Goal: Information Seeking & Learning: Learn about a topic

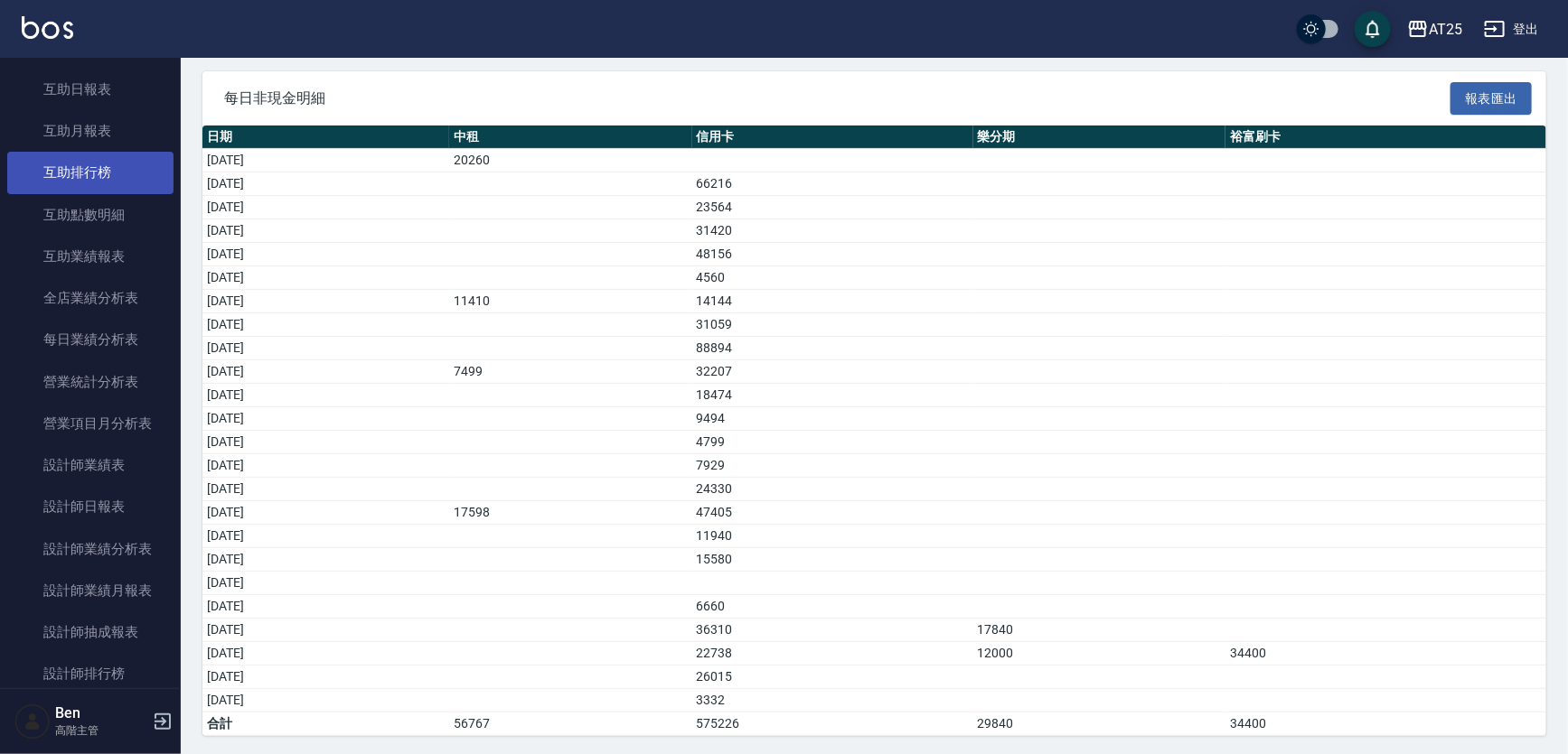
scroll to position [328, 0]
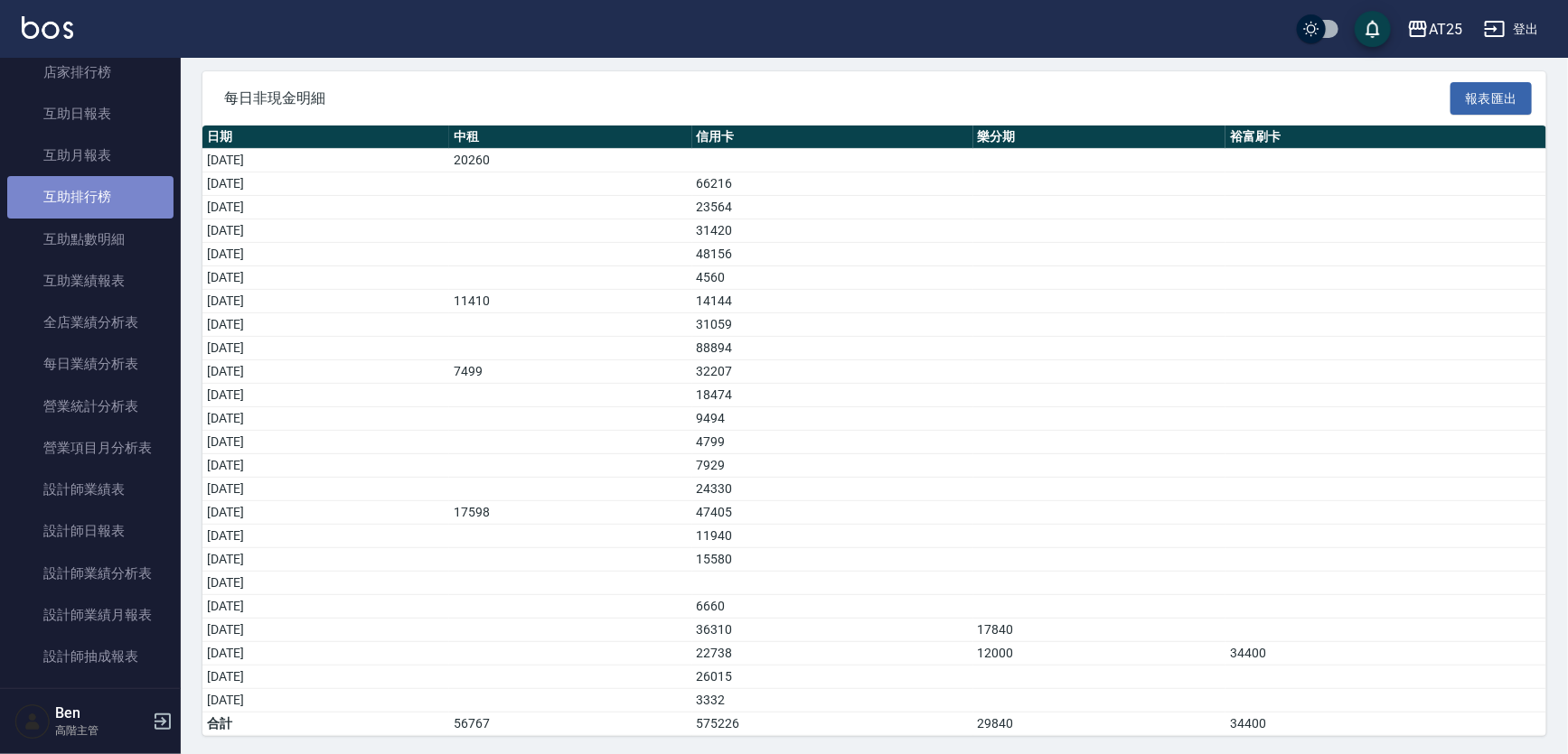
click at [94, 196] on link "互助排行榜" at bounding box center [90, 197] width 166 height 42
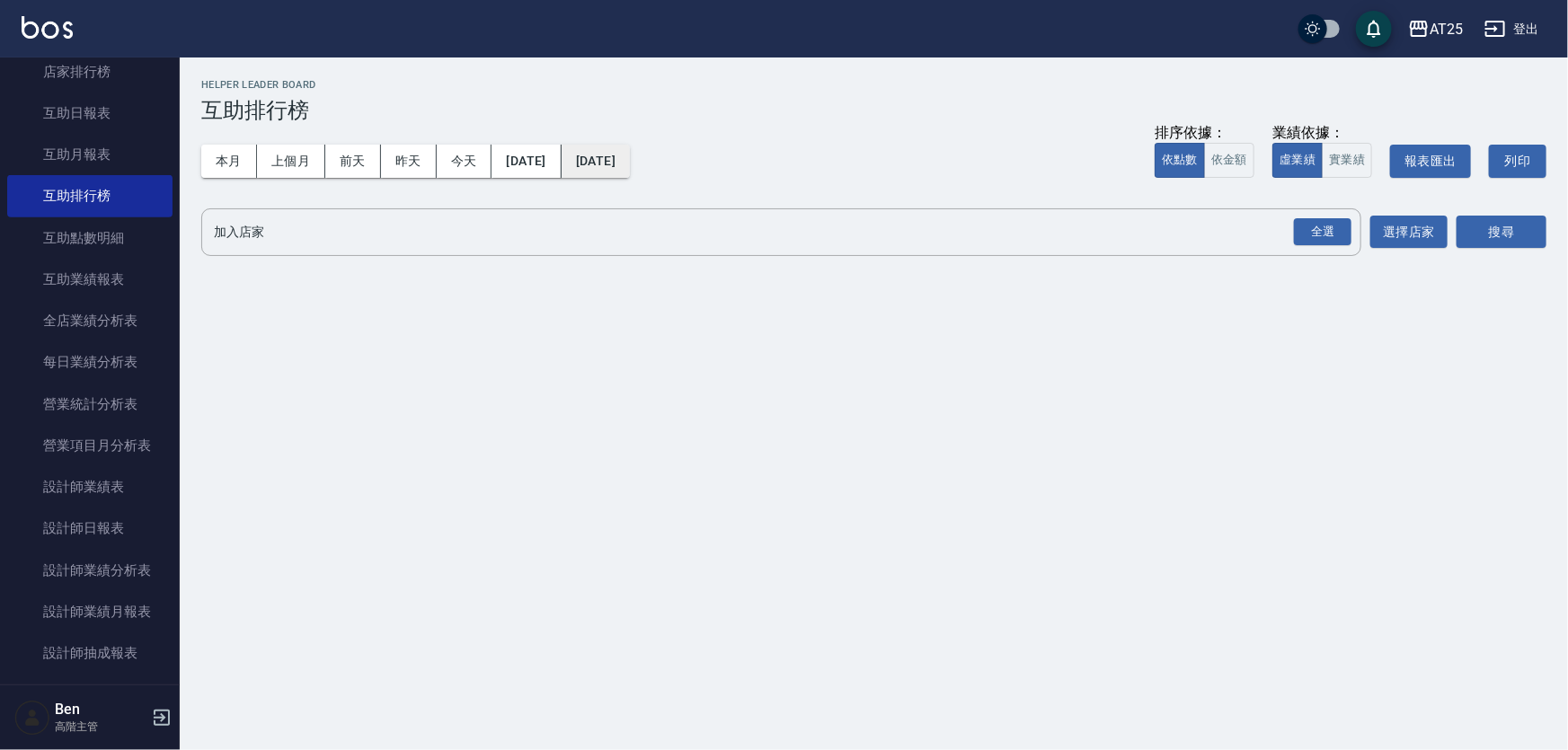
click at [622, 151] on button "[DATE]" at bounding box center [595, 161] width 69 height 33
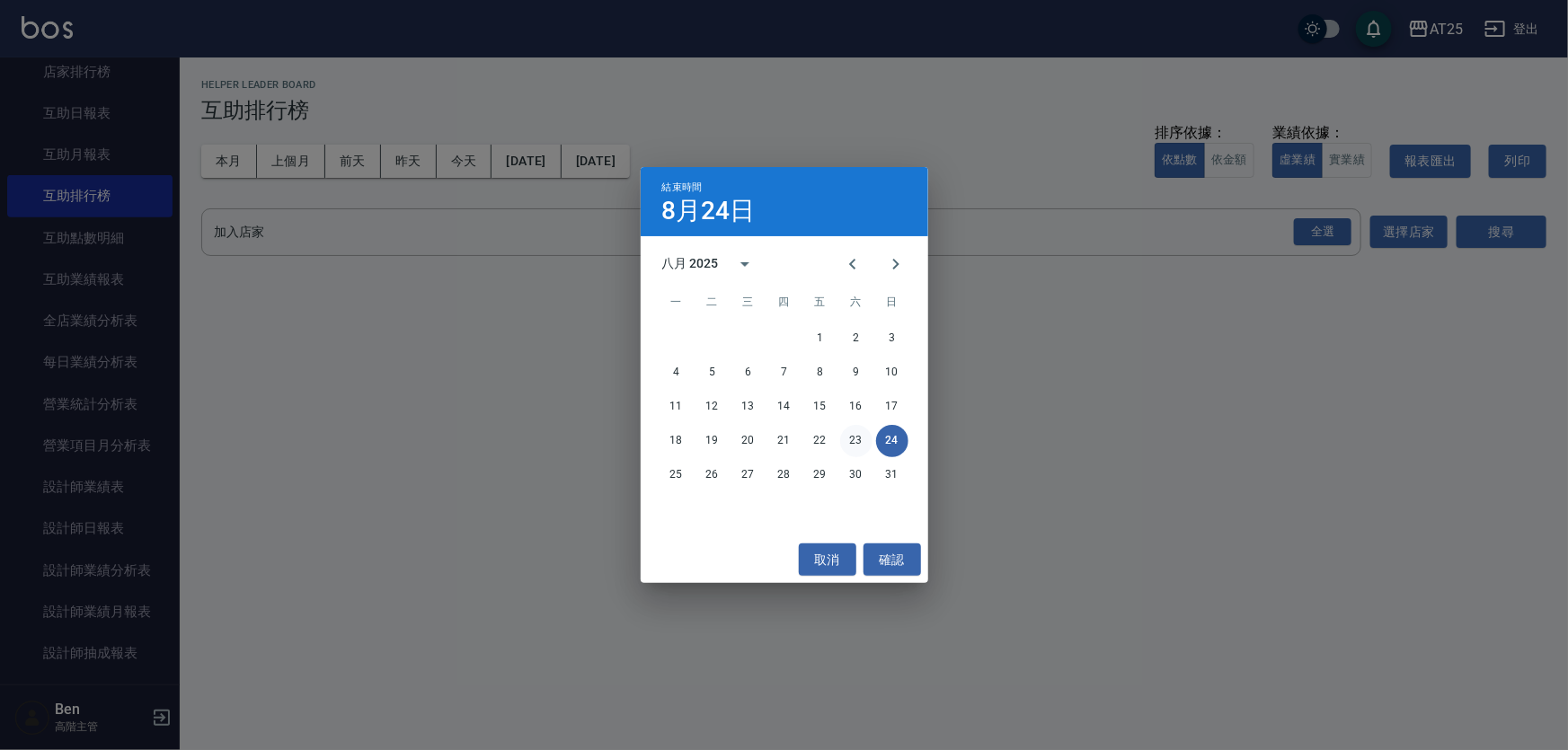
click at [859, 441] on button "23" at bounding box center [856, 440] width 32 height 32
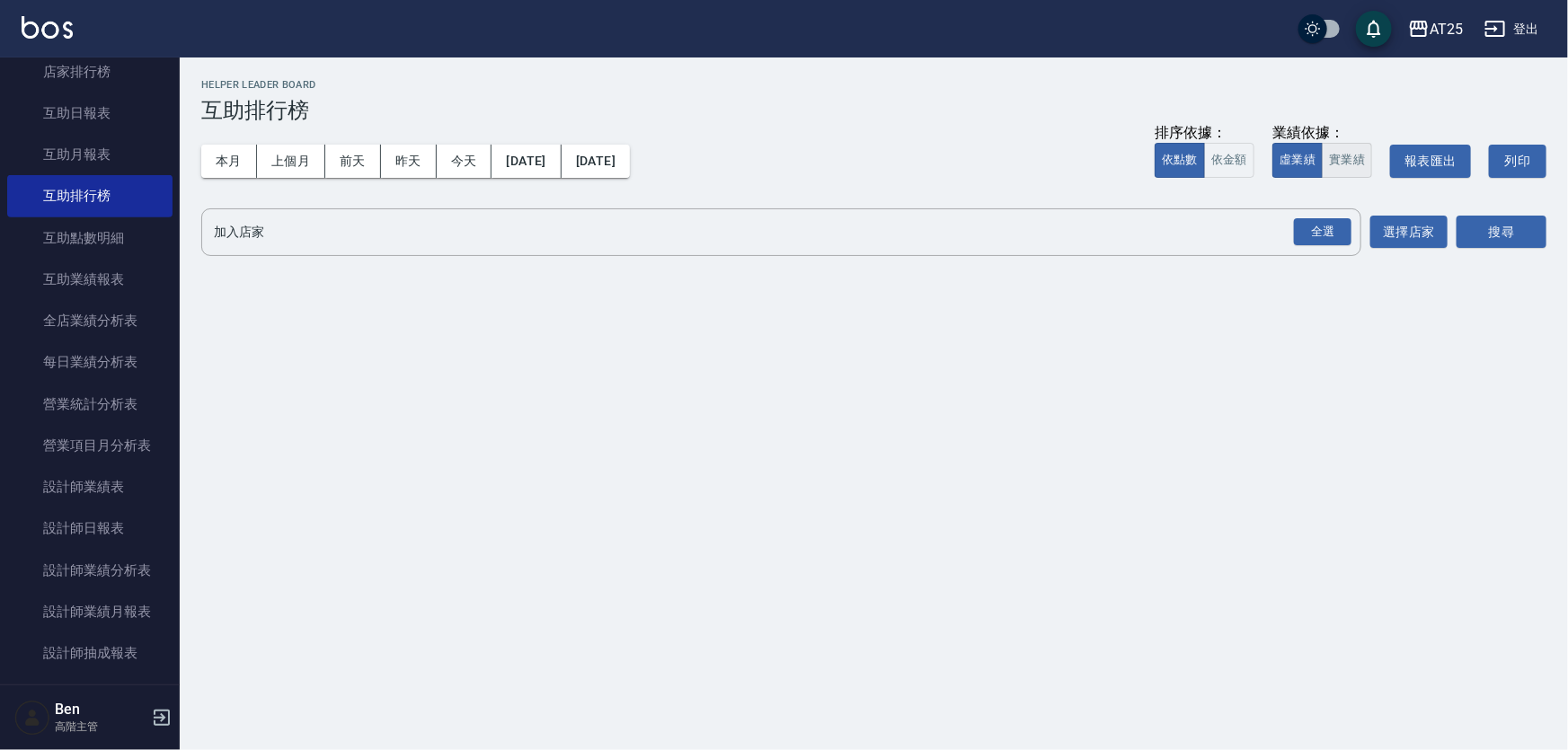
click at [1342, 162] on button "實業績" at bounding box center [1347, 161] width 50 height 35
click at [1332, 237] on div "全選" at bounding box center [1322, 232] width 57 height 28
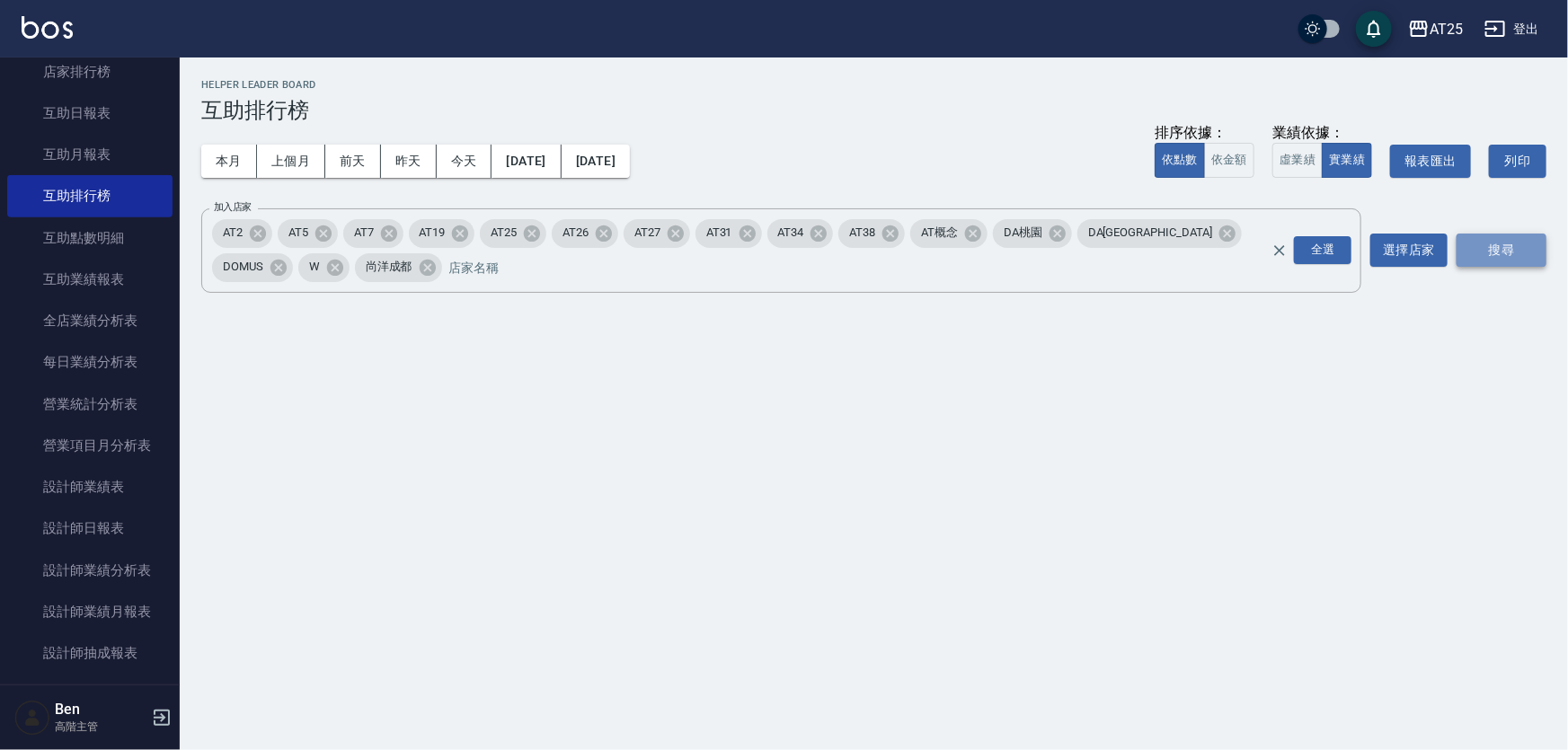
click at [1508, 253] on button "搜尋" at bounding box center [1501, 250] width 90 height 33
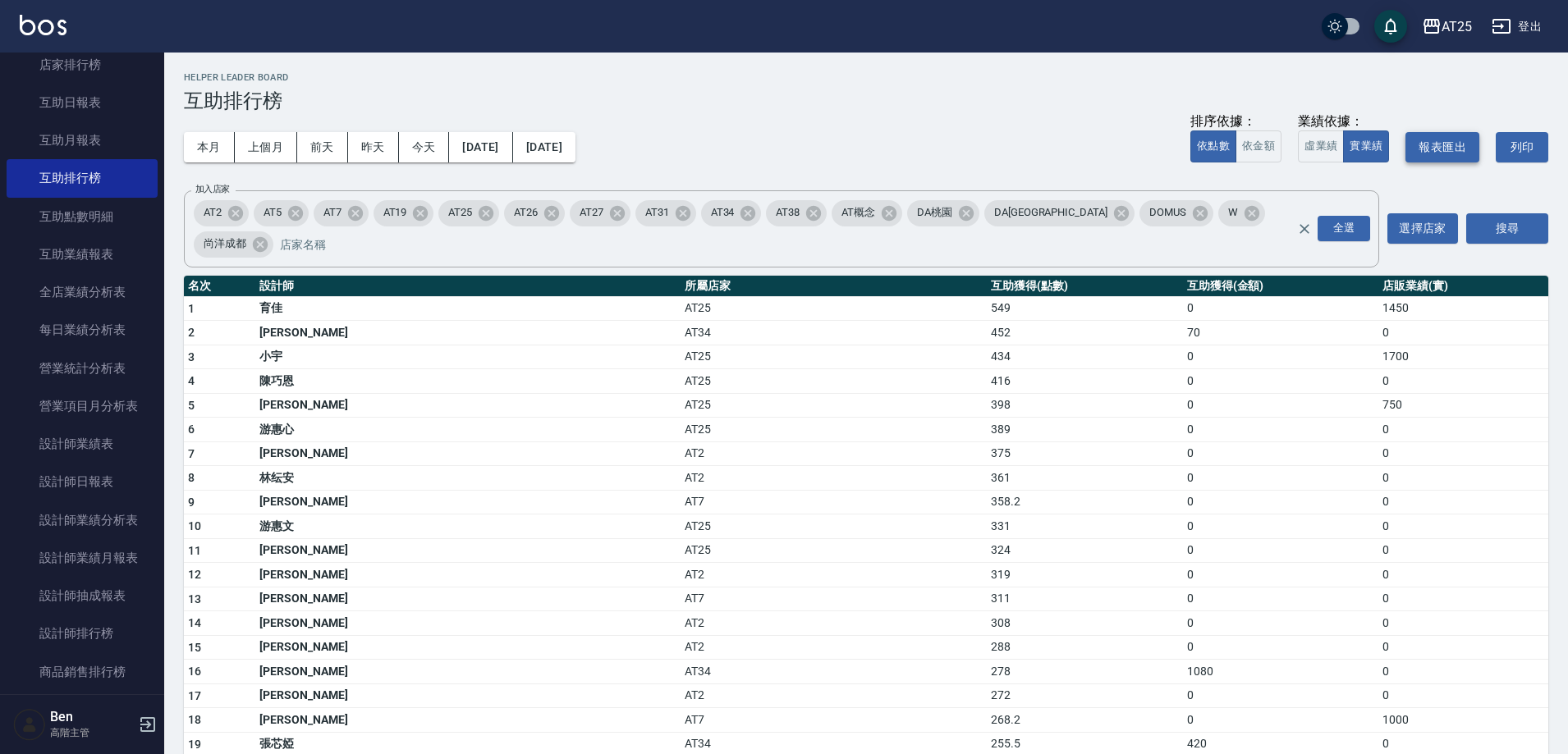
click at [1424, 150] on button "報表匯出" at bounding box center [1442, 147] width 74 height 30
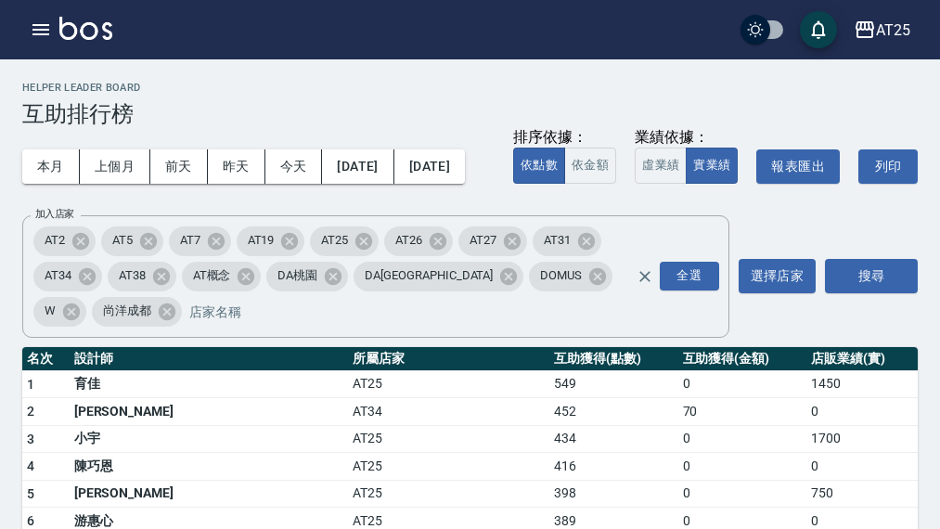
click at [929, 22] on div "AT25 登出" at bounding box center [470, 29] width 940 height 59
click at [925, 22] on div "AT25 登出" at bounding box center [470, 29] width 940 height 59
click at [900, 25] on div "AT25" at bounding box center [893, 30] width 34 height 23
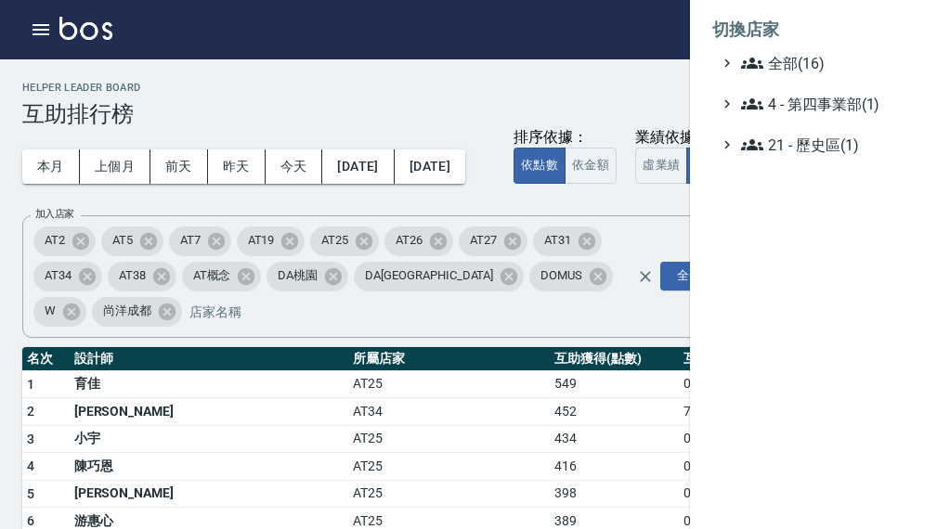
click at [882, 45] on li "切換店家" at bounding box center [819, 29] width 215 height 45
click at [843, 72] on span "全部(16)" at bounding box center [830, 63] width 179 height 22
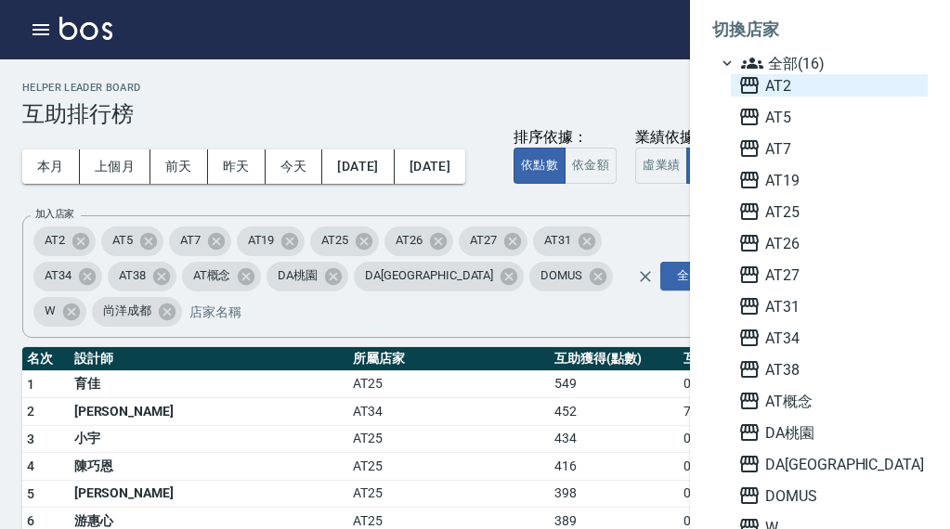
click at [793, 78] on span "AT2" at bounding box center [829, 85] width 182 height 22
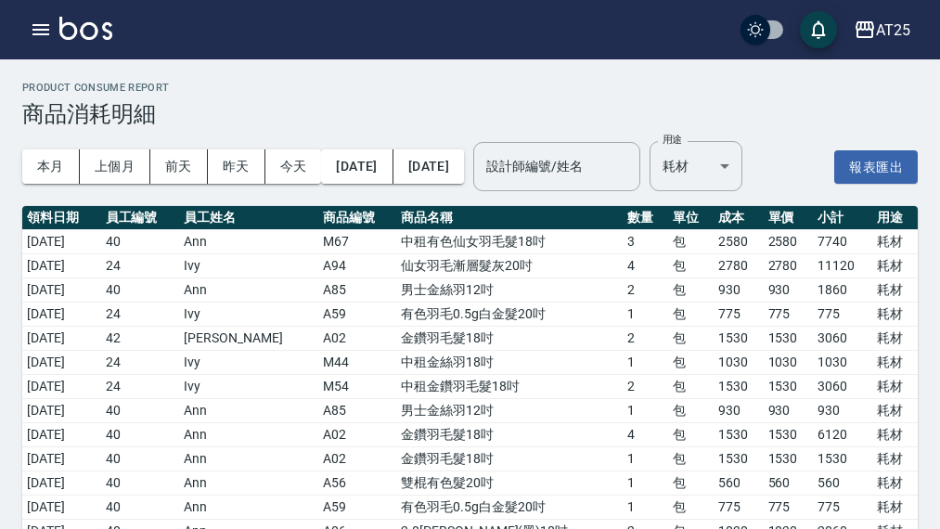
scroll to position [53, 0]
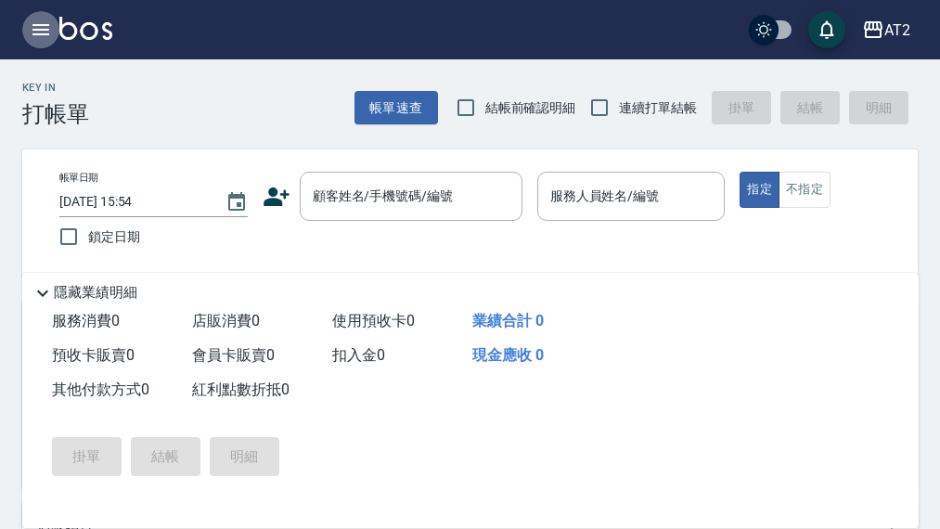
click at [34, 38] on icon "button" at bounding box center [41, 30] width 22 height 22
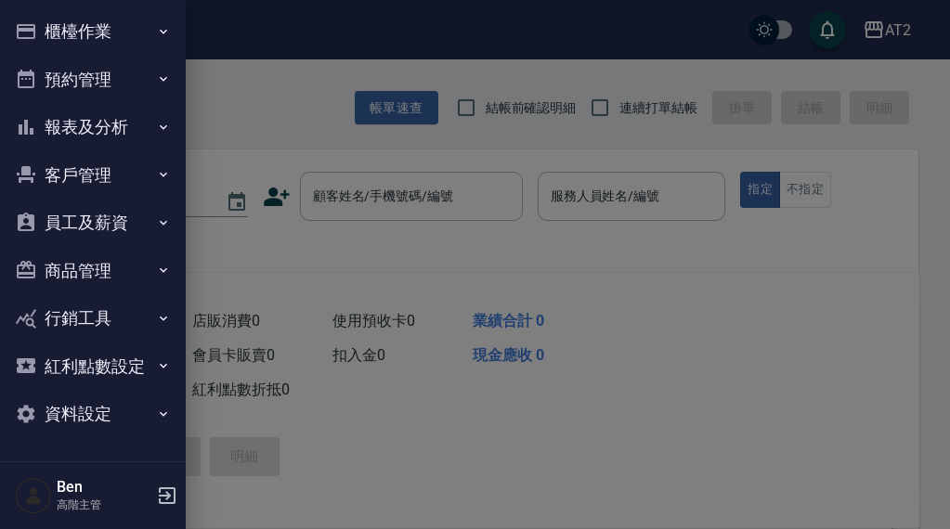
click at [118, 129] on button "報表及分析" at bounding box center [92, 127] width 171 height 48
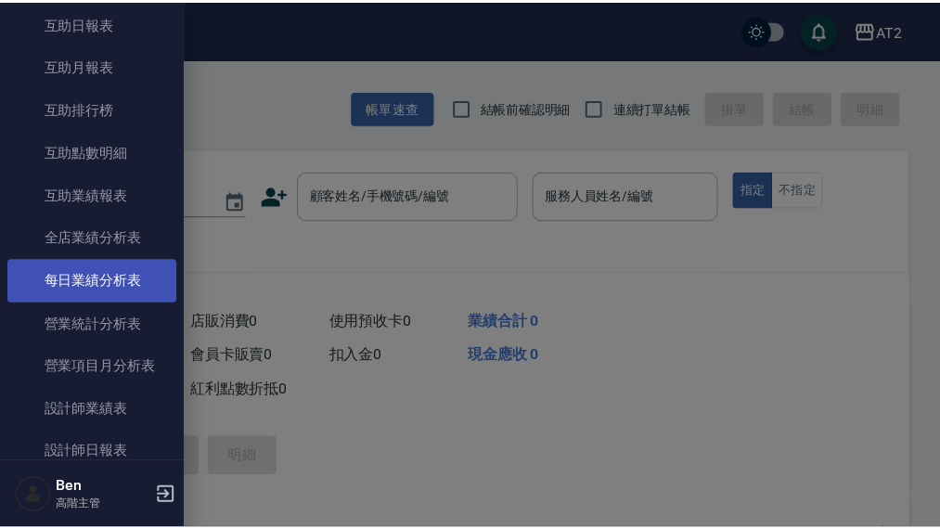
scroll to position [279, 0]
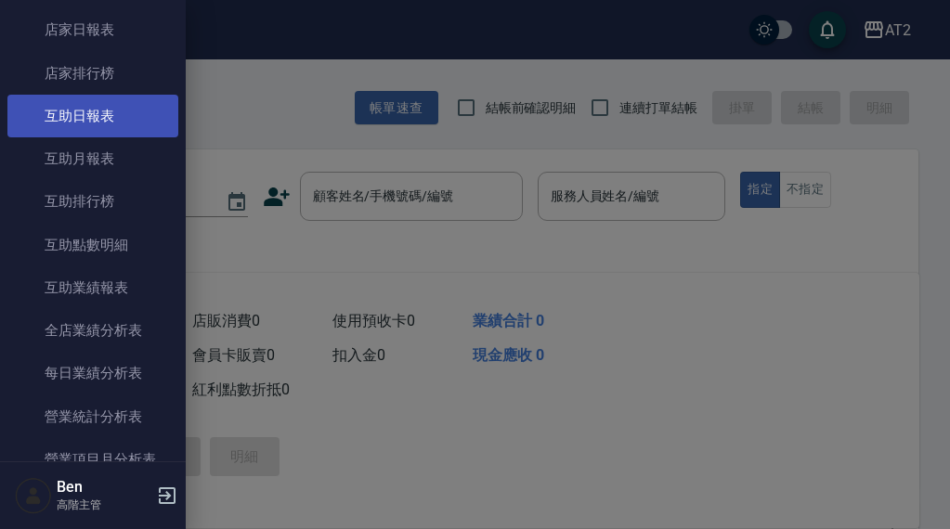
click at [116, 117] on link "互助日報表" at bounding box center [92, 116] width 171 height 43
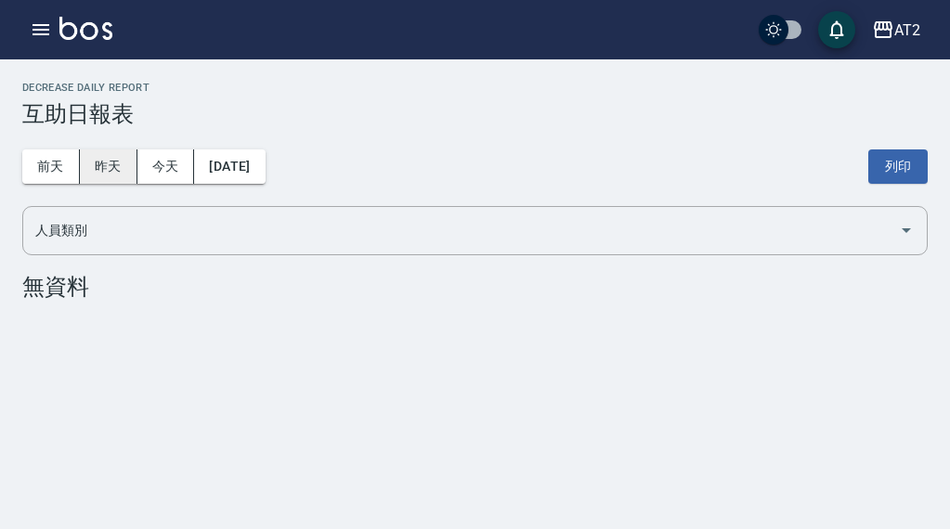
click at [109, 162] on button "昨天" at bounding box center [109, 166] width 58 height 34
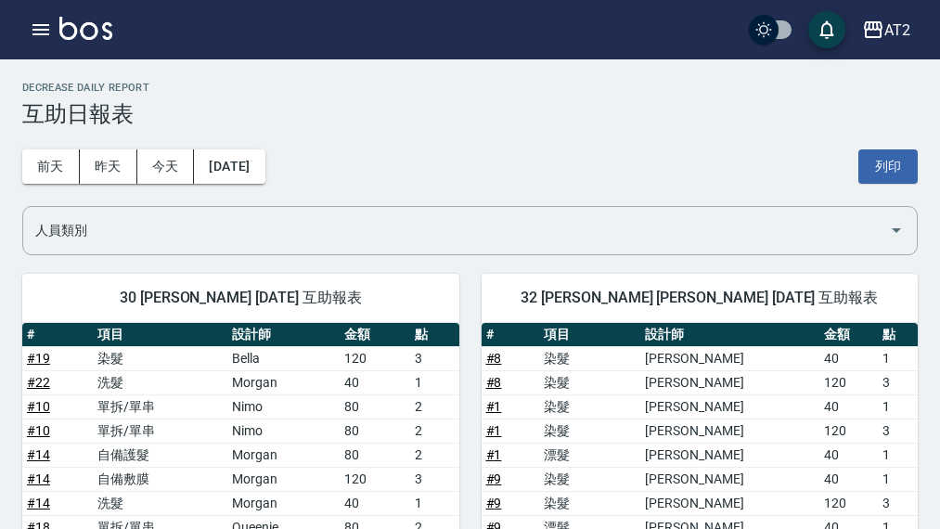
scroll to position [93, 0]
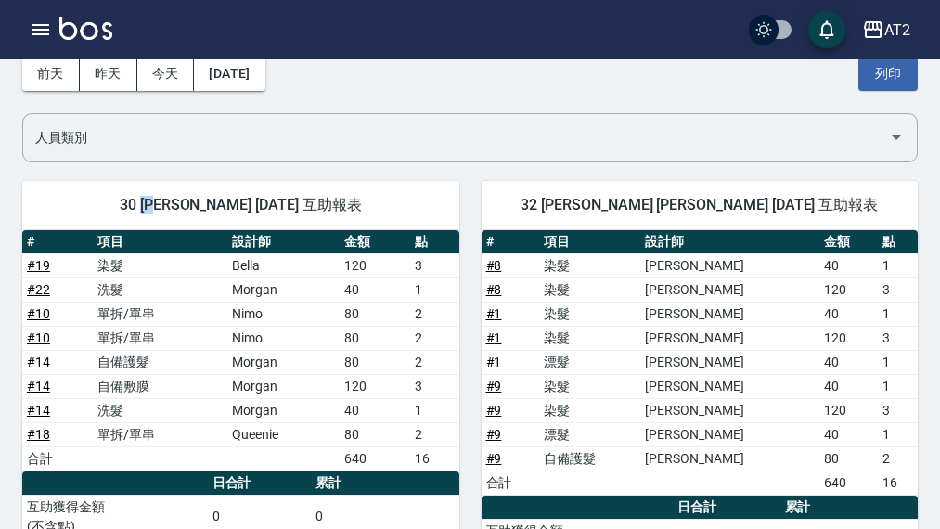
drag, startPoint x: 146, startPoint y: 199, endPoint x: 163, endPoint y: 206, distance: 19.1
click at [163, 206] on span "30 小安 林纭安 08/23/2025 互助報表" at bounding box center [241, 205] width 393 height 19
copy span "小安"
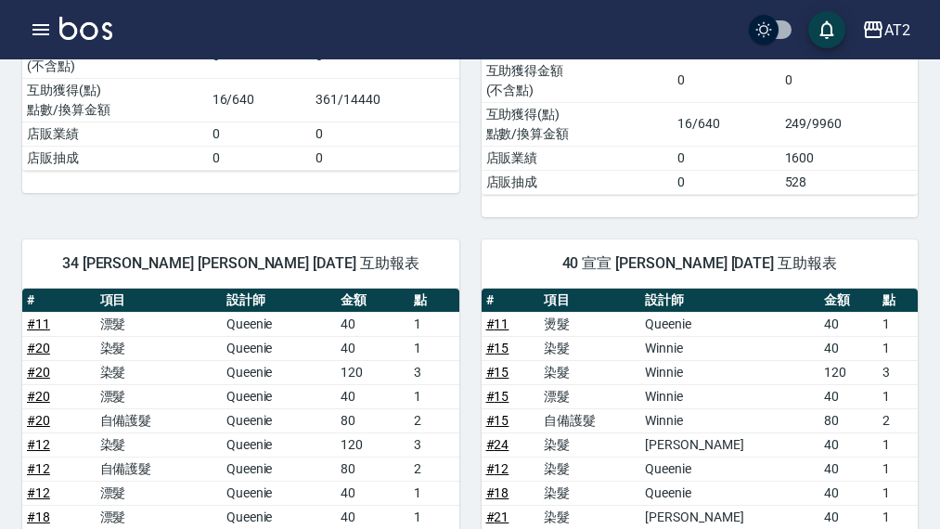
scroll to position [557, 0]
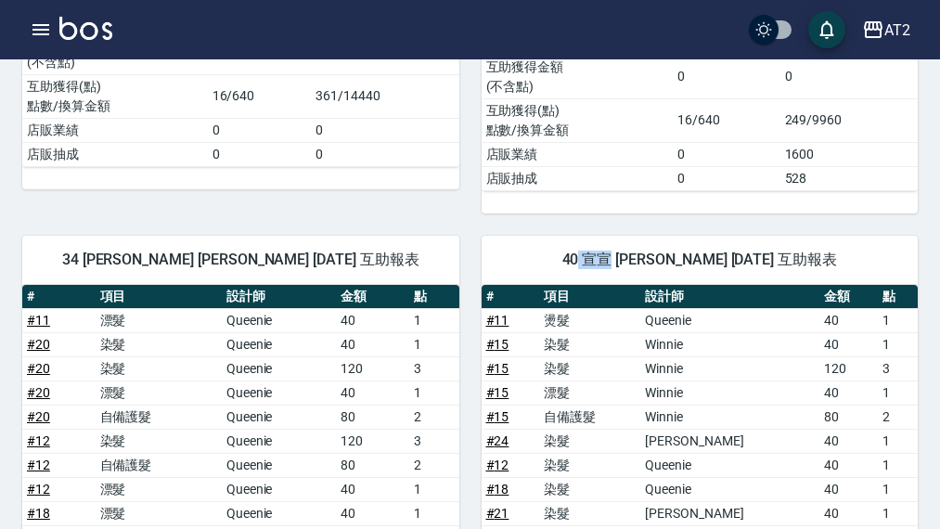
drag, startPoint x: 596, startPoint y: 253, endPoint x: 626, endPoint y: 261, distance: 30.9
click at [626, 261] on span "40 宣宣 李宣槿 08/23/2025 互助報表" at bounding box center [700, 260] width 393 height 19
copy span "宣宣"
drag, startPoint x: 140, startPoint y: 256, endPoint x: 165, endPoint y: 261, distance: 25.5
click at [165, 261] on span "34 小潔 陳怡潔 08/23/2025 互助報表" at bounding box center [241, 260] width 393 height 19
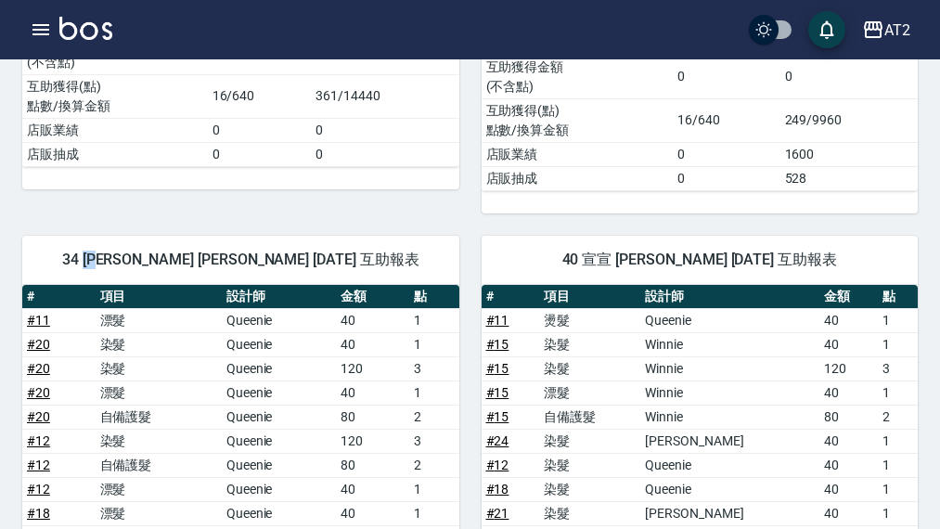
copy span "小潔"
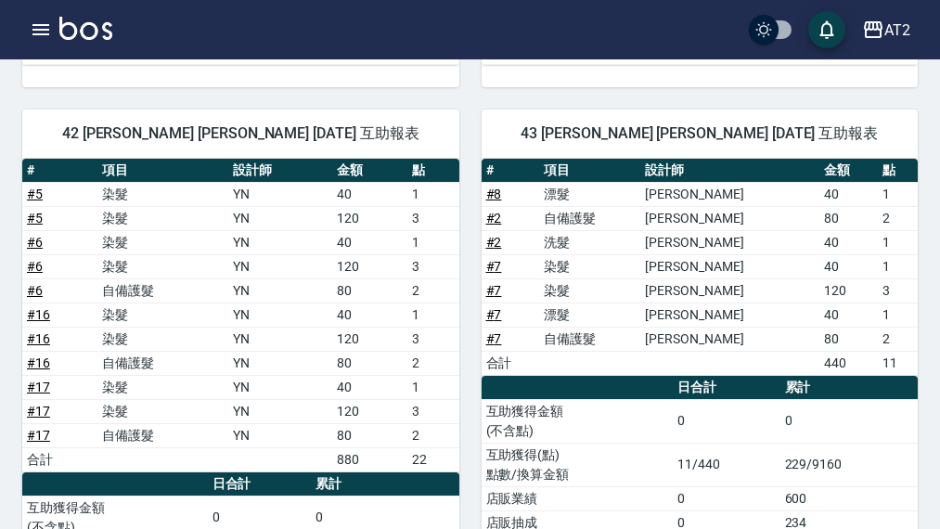
scroll to position [1207, 0]
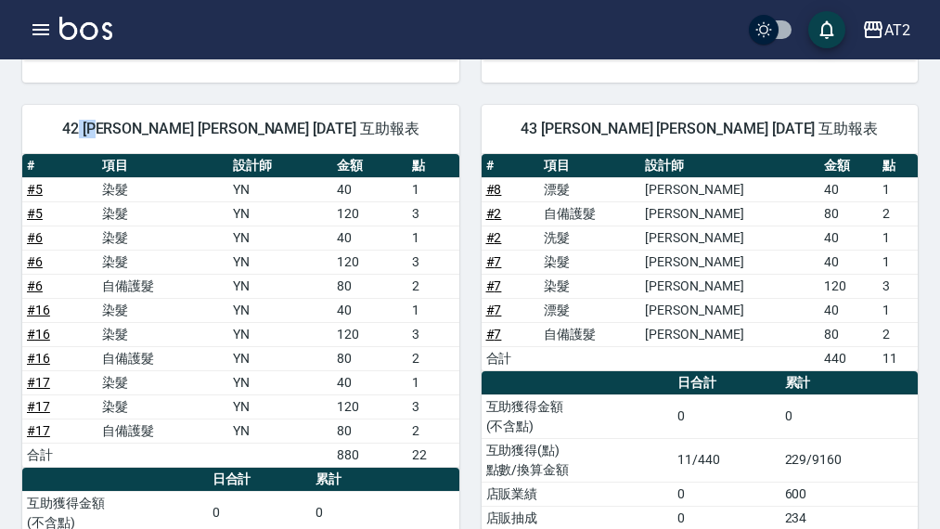
drag, startPoint x: 137, startPoint y: 125, endPoint x: 167, endPoint y: 129, distance: 29.9
click at [167, 129] on span "42 軒軒 江昀軒 08/23/2025 互助報表" at bounding box center [241, 129] width 393 height 19
copy span "軒軒"
drag, startPoint x: 601, startPoint y: 127, endPoint x: 623, endPoint y: 127, distance: 22.3
click at [623, 127] on span "43 小馨 張藝馨 08/23/2025 互助報表" at bounding box center [700, 129] width 393 height 19
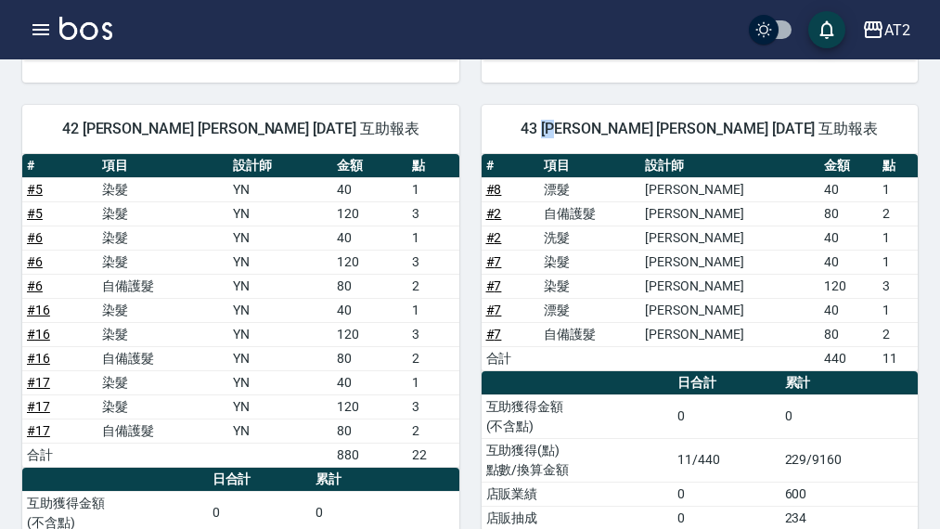
copy span "小馨"
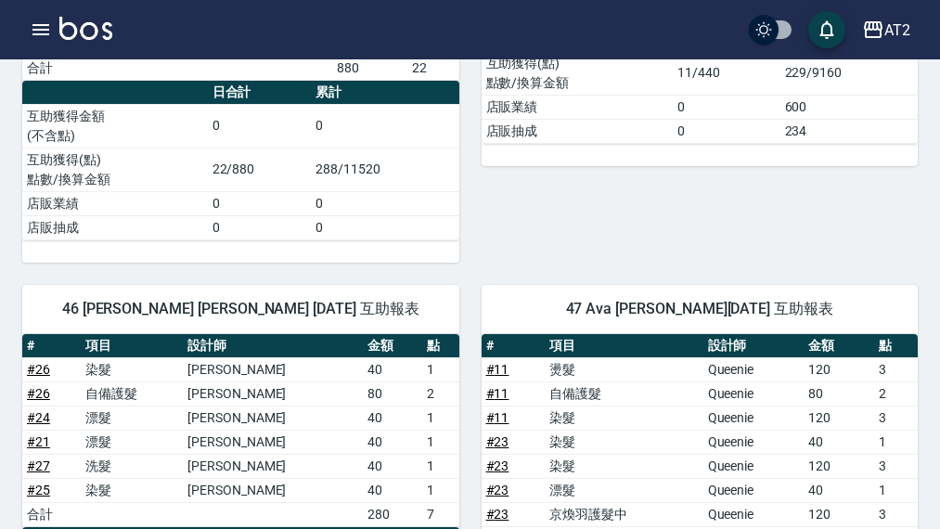
scroll to position [1764, 0]
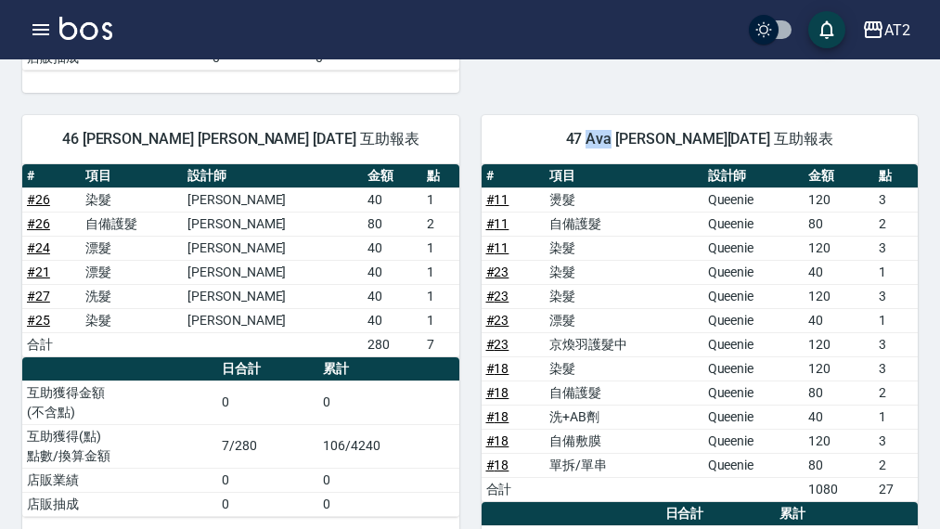
drag, startPoint x: 603, startPoint y: 139, endPoint x: 624, endPoint y: 146, distance: 21.4
click at [624, 146] on span "47 Ava 陳思廷 08/23/2025 互助報表" at bounding box center [700, 139] width 393 height 19
copy span "Ava"
drag, startPoint x: 146, startPoint y: 136, endPoint x: 165, endPoint y: 136, distance: 19.5
click at [165, 136] on span "46 小妍 曾欣妍 08/23/2025 互助報表" at bounding box center [241, 139] width 393 height 19
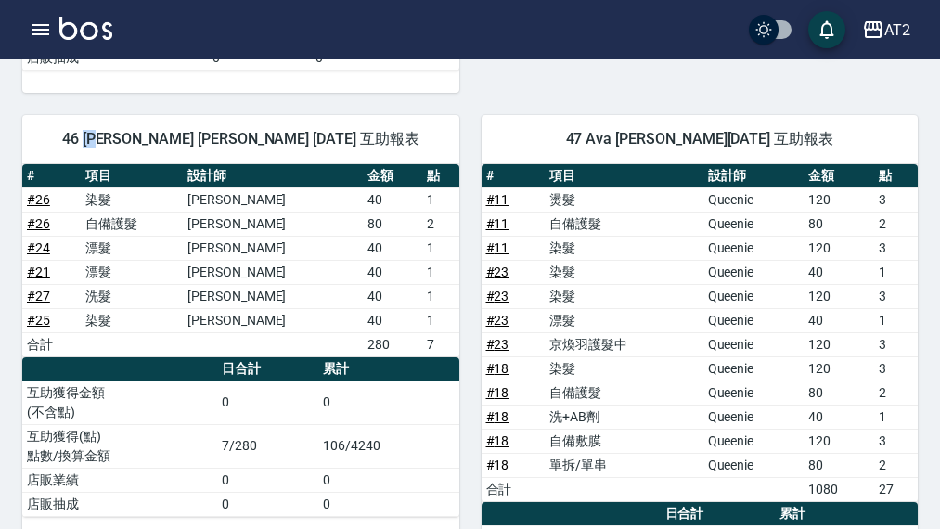
copy span "小妍"
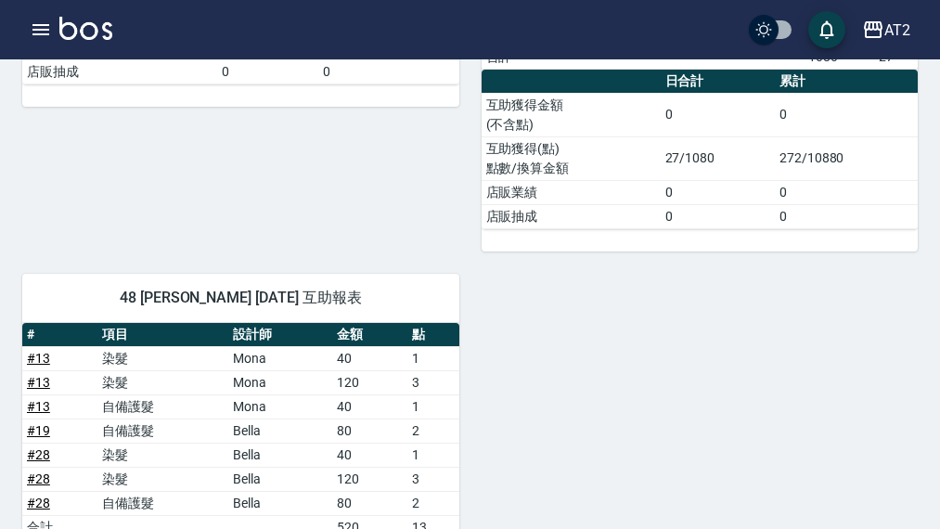
scroll to position [2228, 0]
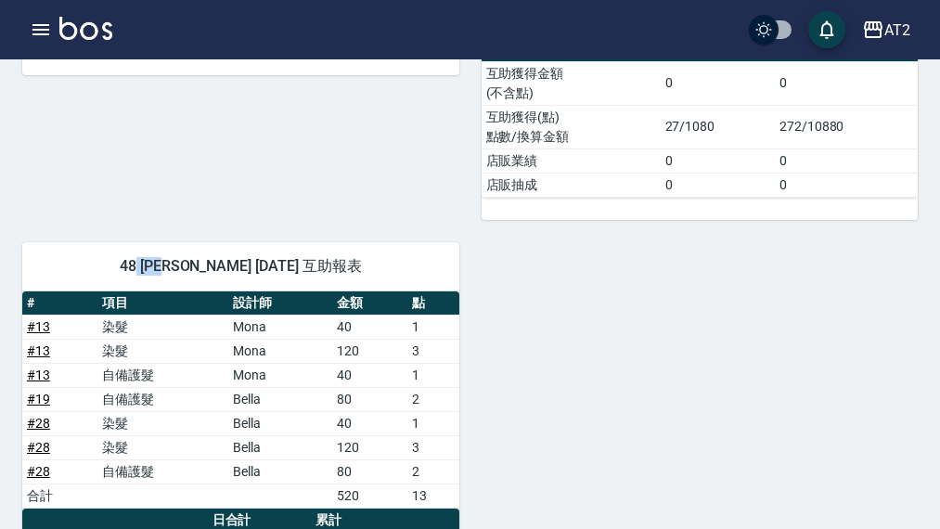
drag, startPoint x: 143, startPoint y: 262, endPoint x: 162, endPoint y: 266, distance: 18.9
click at [162, 266] on span "48 Ivy 洪郁珈 08/23/2025 互助報表" at bounding box center [241, 266] width 393 height 19
click at [141, 268] on span "48 Ivy 洪郁珈 08/23/2025 互助報表" at bounding box center [241, 266] width 393 height 19
click at [146, 266] on span "48 Ivy 洪郁珈 08/23/2025 互助報表" at bounding box center [241, 266] width 393 height 19
drag, startPoint x: 146, startPoint y: 266, endPoint x: 162, endPoint y: 267, distance: 16.7
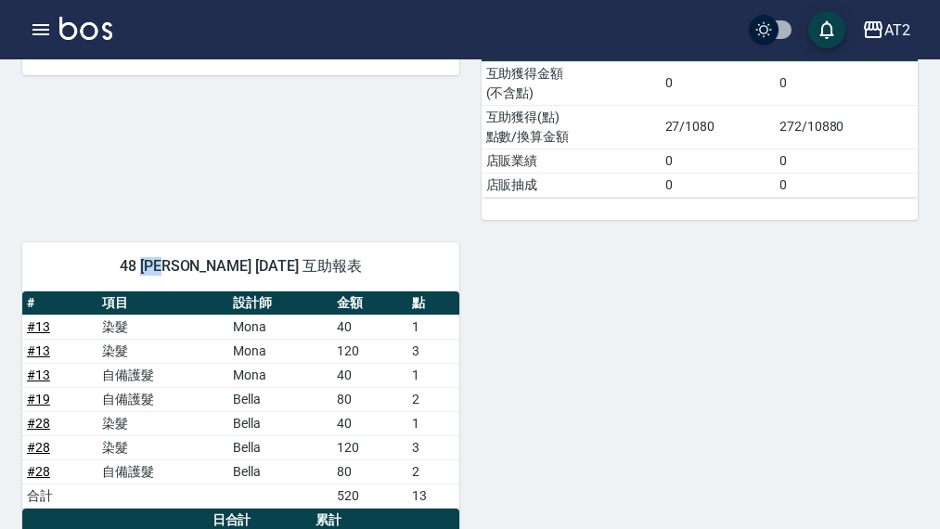
click at [162, 267] on span "48 Ivy 洪郁珈 08/23/2025 互助報表" at bounding box center [241, 266] width 393 height 19
copy span "Ivy"
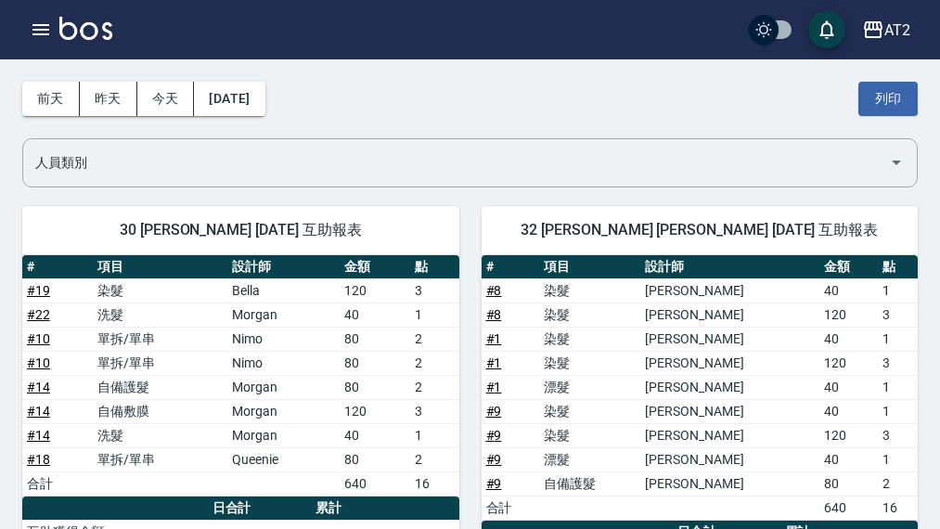
scroll to position [0, 0]
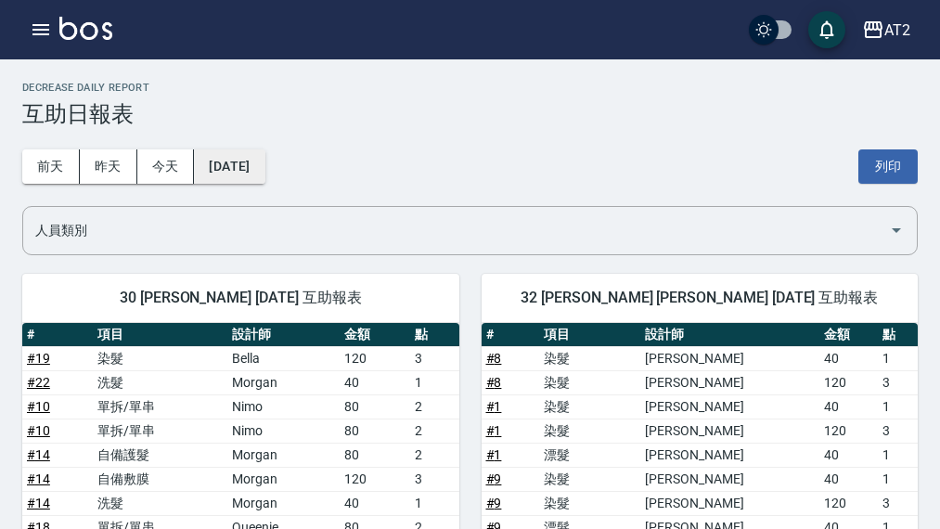
click at [265, 169] on button "2025/08/23" at bounding box center [229, 166] width 71 height 34
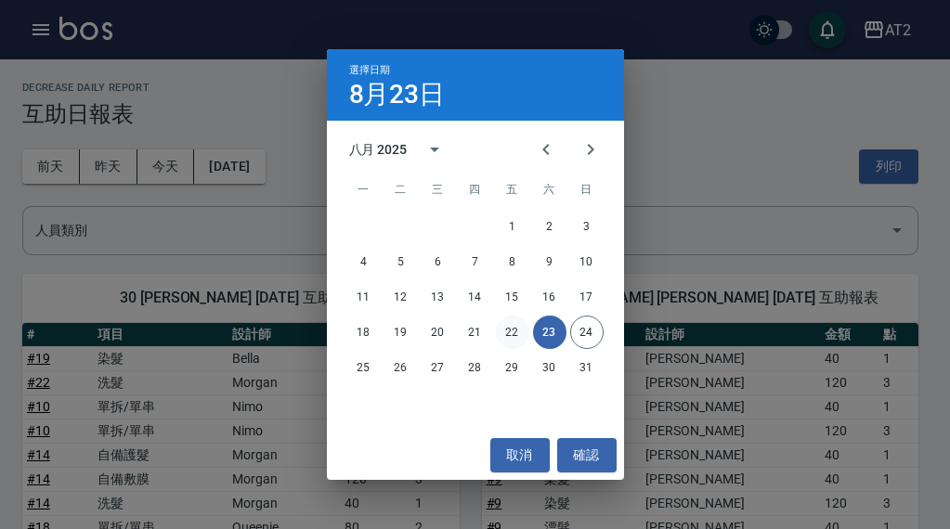
click at [501, 338] on button "22" at bounding box center [512, 332] width 33 height 33
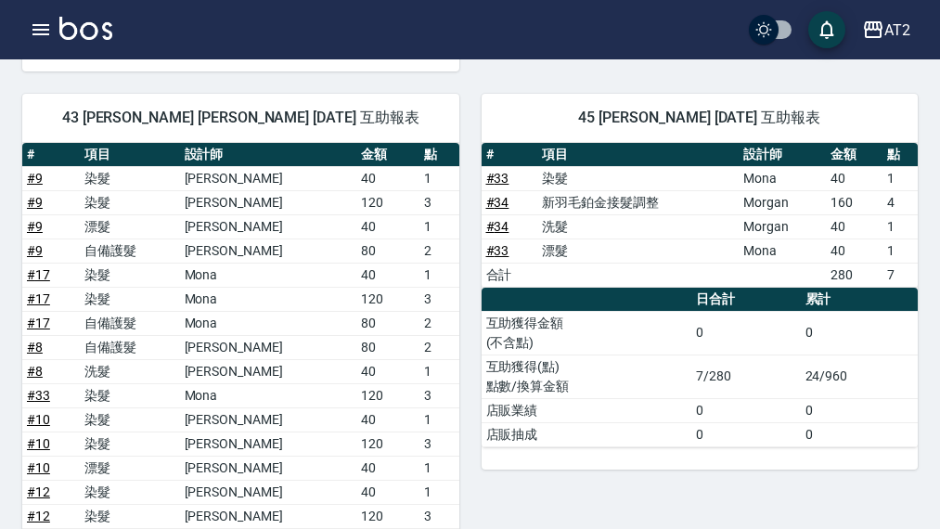
scroll to position [1857, 0]
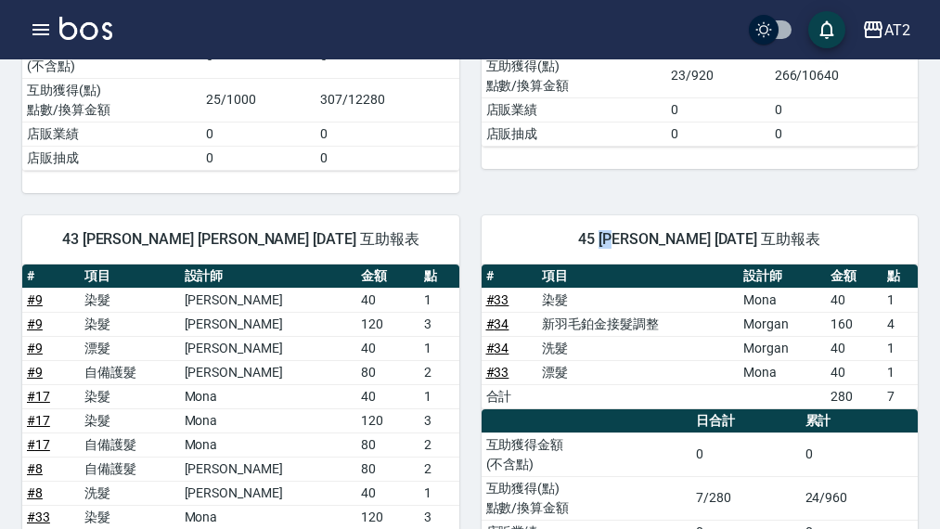
drag, startPoint x: 601, startPoint y: 236, endPoint x: 621, endPoint y: 236, distance: 20.4
click at [621, 236] on span "45 華華 彭敏華 08/22/2025 互助報表" at bounding box center [700, 239] width 393 height 19
copy span "華華"
click at [627, 301] on td "染髮" at bounding box center [638, 300] width 201 height 24
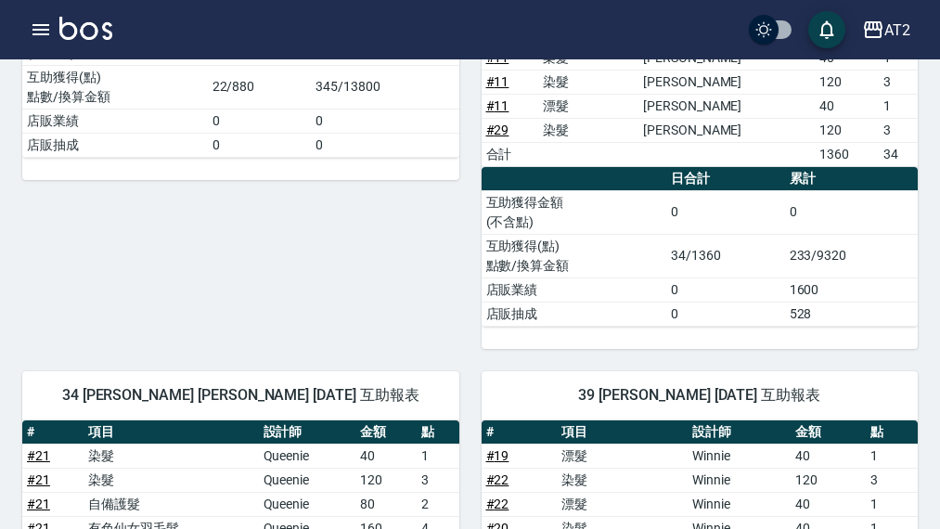
scroll to position [0, 0]
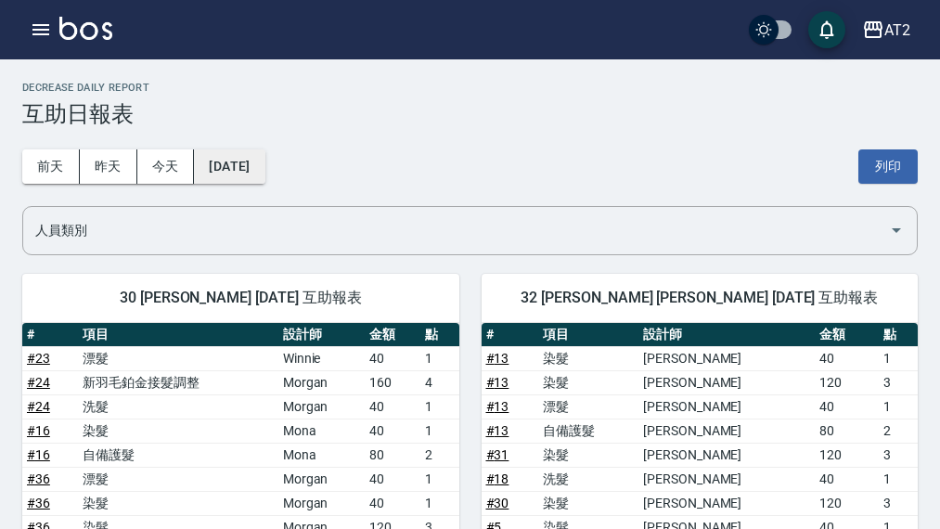
click at [265, 158] on button "2025/08/22" at bounding box center [229, 166] width 71 height 34
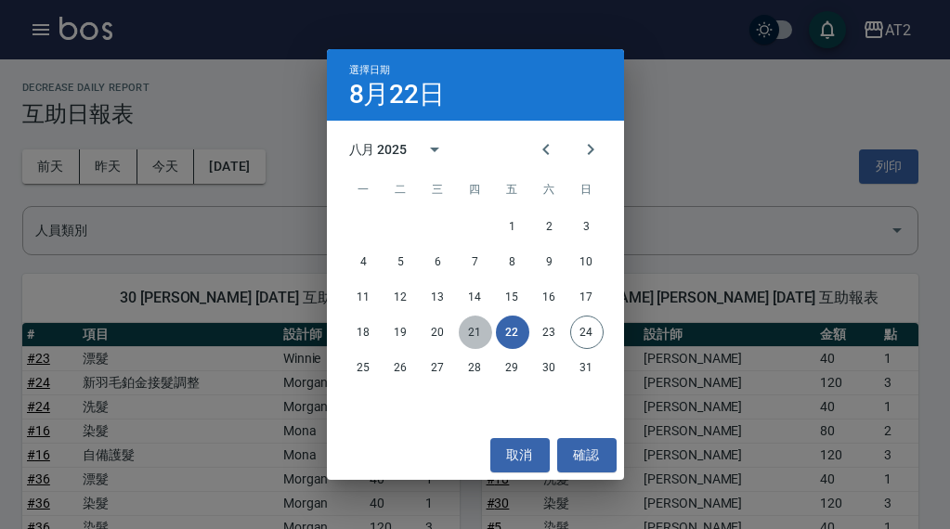
click at [470, 332] on button "21" at bounding box center [475, 332] width 33 height 33
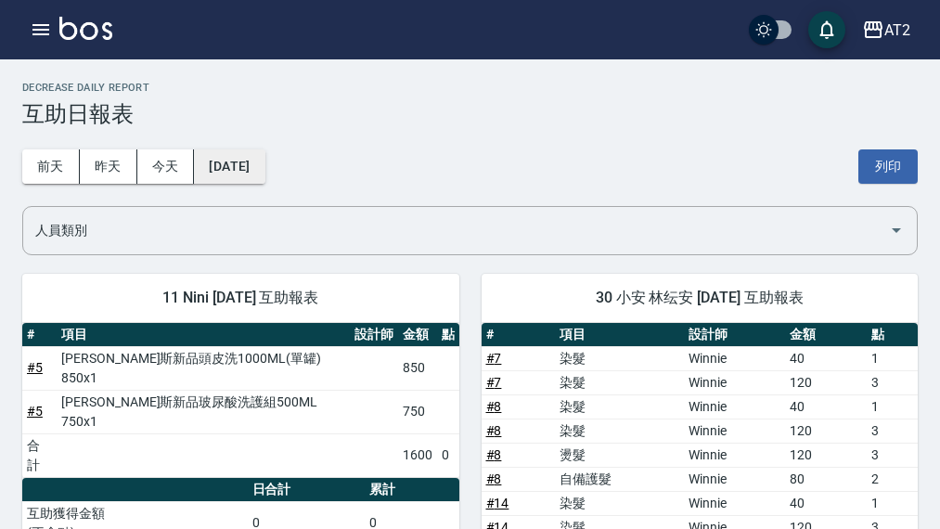
click at [236, 155] on button "2025/08/21" at bounding box center [229, 166] width 71 height 34
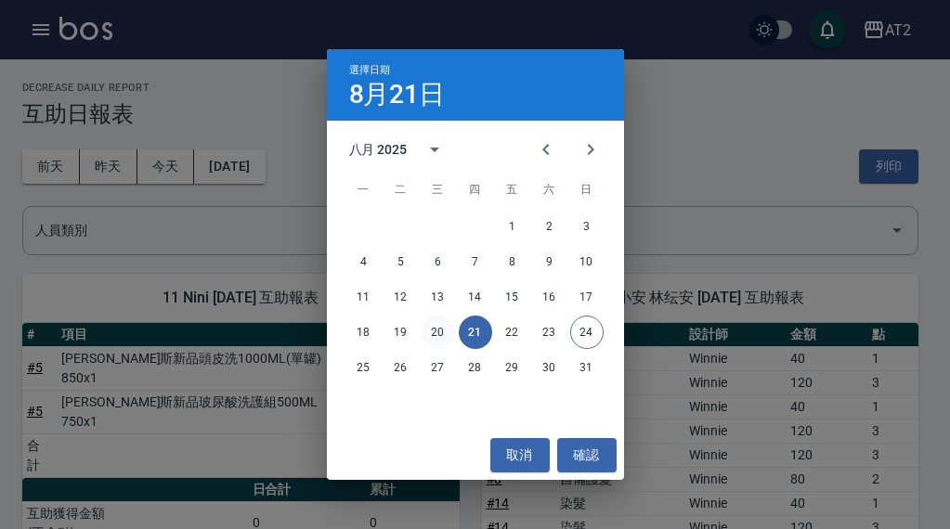
click at [440, 332] on button "20" at bounding box center [437, 332] width 33 height 33
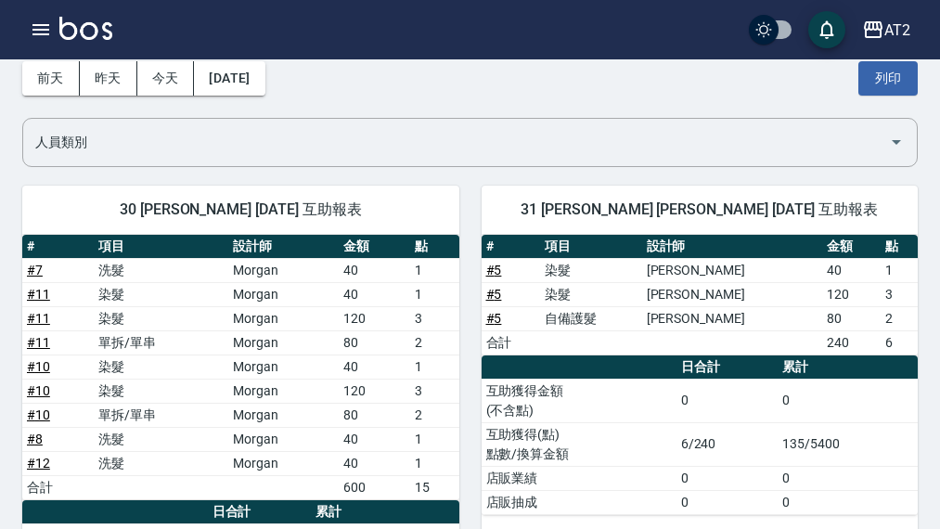
scroll to position [186, 0]
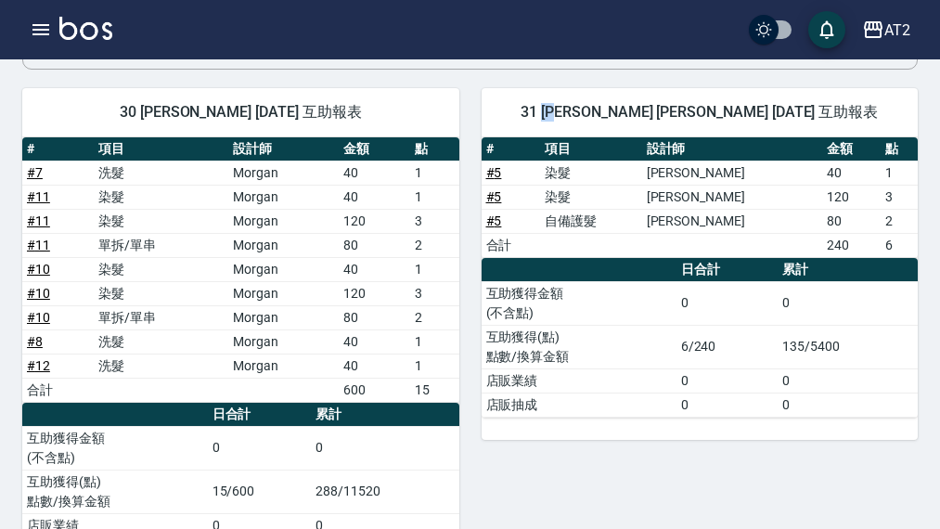
drag, startPoint x: 601, startPoint y: 107, endPoint x: 626, endPoint y: 117, distance: 27.1
click at [626, 117] on span "31 小羿 趙羿婷 08/20/2025 互助報表" at bounding box center [700, 112] width 393 height 19
copy span "小羿"
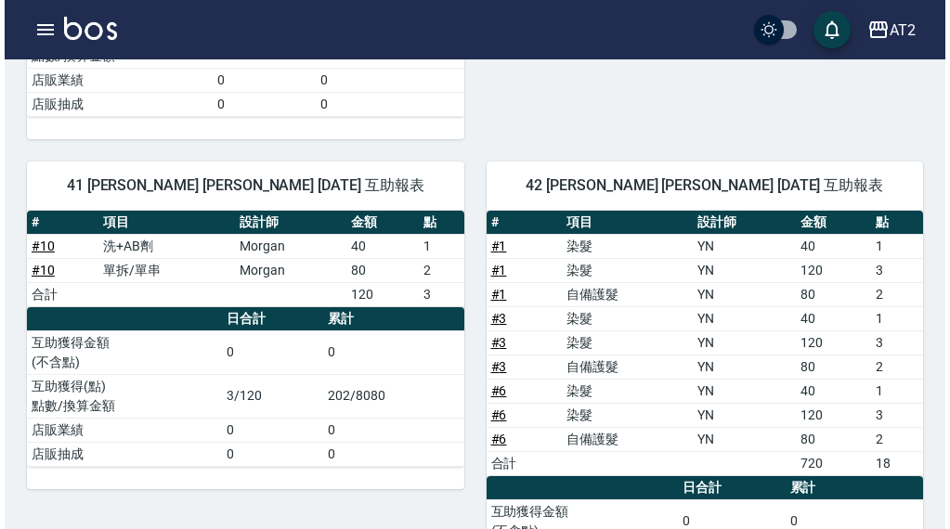
scroll to position [1207, 0]
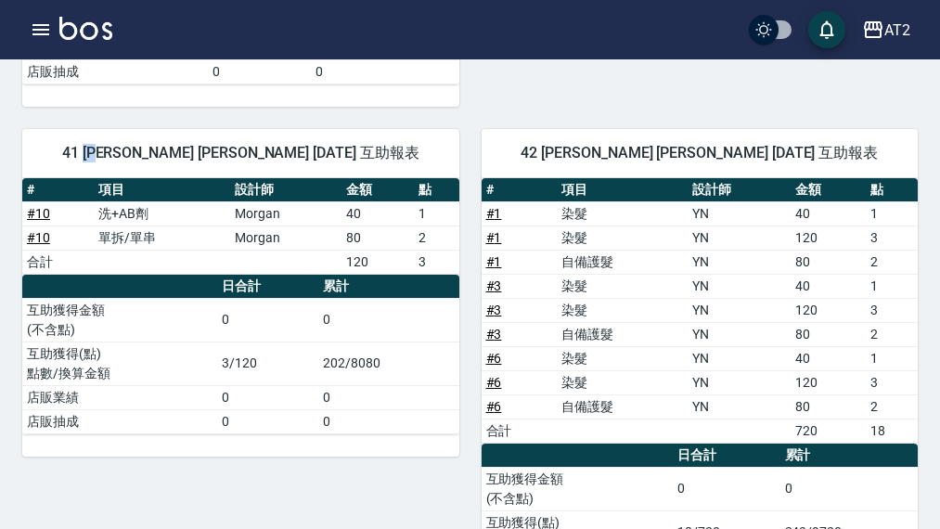
drag, startPoint x: 141, startPoint y: 151, endPoint x: 166, endPoint y: 157, distance: 25.7
click at [166, 157] on span "41 柒柒 朱佳琪 08/20/2025 互助報表" at bounding box center [241, 153] width 393 height 19
click at [891, 22] on div "AT2" at bounding box center [898, 30] width 26 height 23
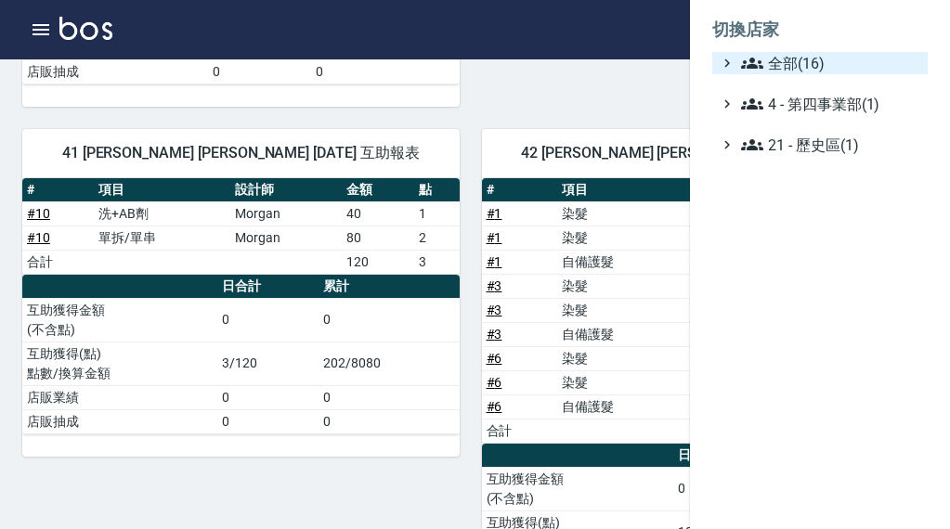
drag, startPoint x: 836, startPoint y: 47, endPoint x: 831, endPoint y: 63, distance: 16.7
click at [834, 58] on ul "切換店家 全部(16) 4 - 第四事業部(1) 21 - 歷史區(1)" at bounding box center [820, 81] width 260 height 163
click at [831, 63] on span "全部(16)" at bounding box center [830, 63] width 179 height 22
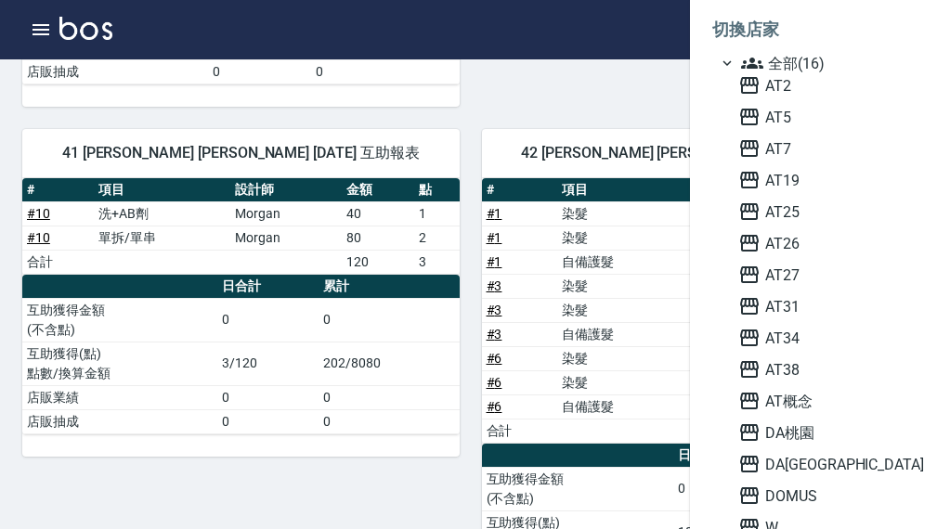
click at [804, 230] on div "AT2 AT5 AT7 AT19 AT25 AT26 AT27 AT31 AT34 AT38 AT概念 DA桃園 DA蘆洲 DOMUS W 尚洋成都" at bounding box center [829, 322] width 197 height 496
click at [805, 214] on span "AT25" at bounding box center [829, 212] width 182 height 22
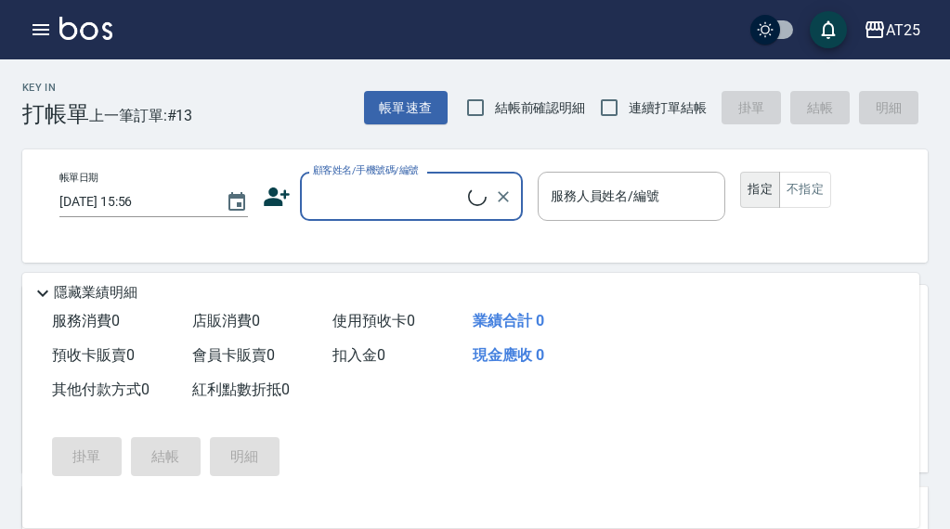
click at [28, 32] on button "button" at bounding box center [40, 29] width 37 height 37
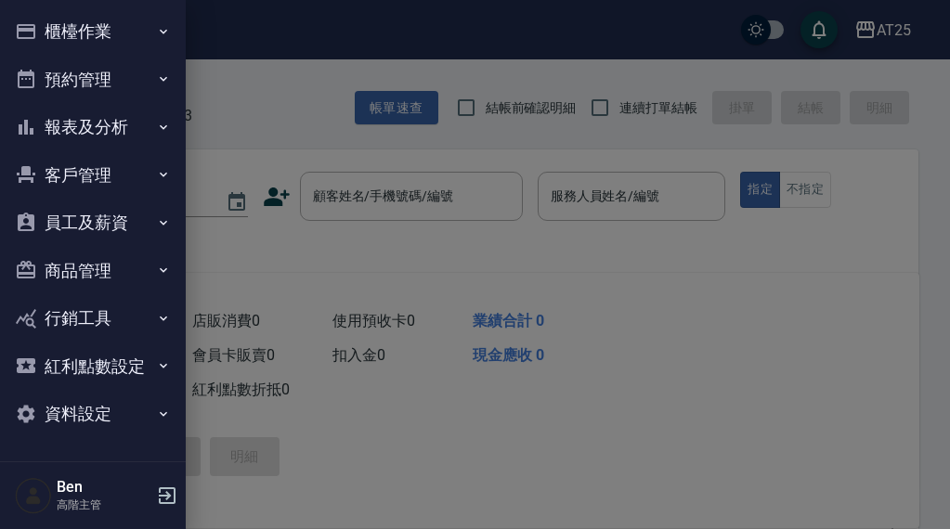
click at [113, 138] on button "報表及分析" at bounding box center [92, 127] width 171 height 48
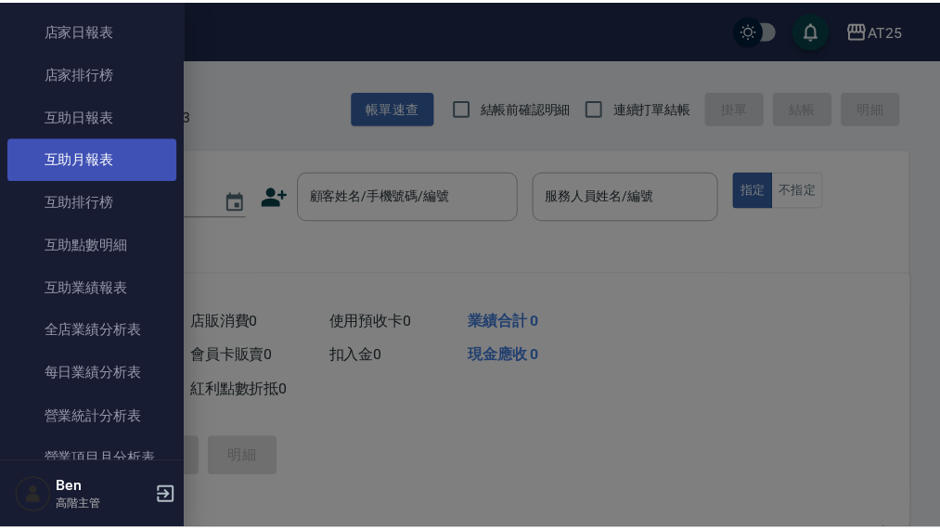
scroll to position [186, 0]
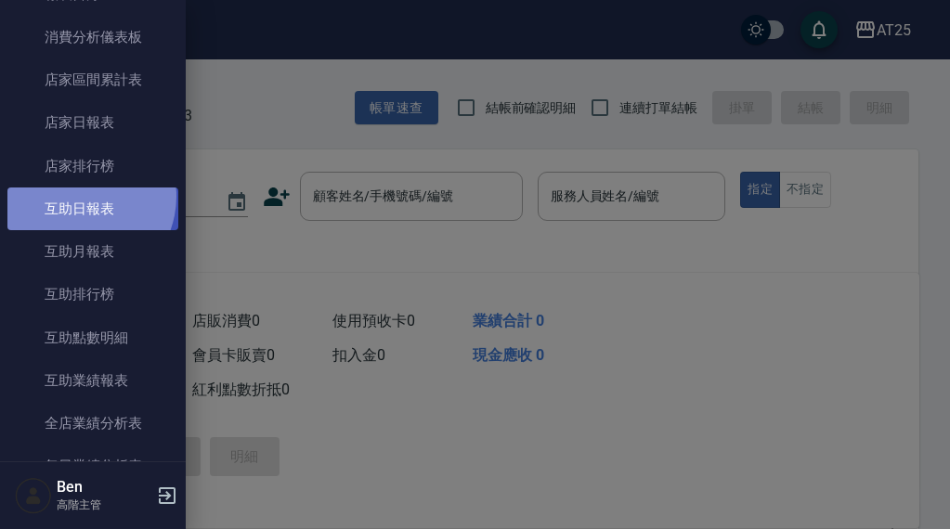
click at [76, 197] on link "互助日報表" at bounding box center [92, 209] width 171 height 43
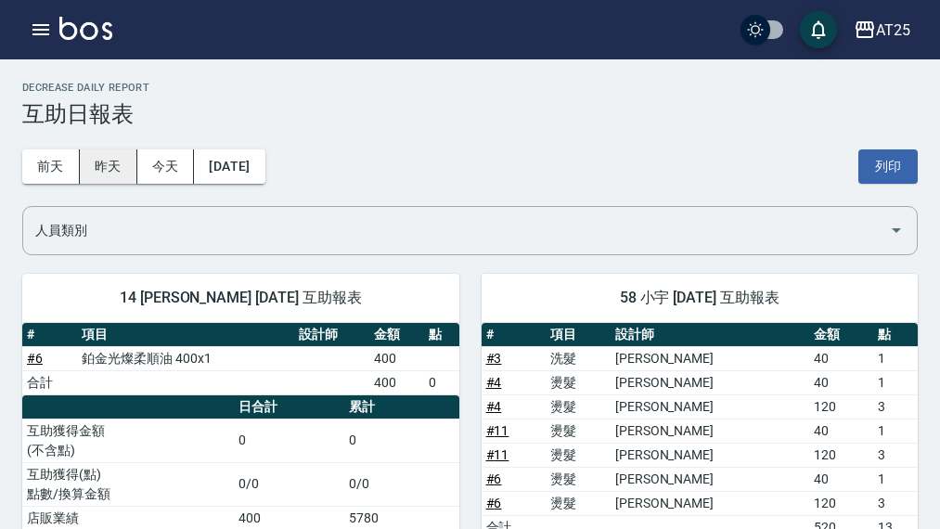
click at [114, 172] on button "昨天" at bounding box center [109, 166] width 58 height 34
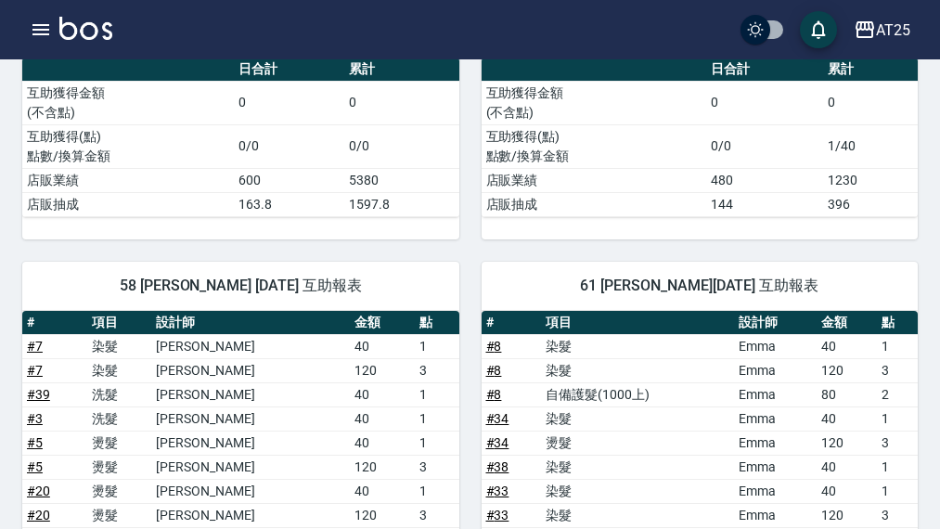
scroll to position [371, 0]
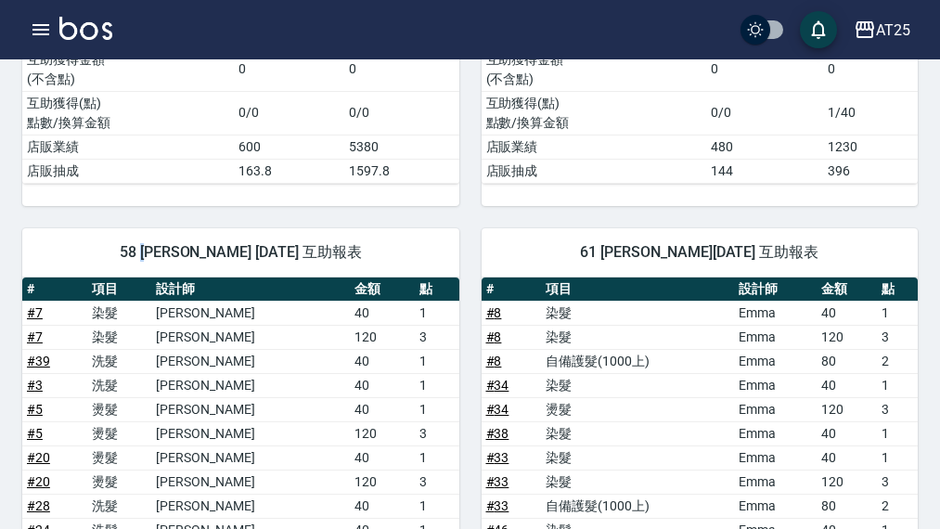
drag, startPoint x: 162, startPoint y: 247, endPoint x: 173, endPoint y: 254, distance: 12.6
click at [173, 254] on span "58 小宇 08/23/2025 互助報表" at bounding box center [241, 252] width 393 height 19
copy span "小"
click at [170, 265] on div "58 小宇 08/23/2025 互助報表" at bounding box center [240, 252] width 437 height 48
click at [180, 259] on span "58 小宇 08/23/2025 互助報表" at bounding box center [241, 252] width 393 height 19
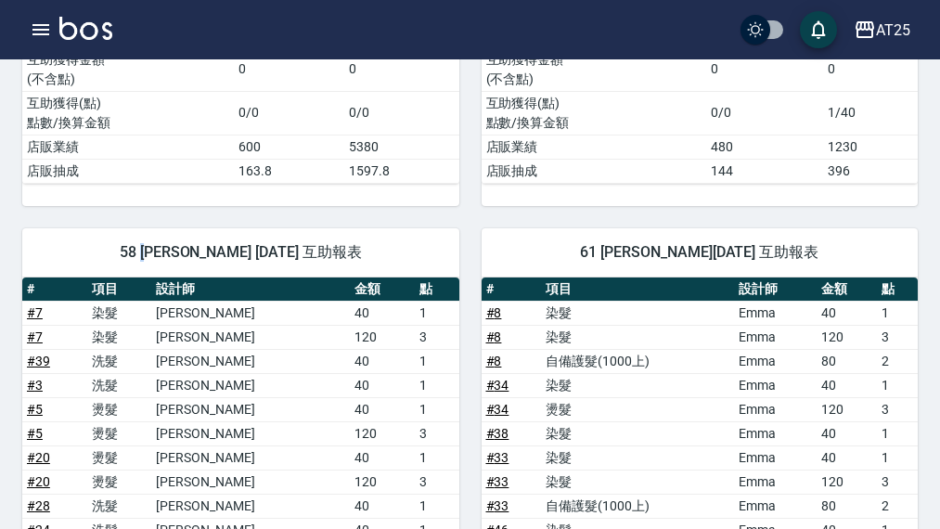
drag, startPoint x: 164, startPoint y: 250, endPoint x: 176, endPoint y: 253, distance: 12.4
click at [176, 253] on span "58 小宇 08/23/2025 互助報表" at bounding box center [241, 252] width 393 height 19
copy span "小"
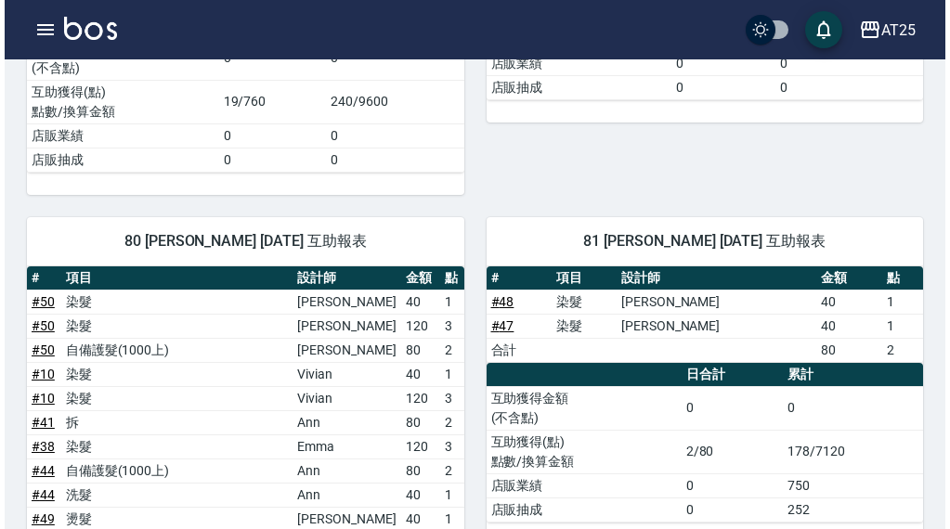
scroll to position [2228, 0]
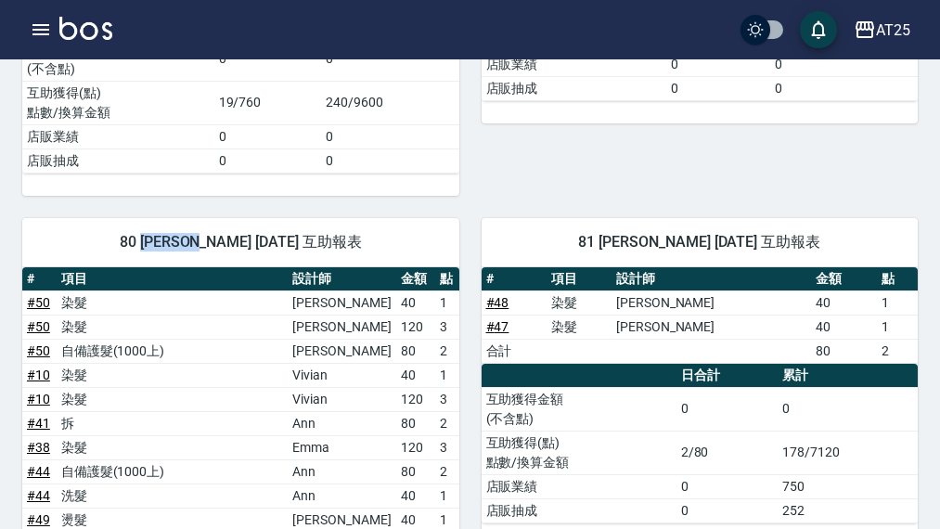
drag, startPoint x: 139, startPoint y: 240, endPoint x: 186, endPoint y: 248, distance: 47.0
click at [186, 248] on span "80 Jessica 育佳 08/23/2025 互助報表" at bounding box center [241, 242] width 393 height 19
copy span "Jessica"
click at [890, 32] on div "AT25" at bounding box center [893, 30] width 34 height 23
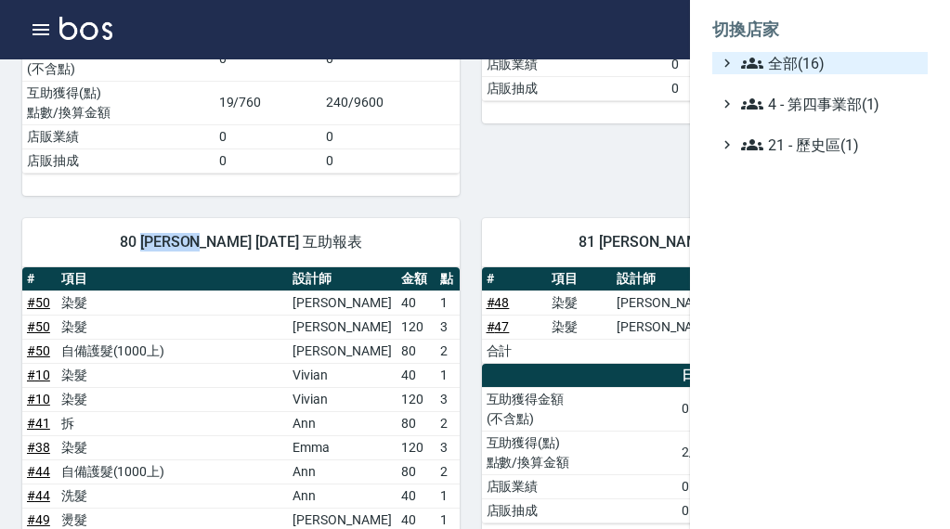
click at [879, 59] on span "全部(16)" at bounding box center [830, 63] width 179 height 22
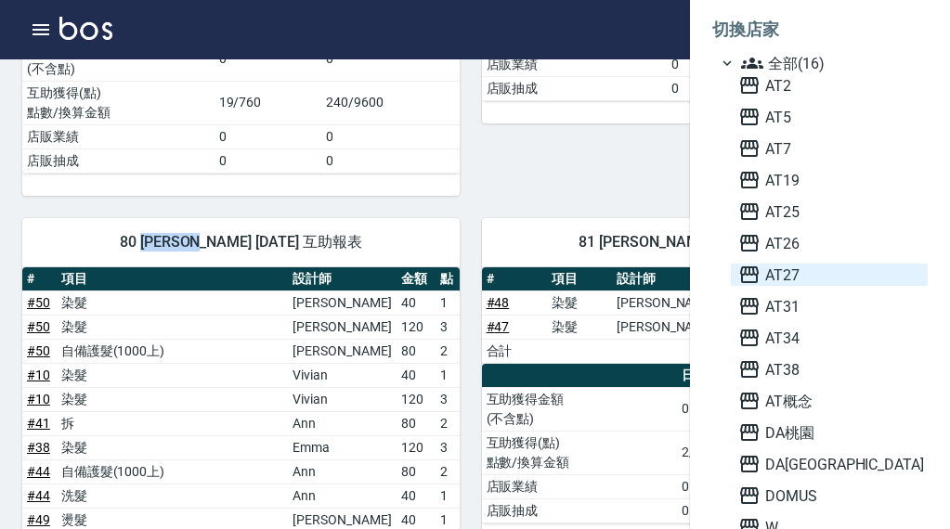
click at [821, 274] on span "AT27" at bounding box center [829, 275] width 182 height 22
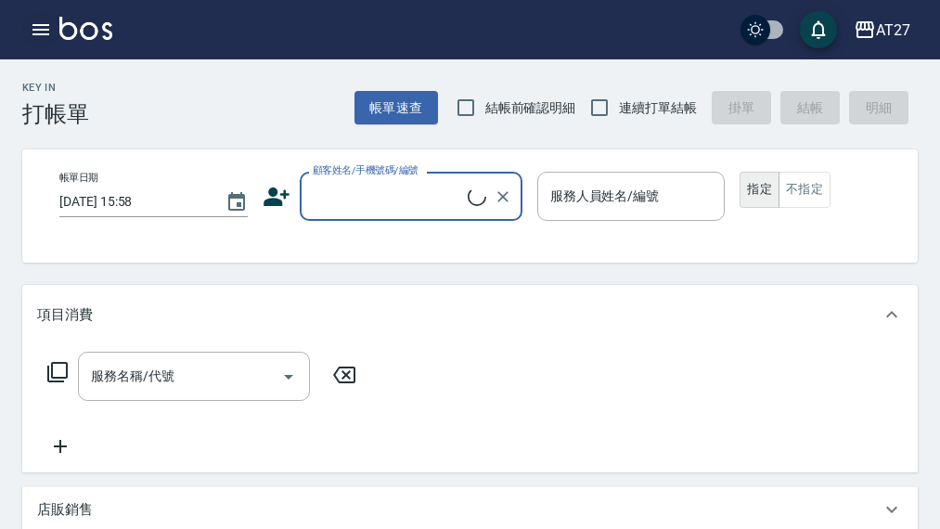
click at [45, 38] on icon "button" at bounding box center [41, 30] width 22 height 22
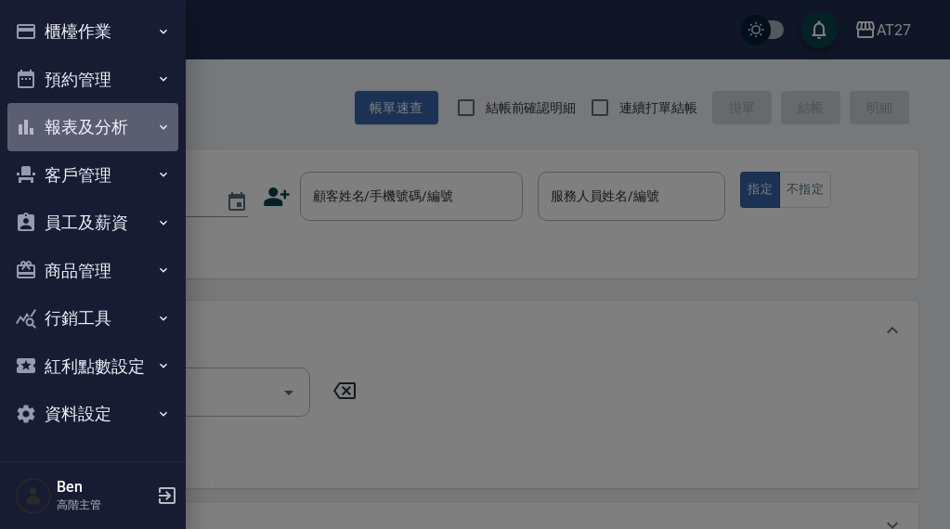
click at [104, 126] on button "報表及分析" at bounding box center [92, 127] width 171 height 48
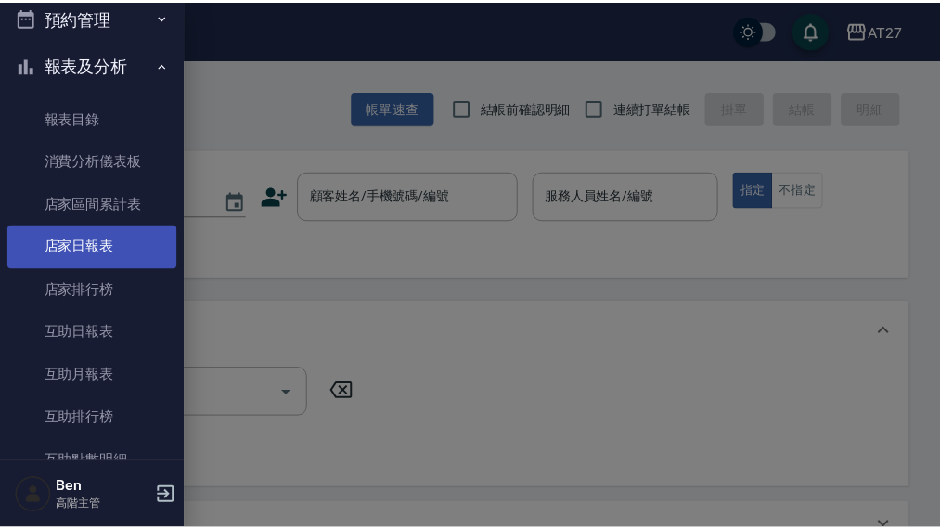
scroll to position [93, 0]
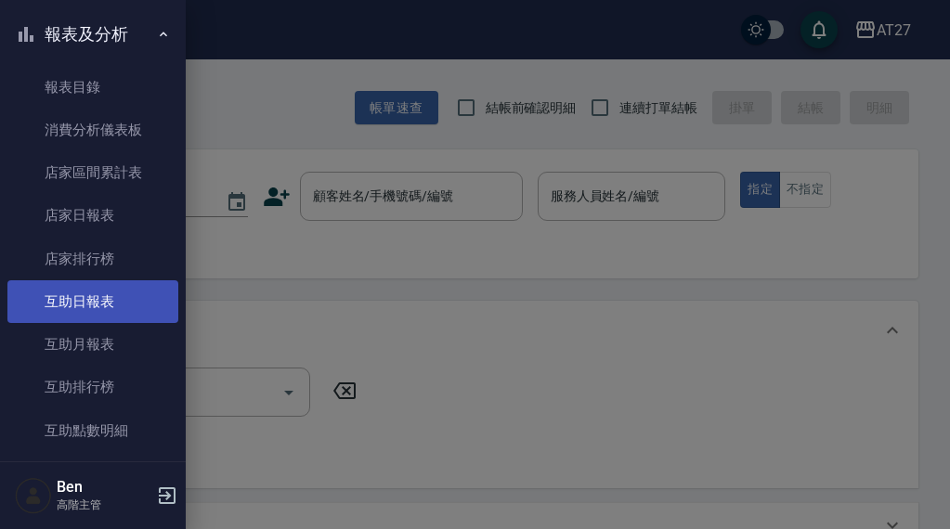
click at [105, 308] on link "互助日報表" at bounding box center [92, 301] width 171 height 43
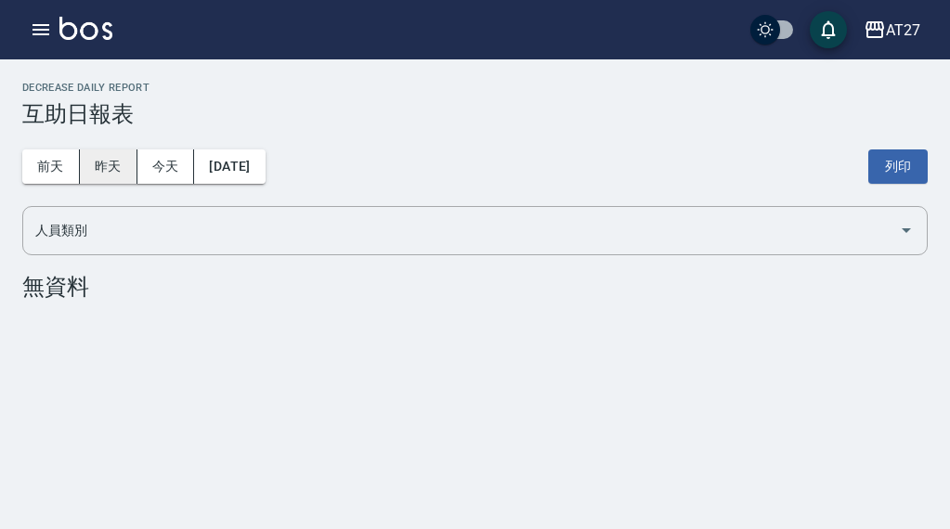
click at [111, 162] on button "昨天" at bounding box center [109, 166] width 58 height 34
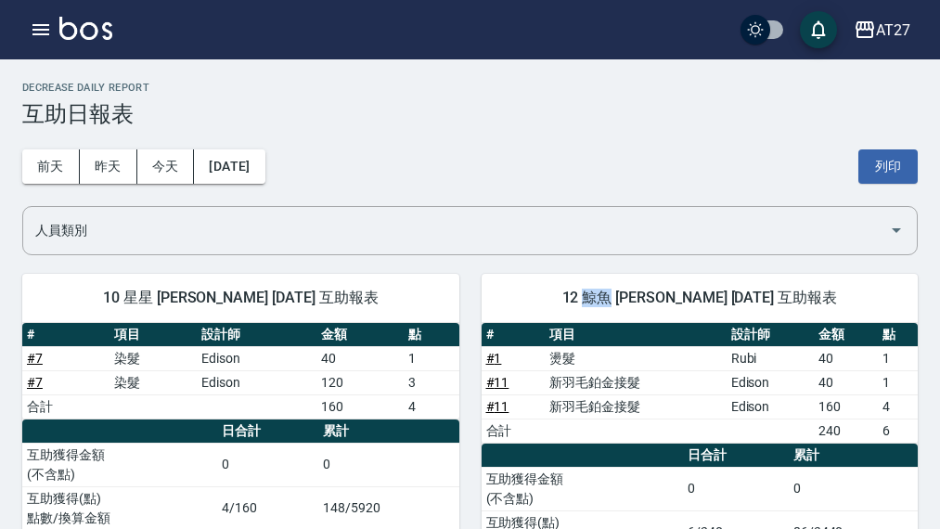
drag, startPoint x: 598, startPoint y: 294, endPoint x: 624, endPoint y: 305, distance: 28.3
click at [624, 305] on span "12 鯨魚 [PERSON_NAME] [DATE] 互助報表" at bounding box center [700, 298] width 393 height 19
copy span "鯨魚"
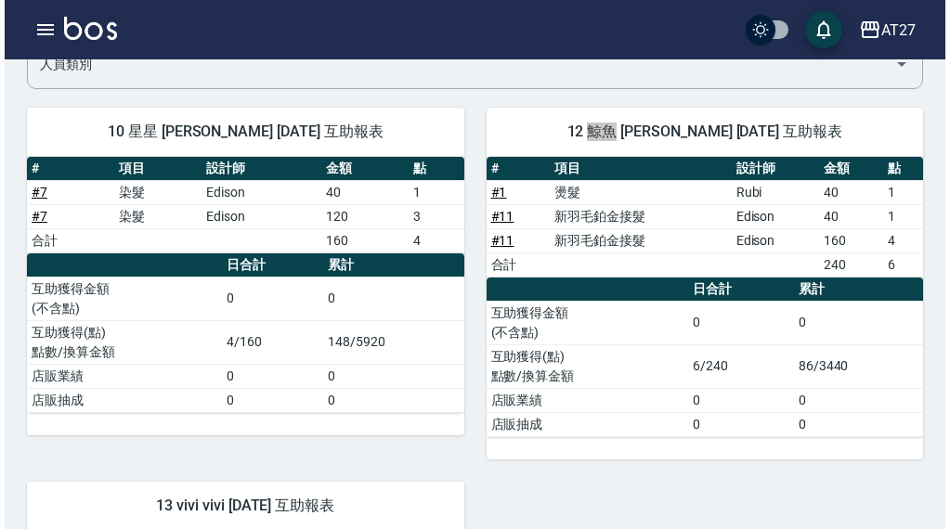
scroll to position [186, 0]
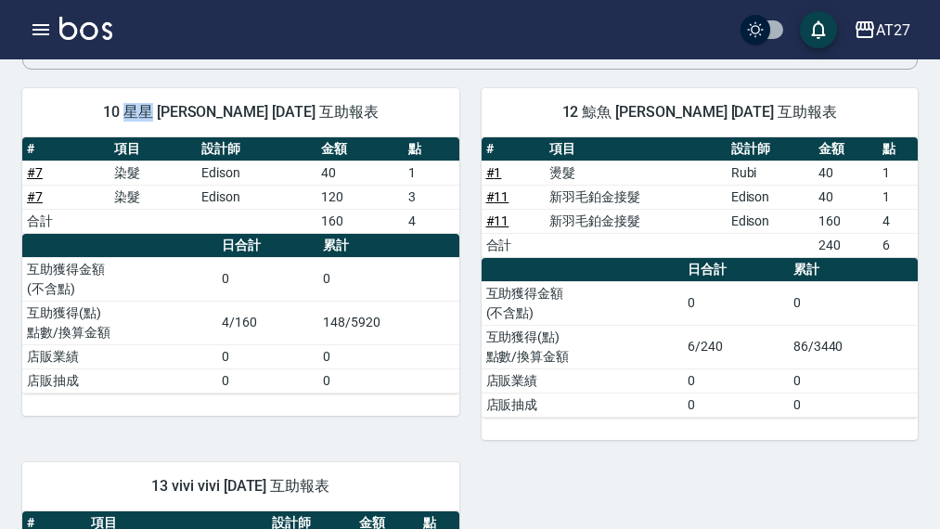
drag, startPoint x: 143, startPoint y: 110, endPoint x: 163, endPoint y: 112, distance: 20.6
click at [163, 112] on span "10 星星 [PERSON_NAME] [DATE] 互助報表" at bounding box center [241, 112] width 393 height 19
copy span "星星"
click at [888, 39] on div "AT27" at bounding box center [893, 30] width 34 height 23
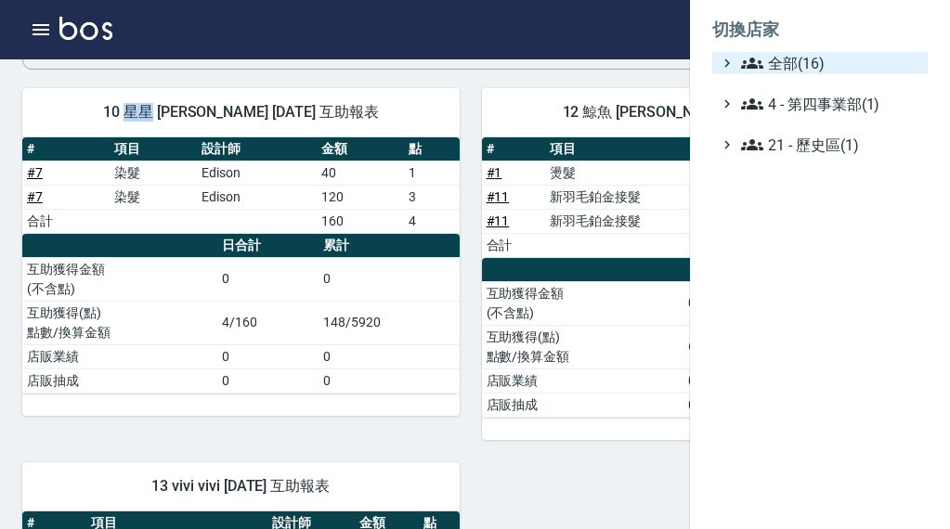
click at [810, 67] on span "全部(16)" at bounding box center [830, 63] width 179 height 22
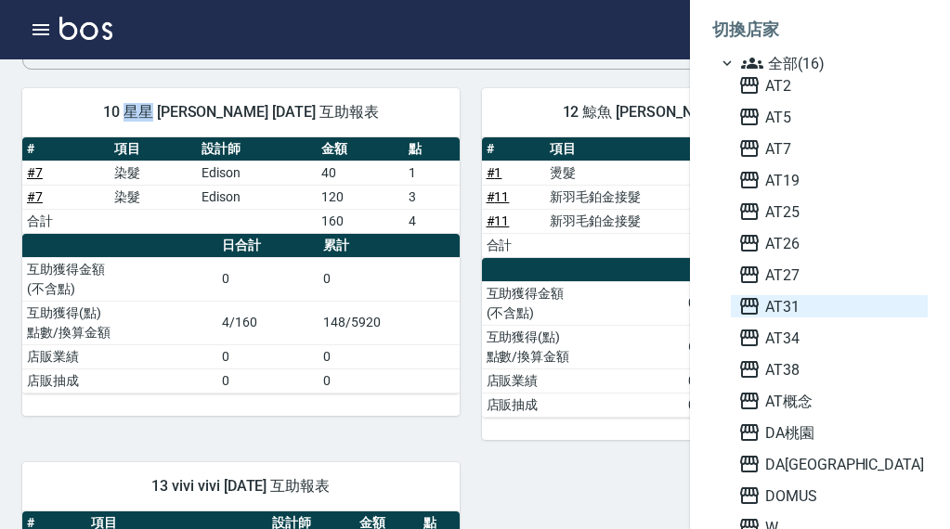
click at [808, 302] on span "AT31" at bounding box center [829, 306] width 182 height 22
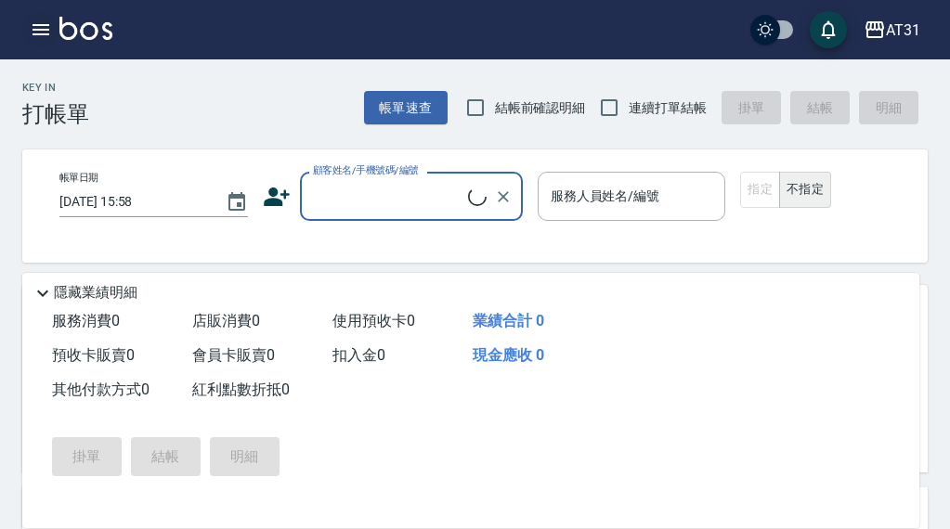
click at [40, 33] on icon "button" at bounding box center [40, 29] width 17 height 11
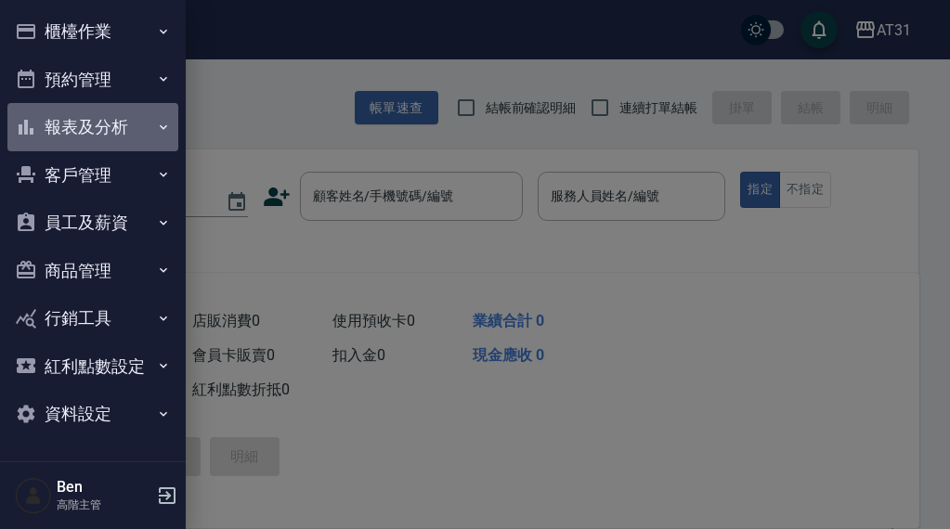
click at [109, 136] on button "報表及分析" at bounding box center [92, 127] width 171 height 48
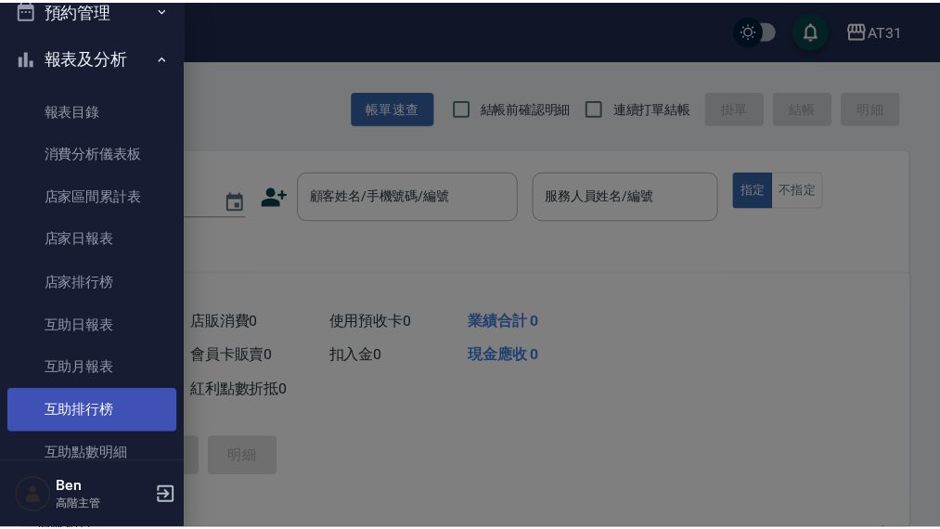
scroll to position [186, 0]
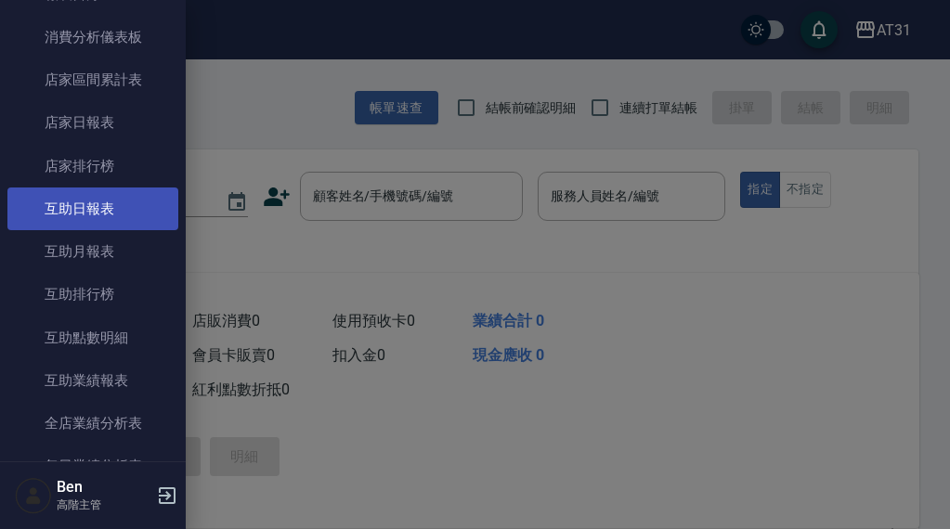
click at [111, 201] on link "互助日報表" at bounding box center [92, 209] width 171 height 43
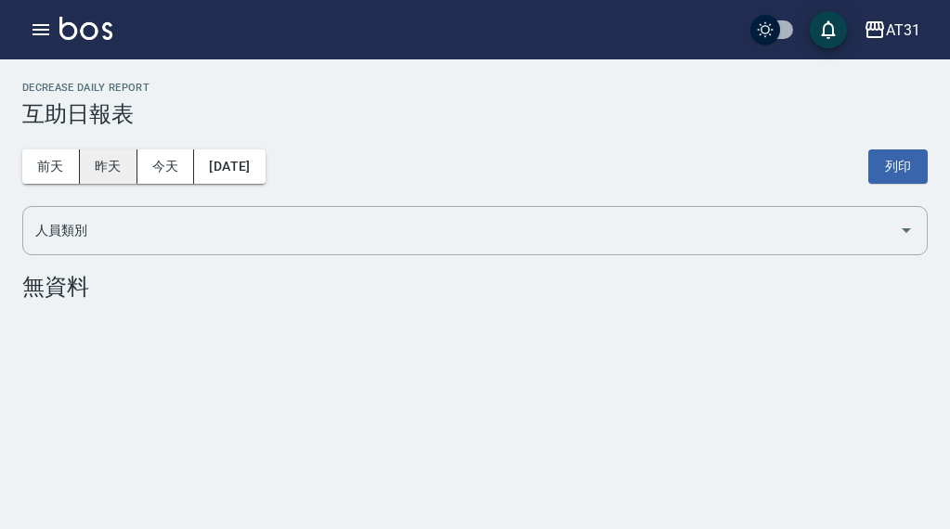
click at [94, 172] on button "昨天" at bounding box center [109, 166] width 58 height 34
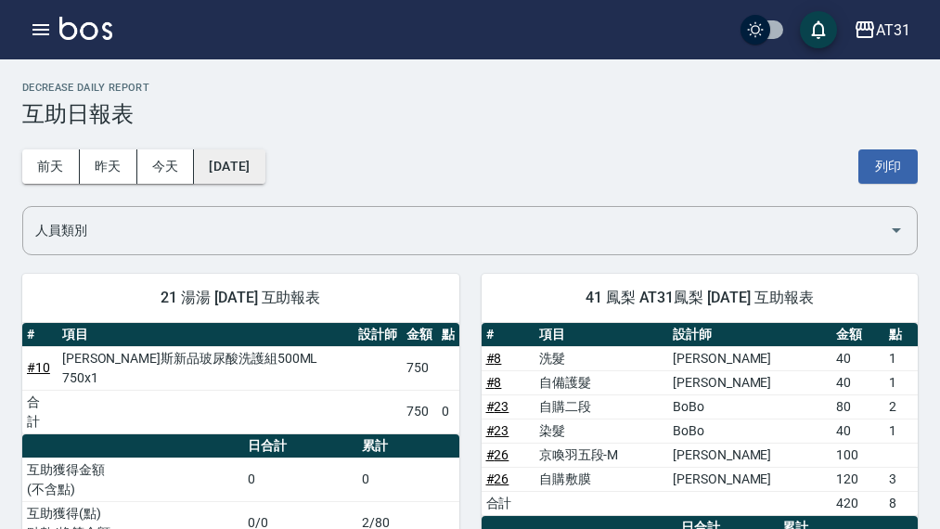
click at [264, 170] on button "[DATE]" at bounding box center [229, 166] width 71 height 34
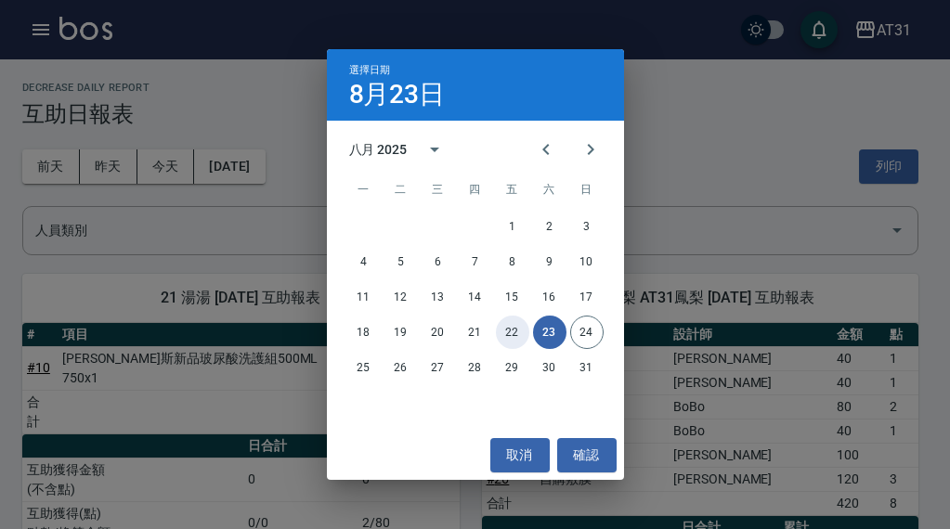
click at [506, 323] on button "22" at bounding box center [512, 332] width 33 height 33
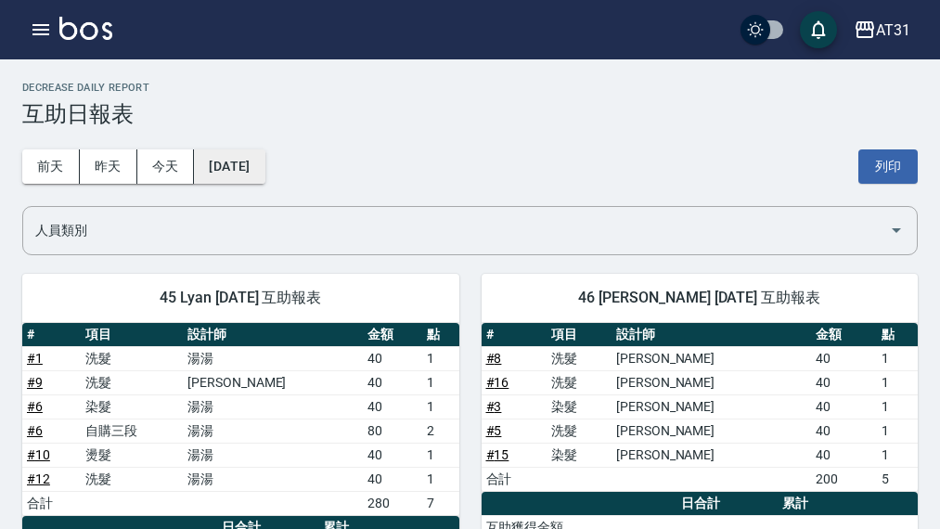
click at [254, 163] on button "[DATE]" at bounding box center [229, 166] width 71 height 34
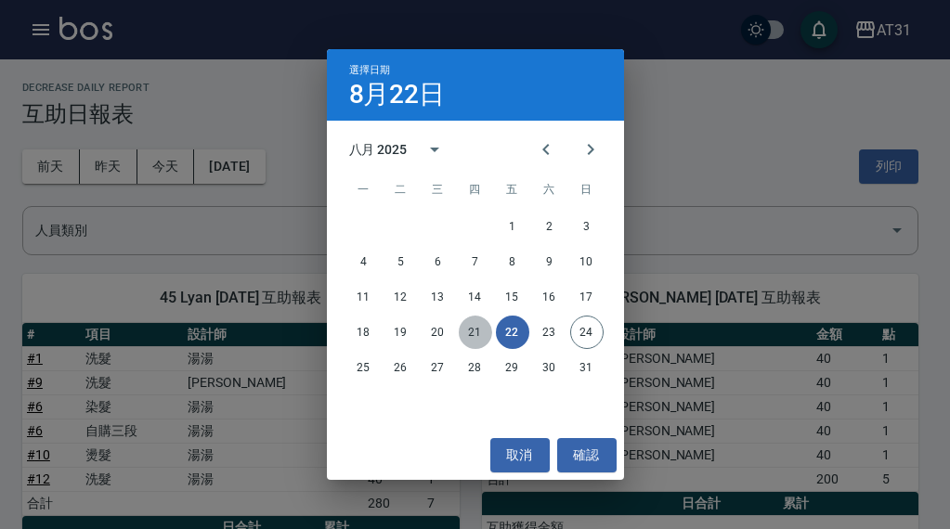
click at [475, 329] on button "21" at bounding box center [475, 332] width 33 height 33
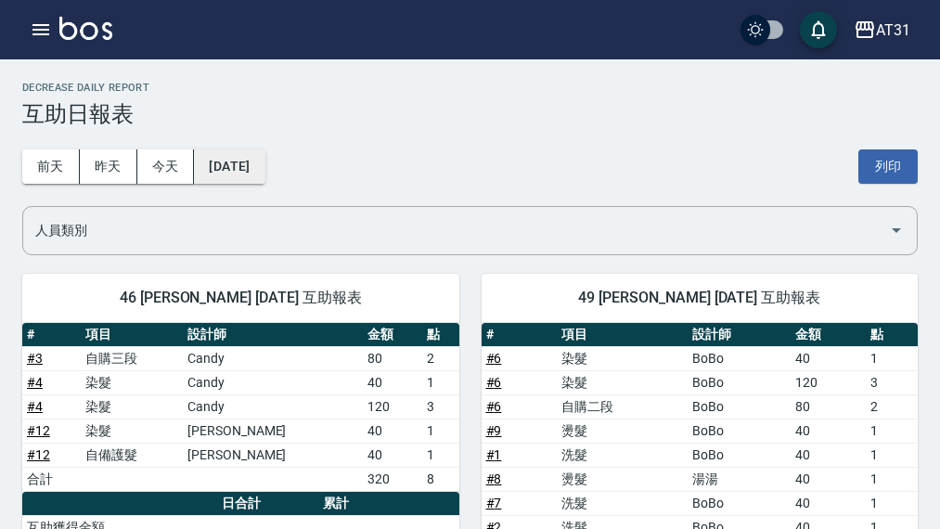
click at [260, 175] on button "2025/08/21" at bounding box center [229, 166] width 71 height 34
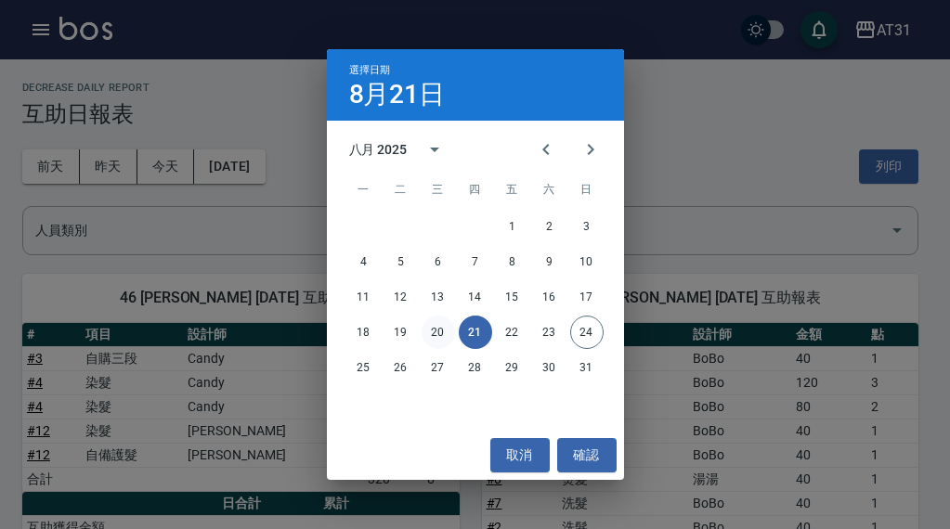
click at [434, 333] on button "20" at bounding box center [437, 332] width 33 height 33
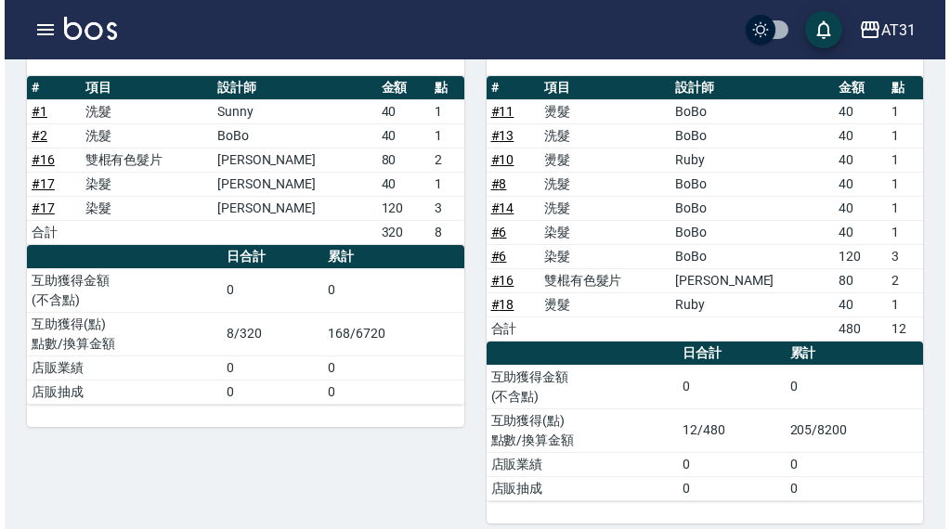
scroll to position [743, 0]
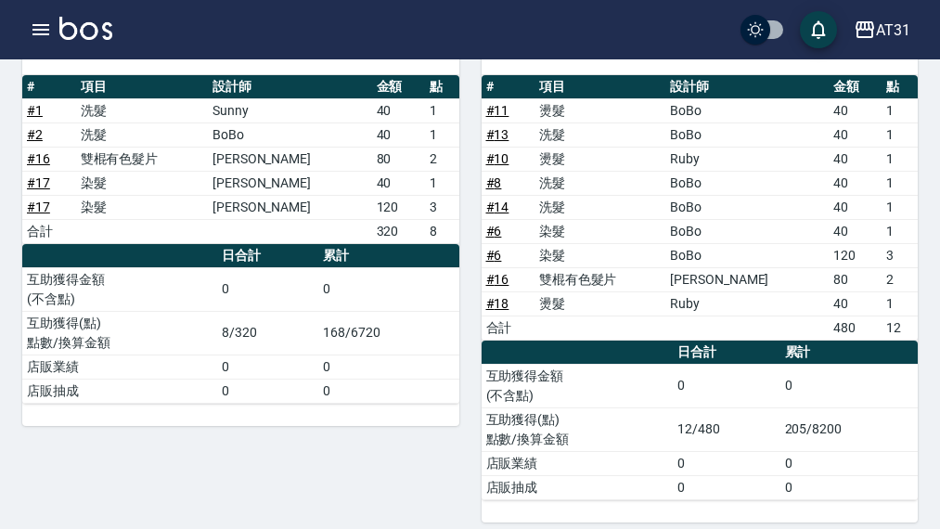
click at [849, 40] on div "AT31 登出" at bounding box center [470, 29] width 940 height 59
click at [871, 27] on icon "button" at bounding box center [865, 30] width 22 height 22
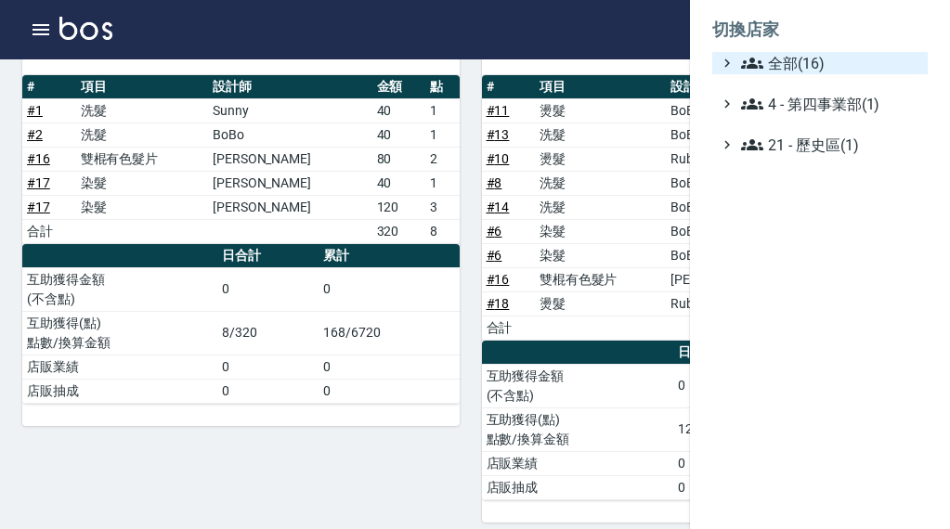
click at [827, 63] on span "全部(16)" at bounding box center [830, 63] width 179 height 22
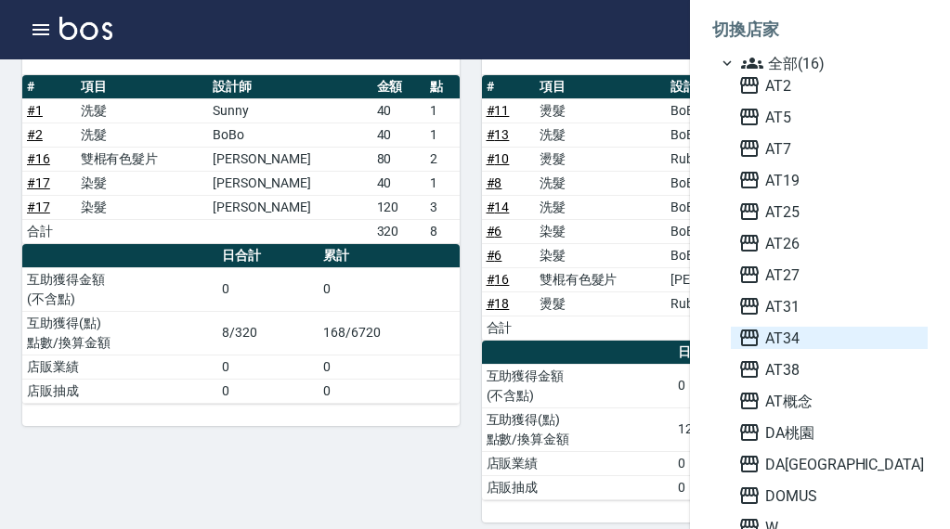
click at [798, 333] on span "AT34" at bounding box center [829, 338] width 182 height 22
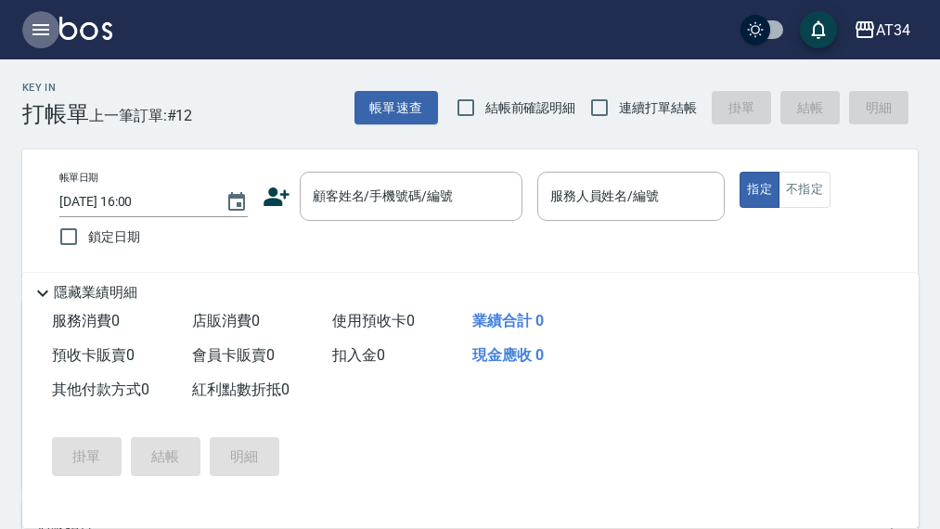
click at [36, 31] on icon "button" at bounding box center [41, 30] width 22 height 22
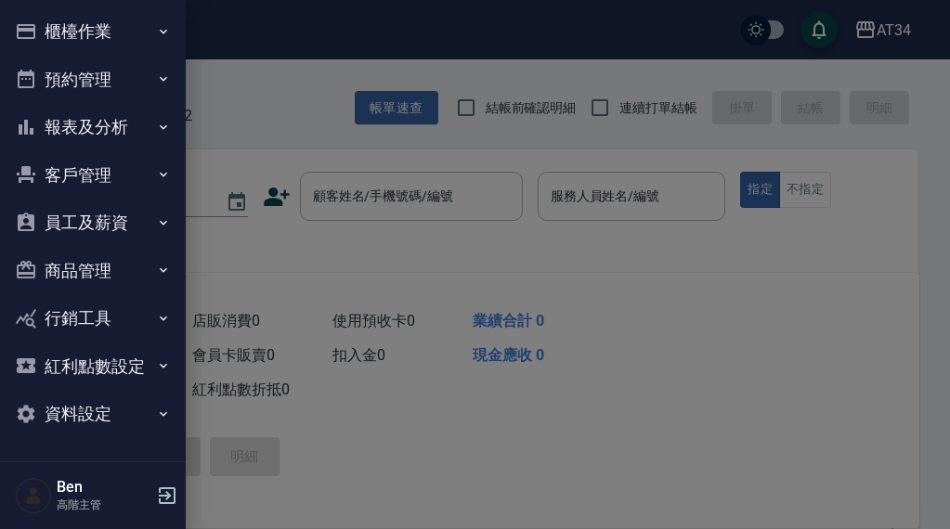
click at [84, 115] on ul "櫃檯作業 打帳單 帳單列表 掛單列表 座位開單 營業儀表板 現金收支登錄 高階收支登錄 材料自購登錄 每日結帳 排班表 現場電腦打卡 掃碼打卡 預約管理 預約…" at bounding box center [92, 223] width 171 height 446
click at [87, 128] on button "報表及分析" at bounding box center [92, 127] width 171 height 48
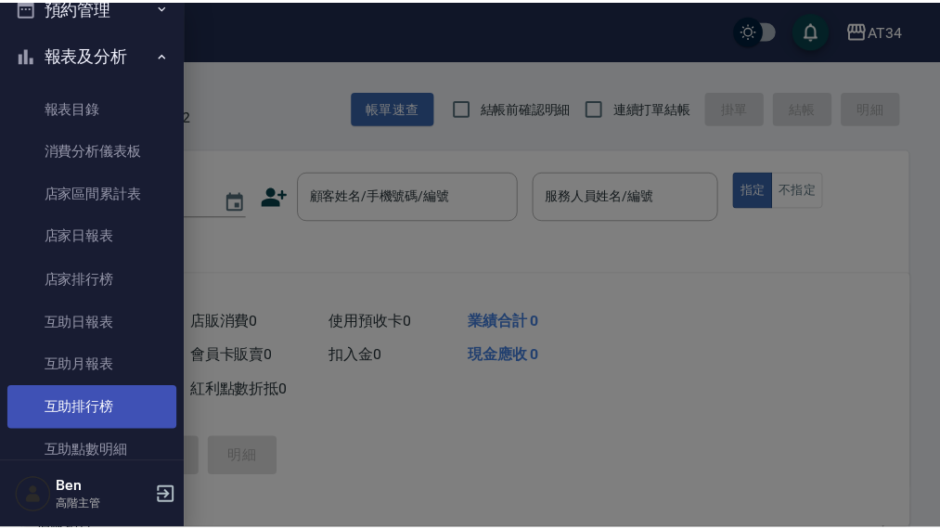
scroll to position [186, 0]
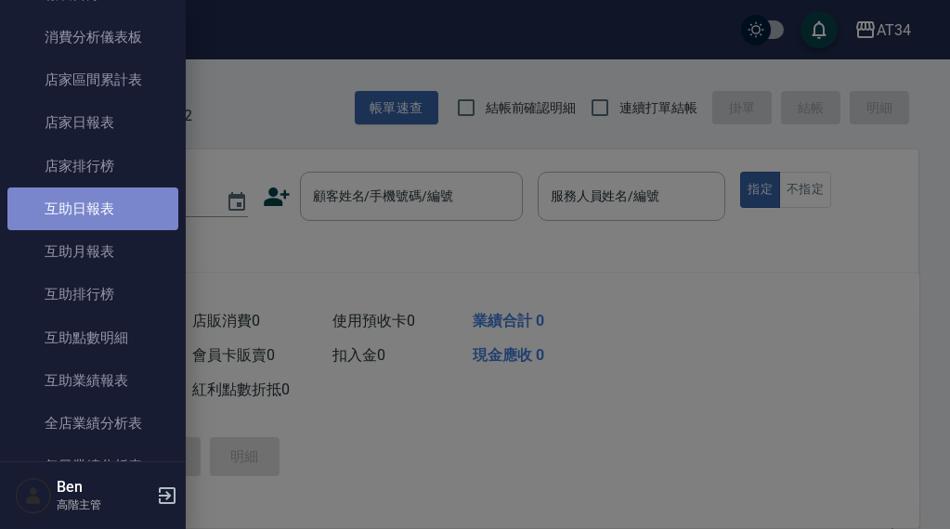
click at [92, 211] on link "互助日報表" at bounding box center [92, 209] width 171 height 43
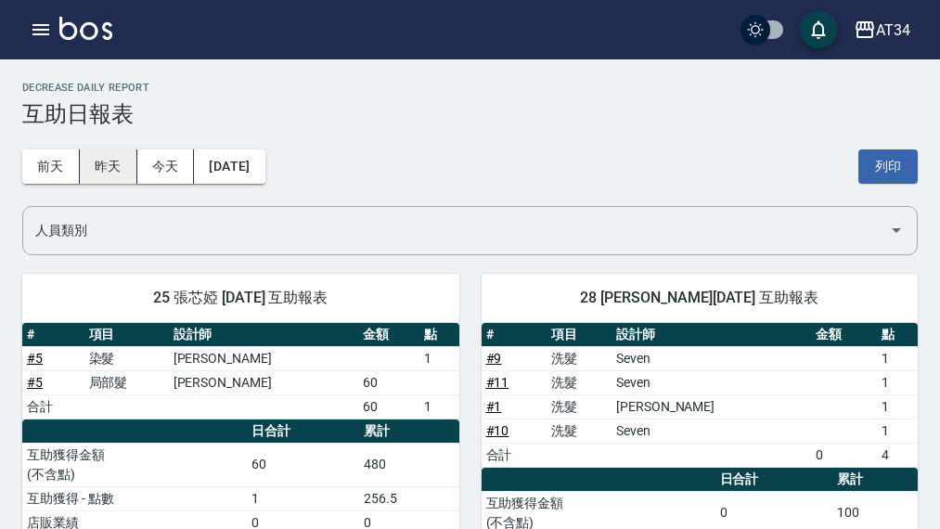
click at [99, 179] on button "昨天" at bounding box center [109, 166] width 58 height 34
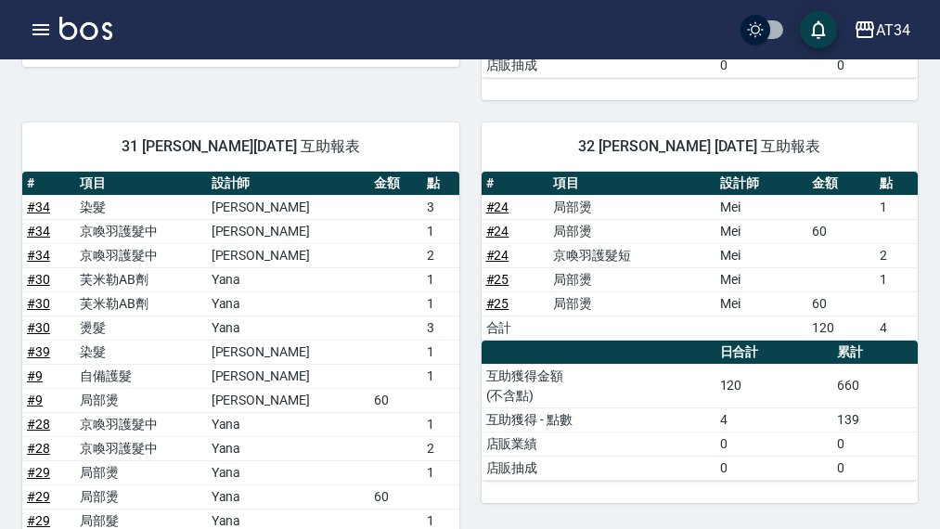
scroll to position [1393, 0]
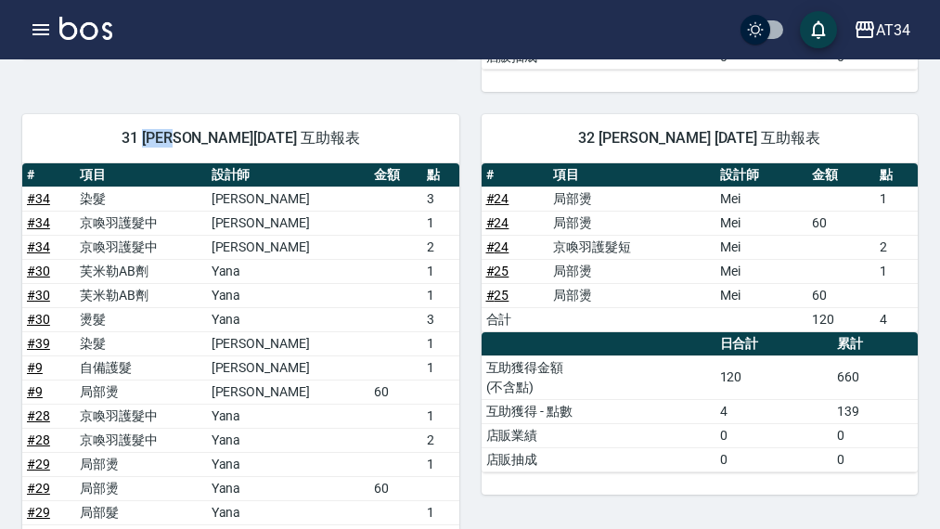
drag, startPoint x: 141, startPoint y: 135, endPoint x: 167, endPoint y: 140, distance: 26.6
click at [167, 140] on span "31 Lora 林綉婷 08/23/2025 互助報表" at bounding box center [241, 138] width 393 height 19
copy span "Lora"
drag, startPoint x: 603, startPoint y: 136, endPoint x: 627, endPoint y: 141, distance: 23.7
click at [627, 141] on span "32 阿源 徐承源 08/23/2025 互助報表" at bounding box center [700, 138] width 393 height 19
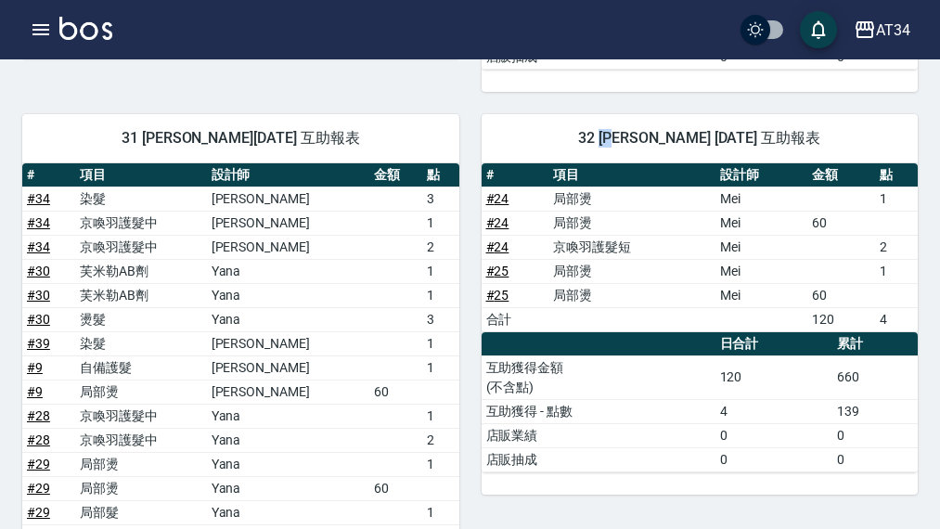
copy span "阿源"
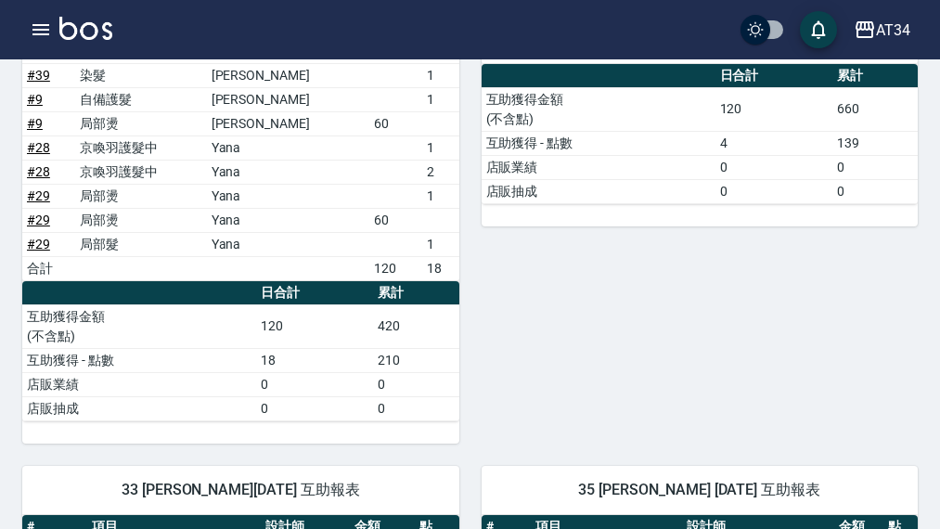
scroll to position [1671, 0]
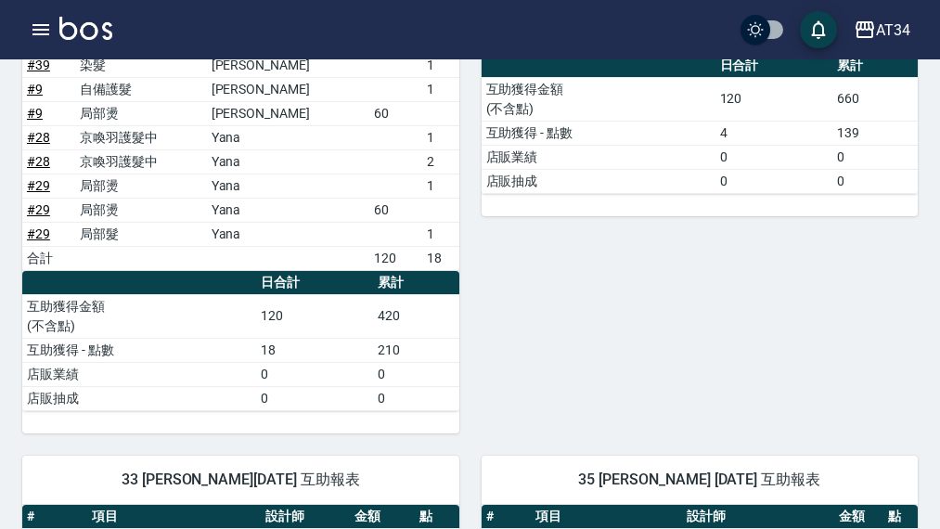
click at [754, 357] on div "32 阿源 徐承源 08/23/2025 互助報表 # 項目 設計師 金額 點 # 24 局部燙 Mei 1 # 24 局部燙 Mei 60 # 24 京喚羽…" at bounding box center [690, 123] width 460 height 620
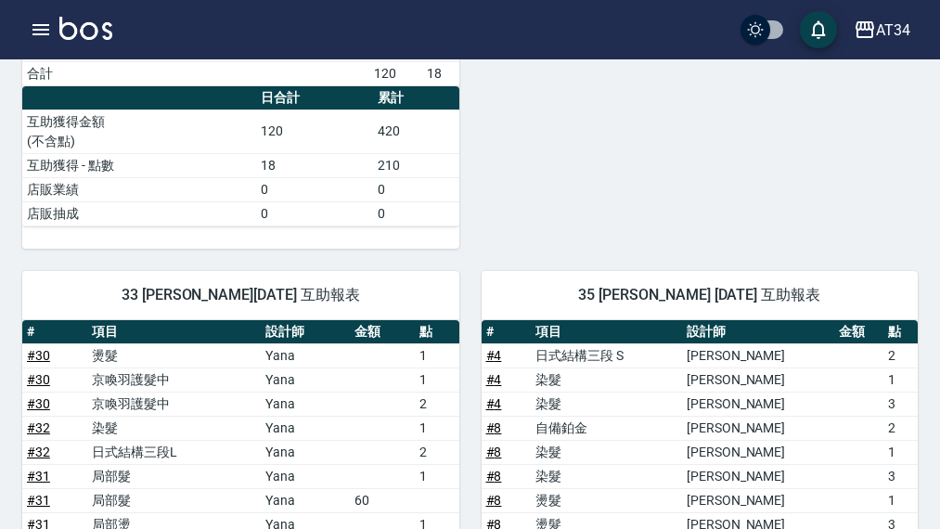
scroll to position [1857, 0]
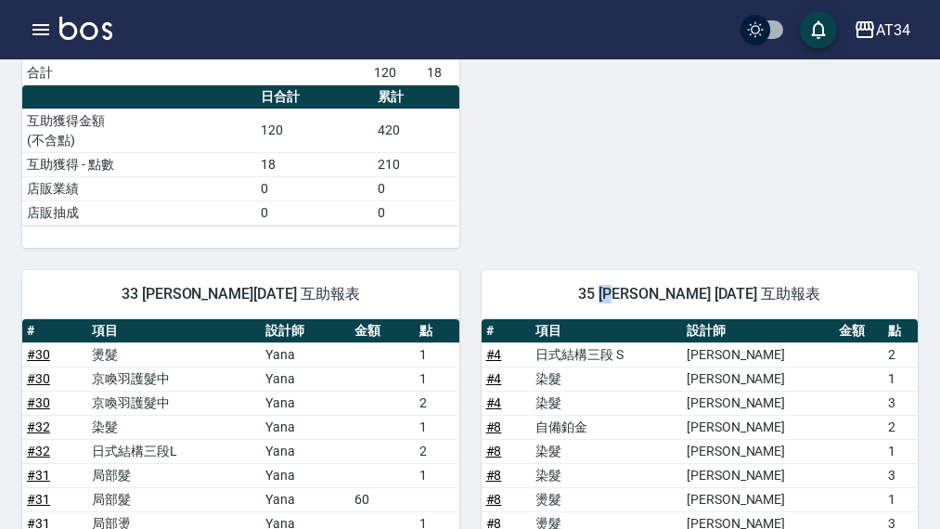
drag, startPoint x: 602, startPoint y: 289, endPoint x: 624, endPoint y: 291, distance: 22.4
click at [624, 291] on span "35 拉拉 廖子淳 08/23/2025 互助報表" at bounding box center [700, 294] width 393 height 19
copy span "拉拉"
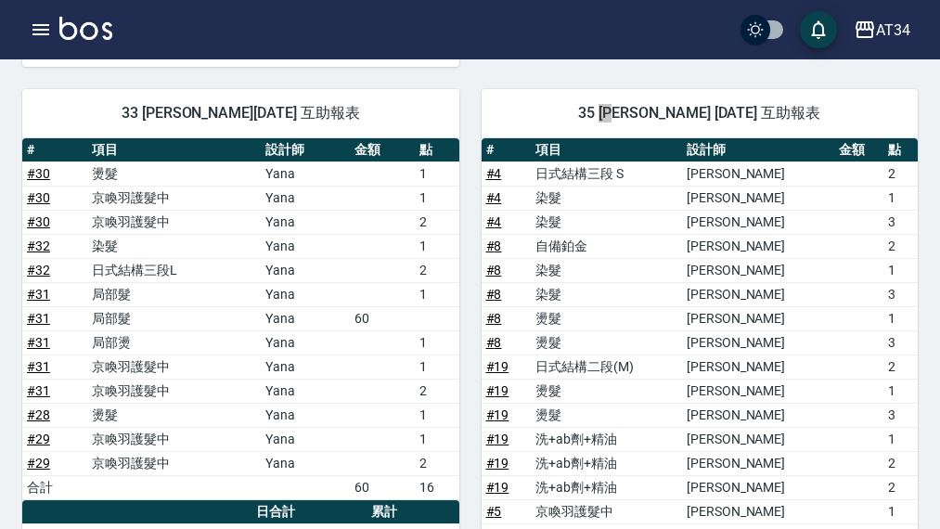
scroll to position [2042, 0]
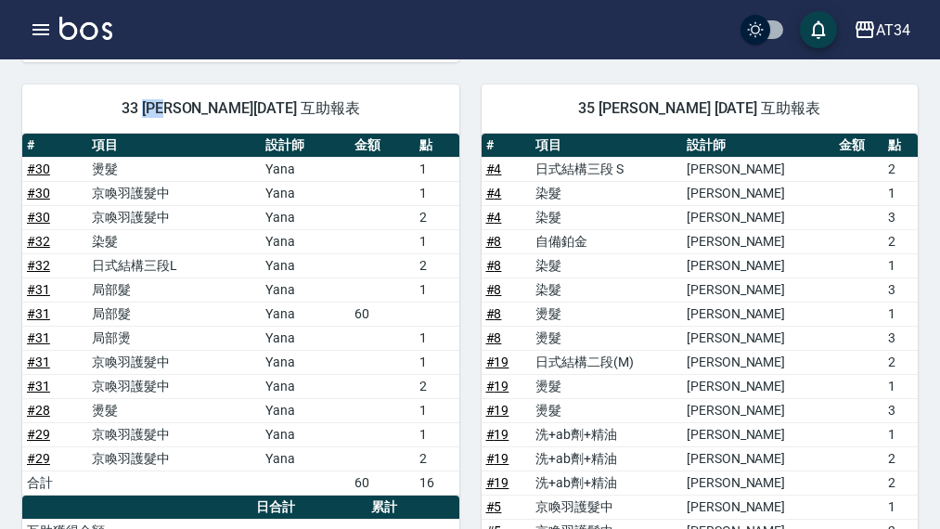
drag, startPoint x: 142, startPoint y: 113, endPoint x: 162, endPoint y: 118, distance: 20.9
click at [162, 118] on div "33 IVY 蔡盈秀 08/23/2025 互助報表" at bounding box center [240, 108] width 437 height 48
copy span "IVY"
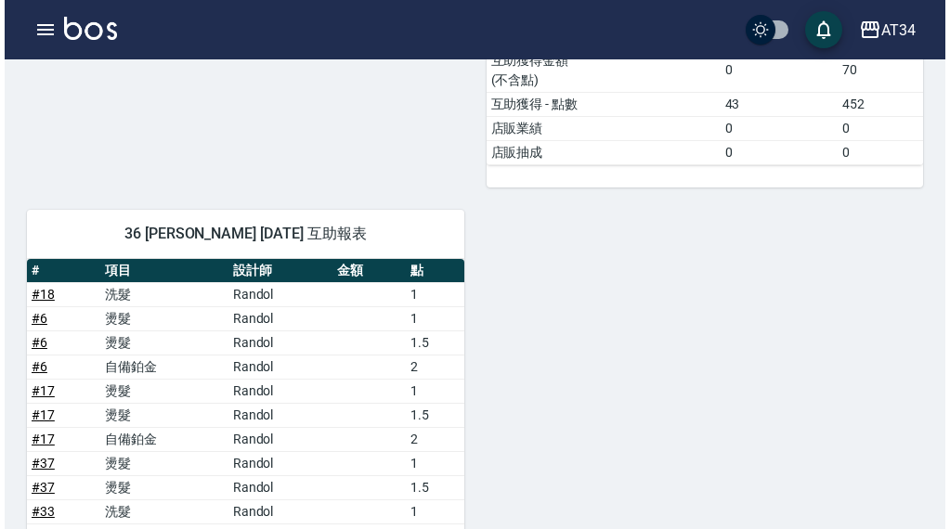
scroll to position [2801, 0]
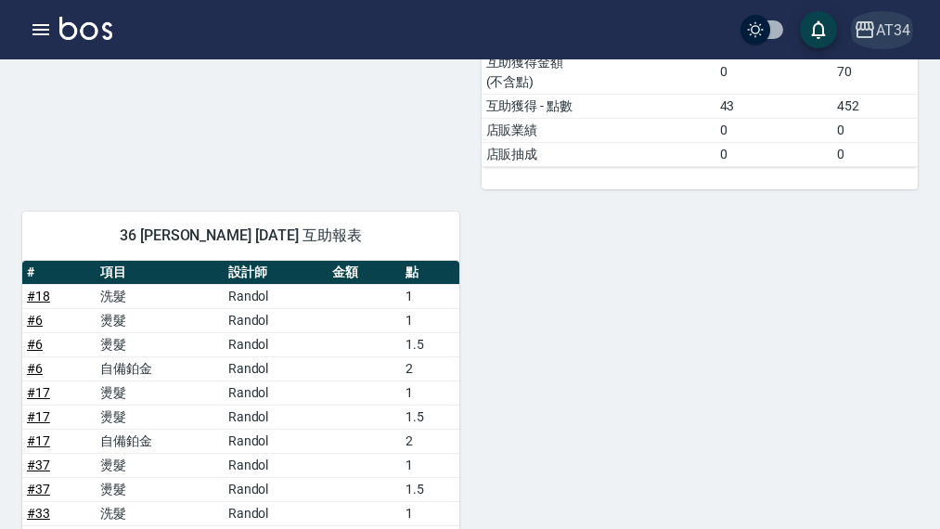
click at [880, 32] on div "AT34" at bounding box center [893, 30] width 34 height 23
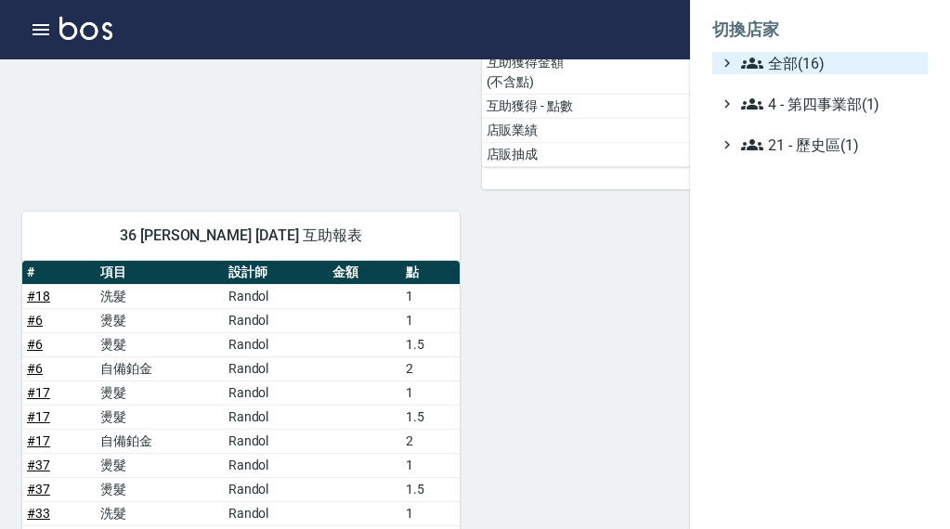
click at [875, 54] on span "全部(16)" at bounding box center [830, 63] width 179 height 22
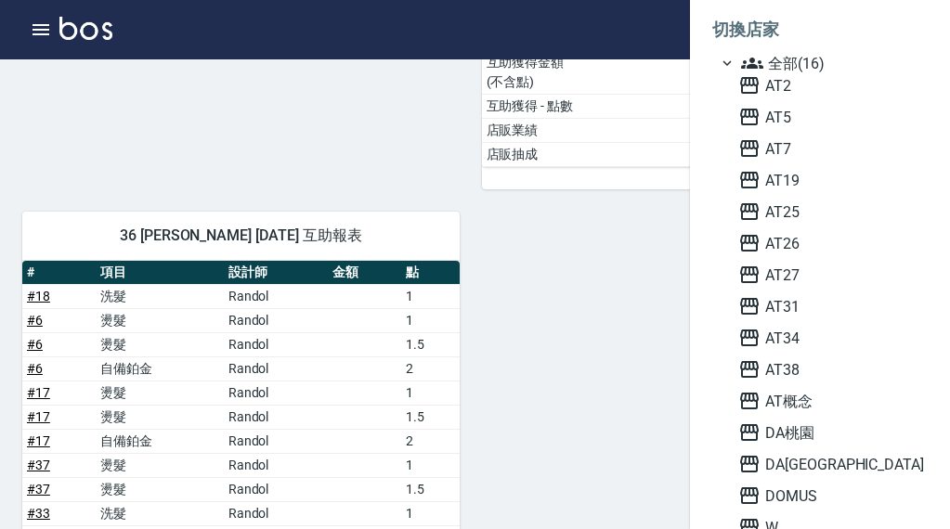
click at [840, 385] on div "AT2 AT5 AT7 AT19 AT25 AT26 AT27 AT31 AT34 AT38 AT概念 DA桃園 DA蘆洲 DOMUS W 尚洋成都" at bounding box center [829, 322] width 197 height 496
click at [840, 376] on span "AT38" at bounding box center [829, 369] width 182 height 22
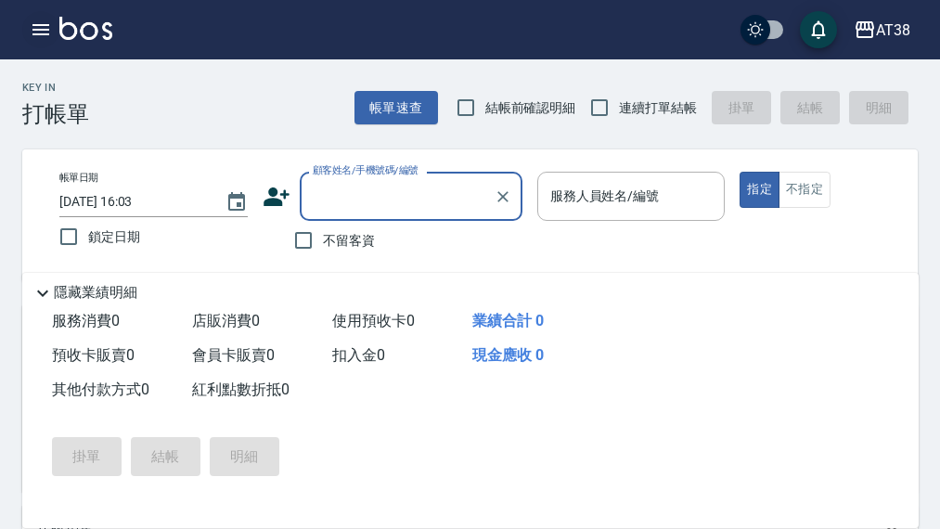
click at [32, 28] on icon "button" at bounding box center [41, 30] width 22 height 22
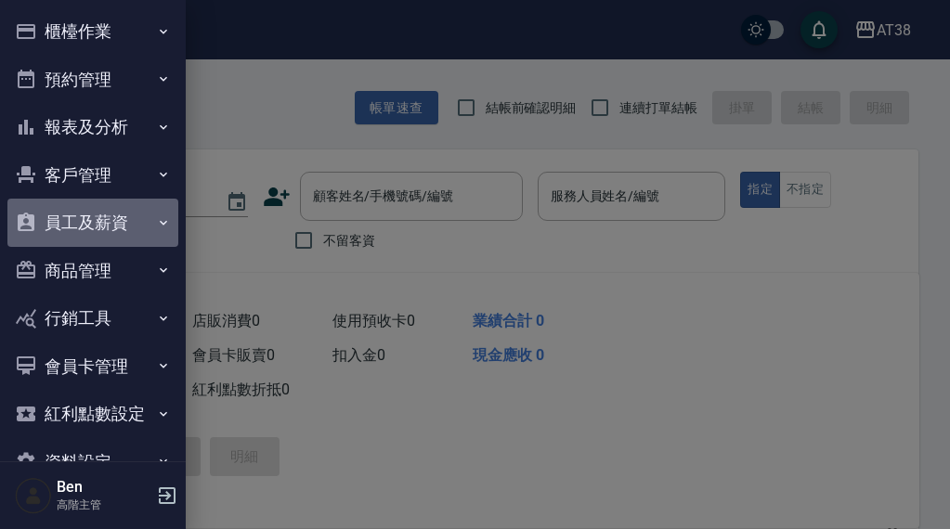
click at [109, 217] on button "員工及薪資" at bounding box center [92, 223] width 171 height 48
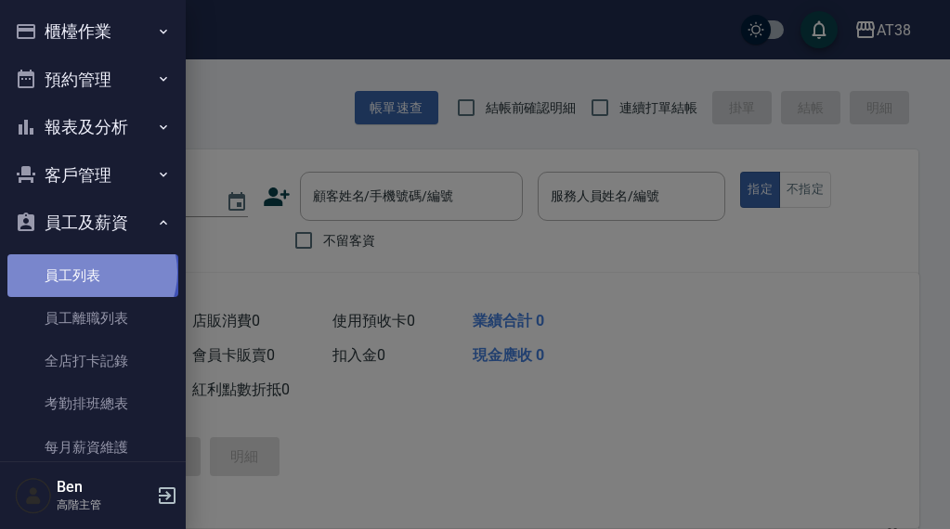
click at [90, 272] on link "員工列表" at bounding box center [92, 275] width 171 height 43
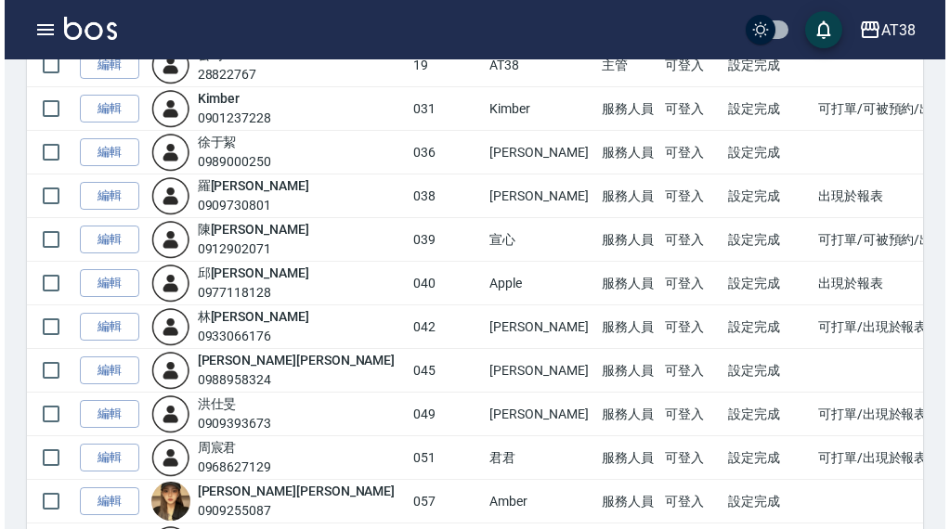
scroll to position [464, 0]
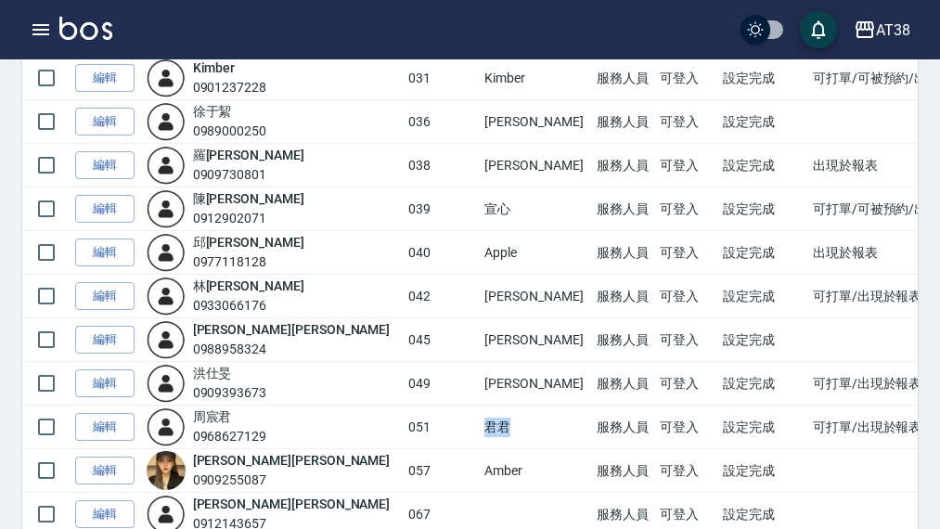
drag, startPoint x: 415, startPoint y: 421, endPoint x: 467, endPoint y: 422, distance: 52.0
click at [480, 422] on td "君君" at bounding box center [535, 428] width 111 height 44
copy td "君君"
click at [894, 32] on div "AT38" at bounding box center [893, 30] width 34 height 23
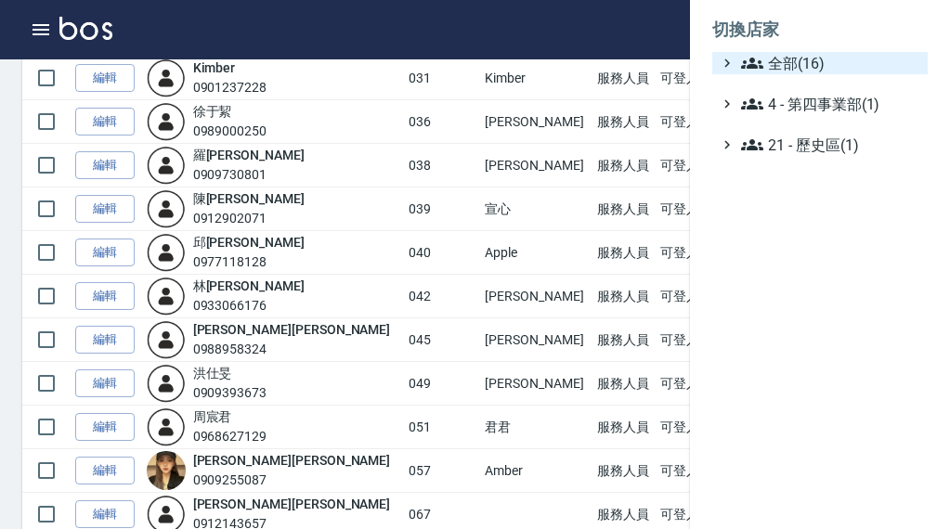
click at [785, 74] on ul "全部(16) 4 - 第四事業部(1) 21 - 歷史區(1)" at bounding box center [819, 104] width 215 height 104
click at [797, 71] on span "全部(16)" at bounding box center [830, 63] width 179 height 22
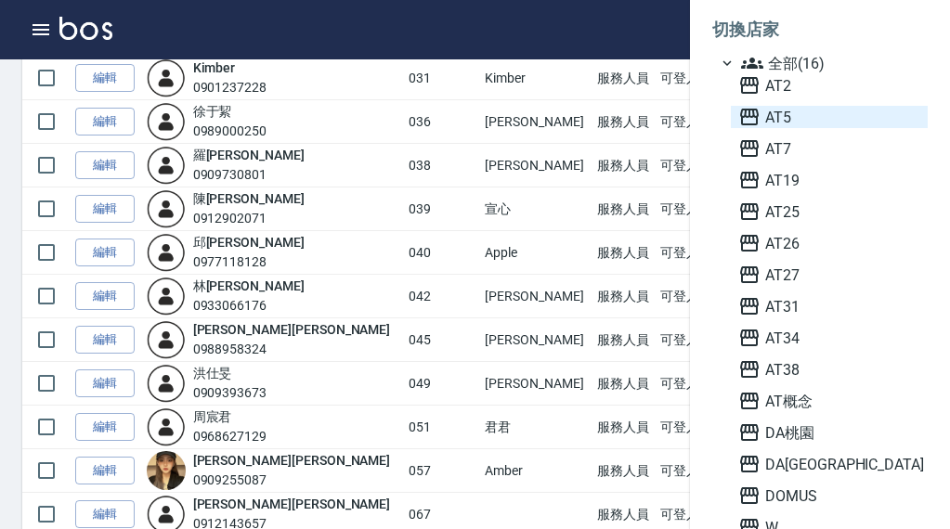
click at [816, 127] on span "AT5" at bounding box center [829, 117] width 182 height 22
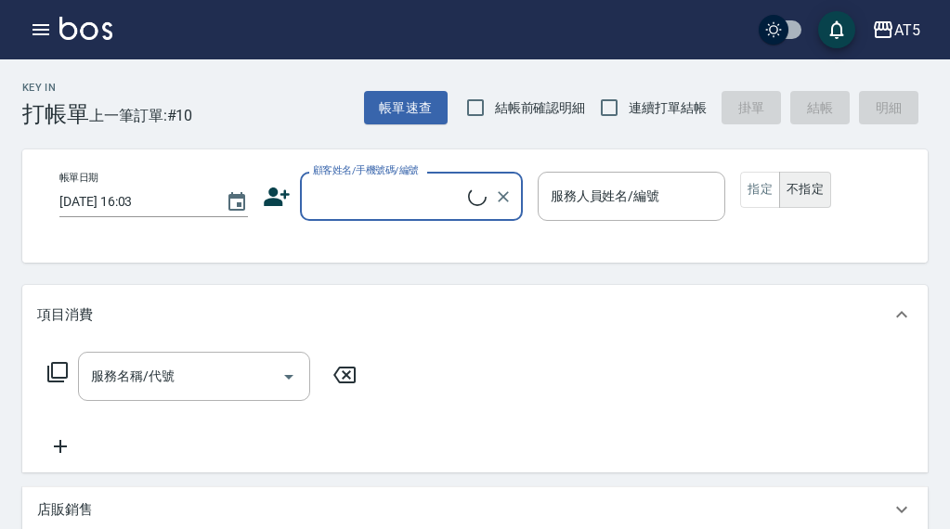
click at [35, 35] on icon "button" at bounding box center [40, 29] width 17 height 11
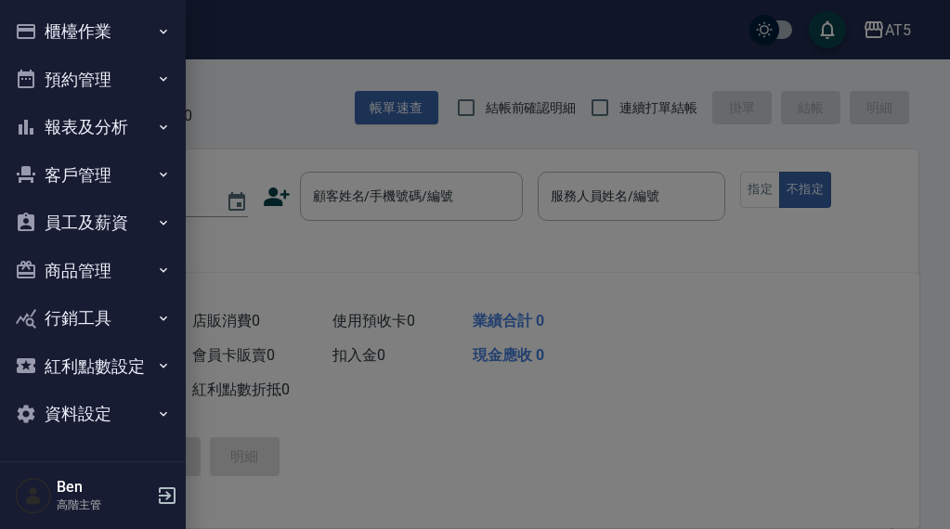
click at [97, 116] on button "報表及分析" at bounding box center [92, 127] width 171 height 48
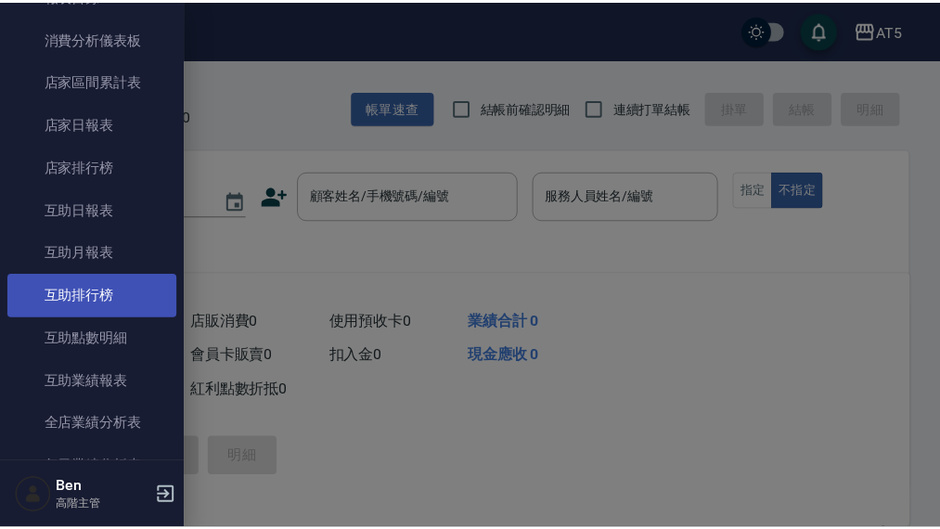
scroll to position [186, 0]
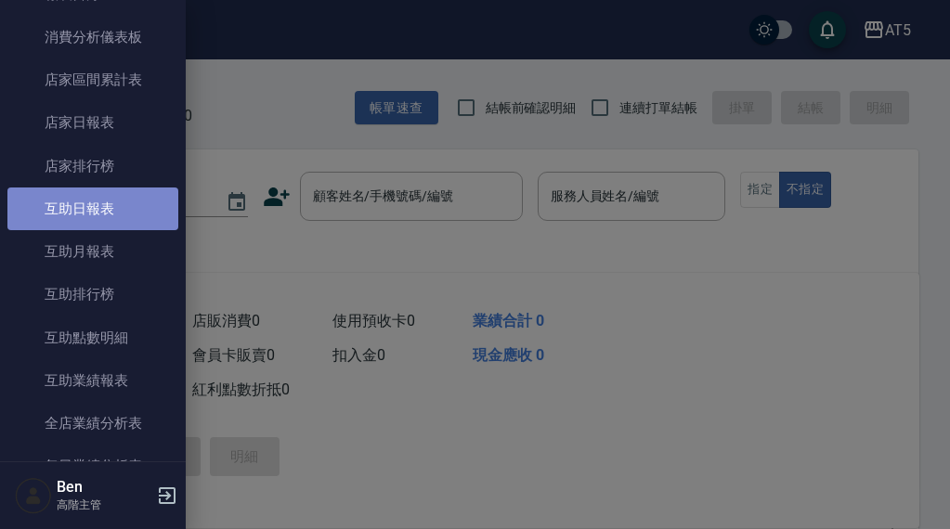
click at [136, 198] on link "互助日報表" at bounding box center [92, 209] width 171 height 43
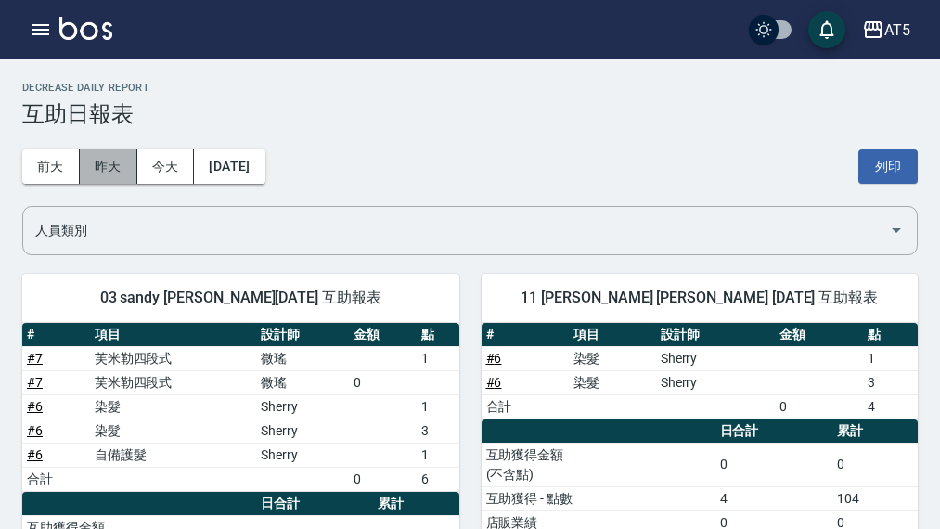
click at [94, 164] on button "昨天" at bounding box center [109, 166] width 58 height 34
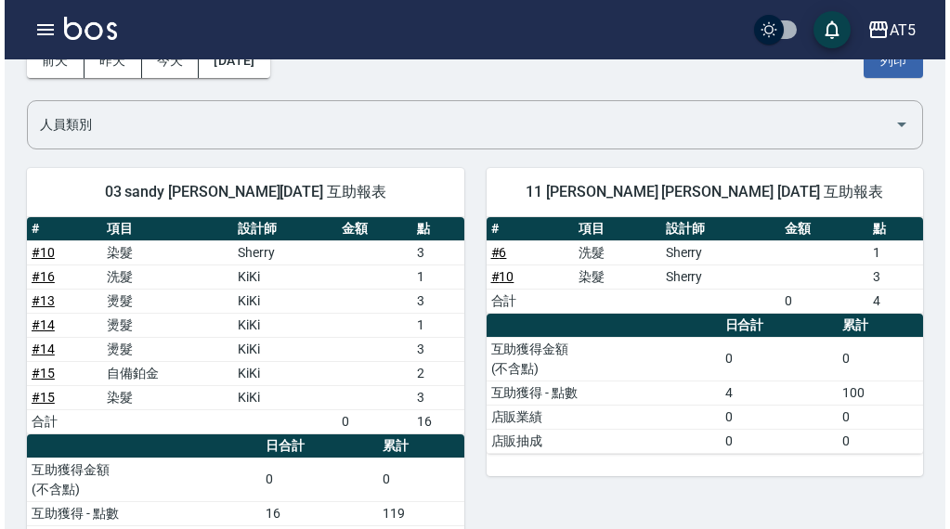
scroll to position [93, 0]
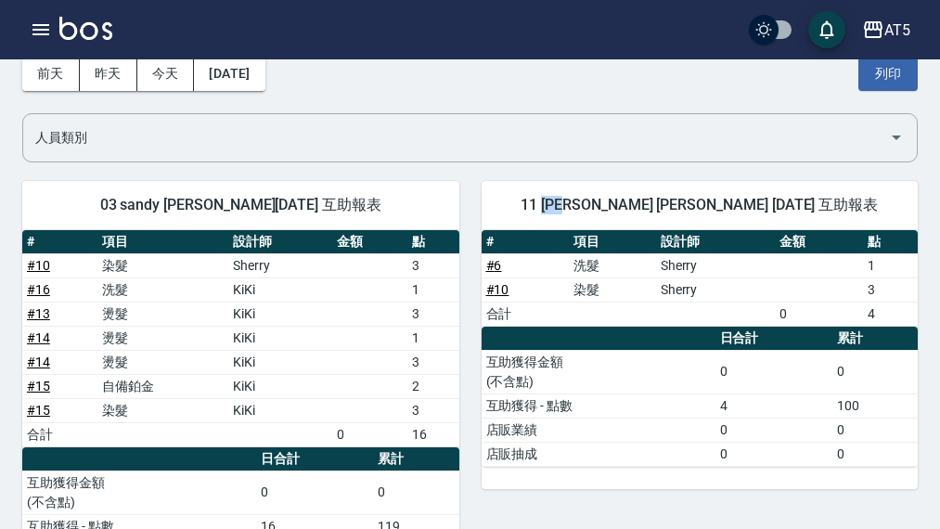
drag, startPoint x: 599, startPoint y: 206, endPoint x: 630, endPoint y: 201, distance: 31.9
click at [630, 201] on span "11 葵葵 張祐芯 08/23/2025 互助報表" at bounding box center [700, 205] width 393 height 19
click at [610, 208] on span "11 葵葵 張祐芯 08/23/2025 互助報表" at bounding box center [700, 205] width 393 height 19
drag, startPoint x: 601, startPoint y: 201, endPoint x: 629, endPoint y: 201, distance: 27.9
click at [629, 201] on span "11 葵葵 張祐芯 08/23/2025 互助報表" at bounding box center [700, 205] width 393 height 19
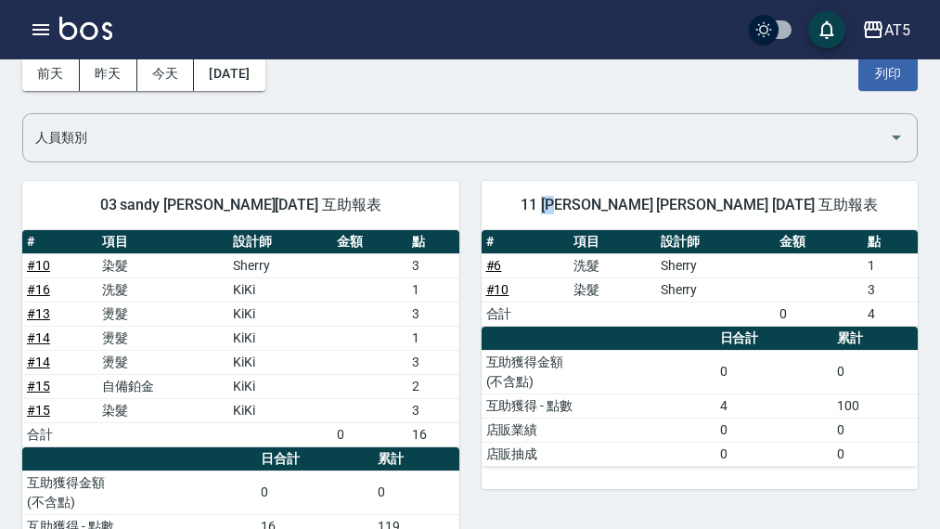
copy span "葵葵"
drag, startPoint x: 137, startPoint y: 205, endPoint x: 173, endPoint y: 205, distance: 35.3
click at [173, 205] on span "03 sandy 黃品旋 08/23/2025 互助報表" at bounding box center [241, 205] width 393 height 19
copy span "sandy"
click at [893, 32] on div "AT5" at bounding box center [898, 30] width 26 height 23
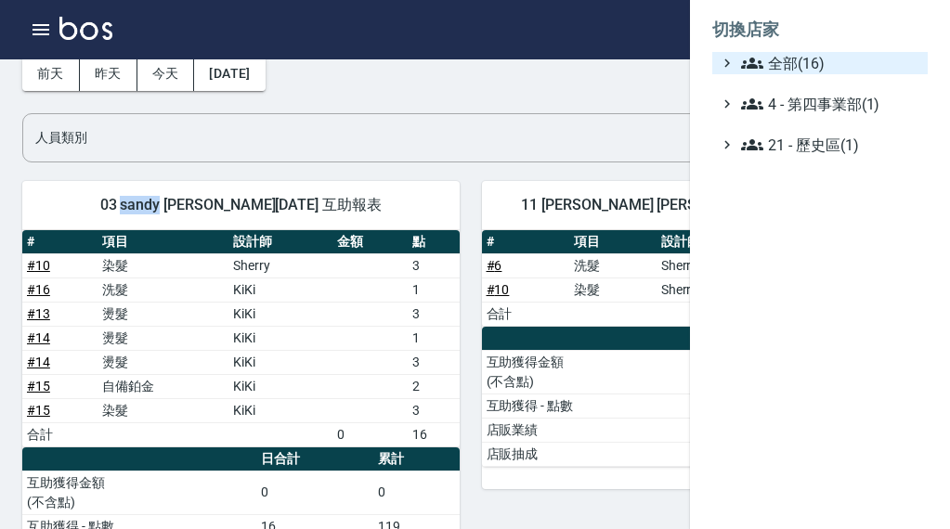
click at [840, 71] on span "全部(16)" at bounding box center [830, 63] width 179 height 22
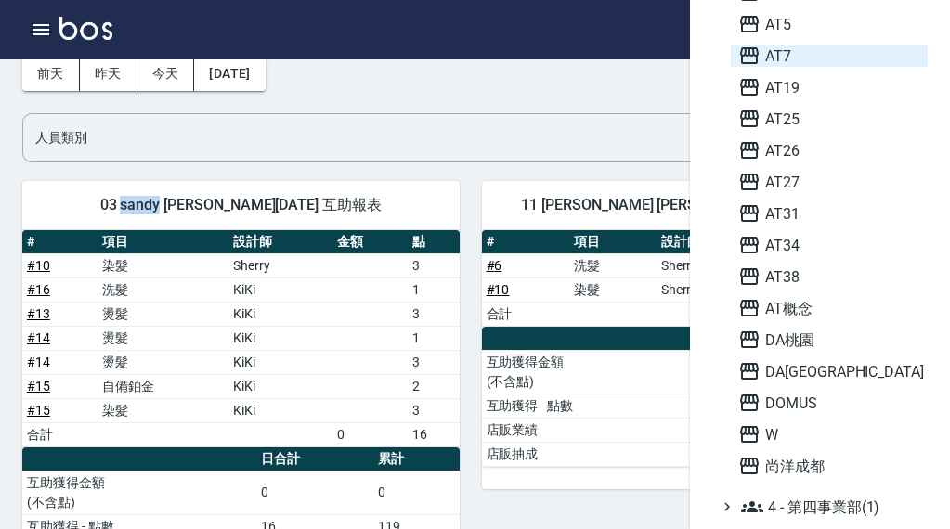
click at [813, 64] on span "AT7" at bounding box center [829, 56] width 182 height 22
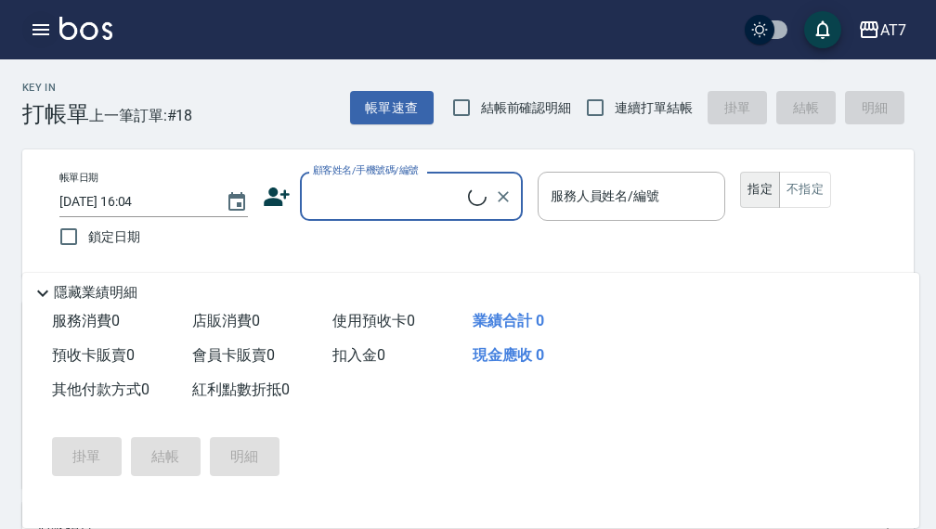
click at [34, 28] on icon "button" at bounding box center [41, 30] width 22 height 22
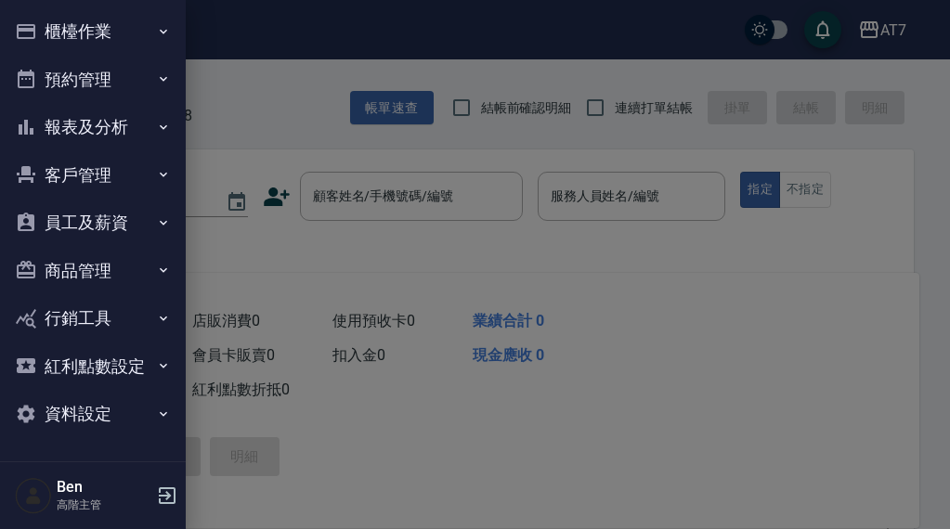
click at [60, 136] on button "報表及分析" at bounding box center [92, 127] width 171 height 48
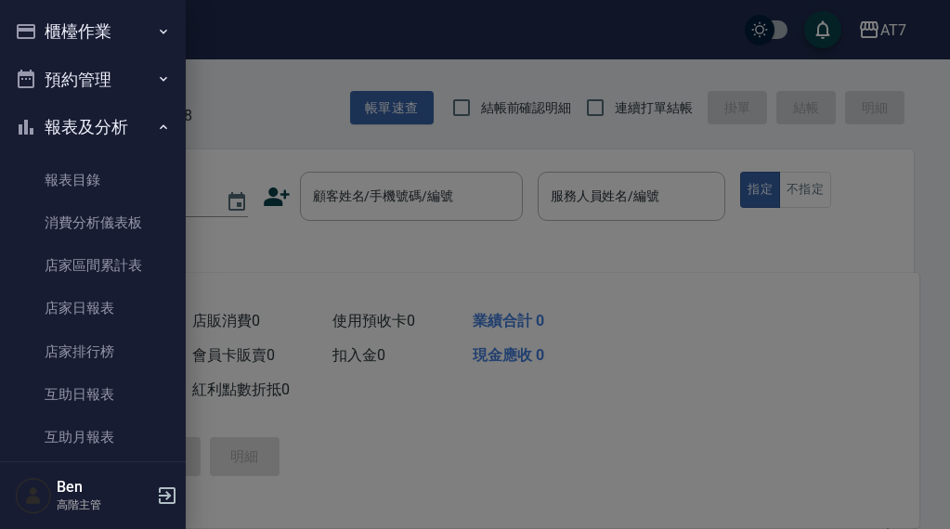
click at [73, 138] on button "報表及分析" at bounding box center [92, 127] width 171 height 48
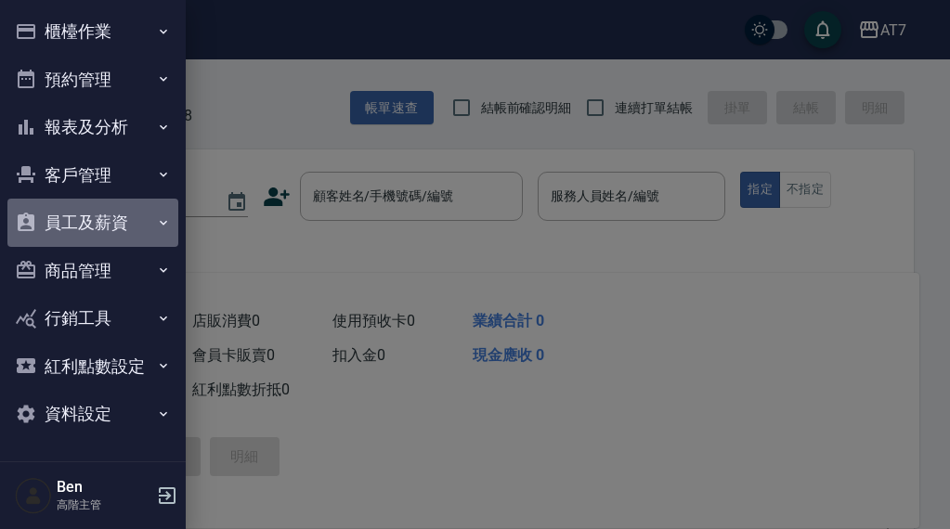
click at [110, 235] on button "員工及薪資" at bounding box center [92, 223] width 171 height 48
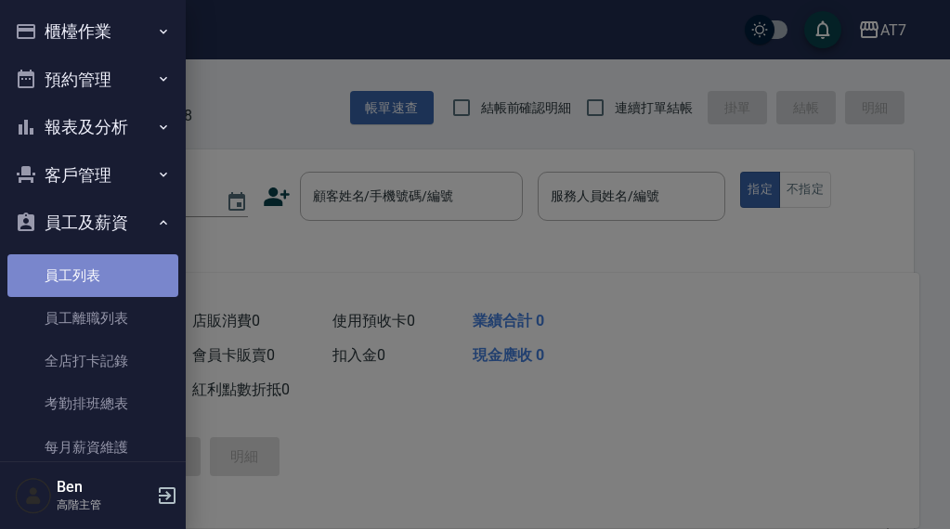
click at [98, 266] on link "員工列表" at bounding box center [92, 275] width 171 height 43
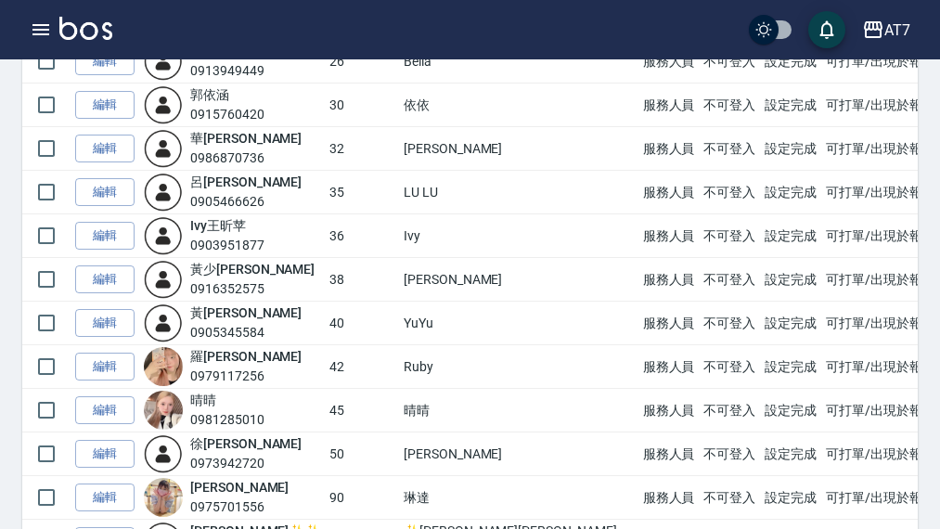
scroll to position [928, 0]
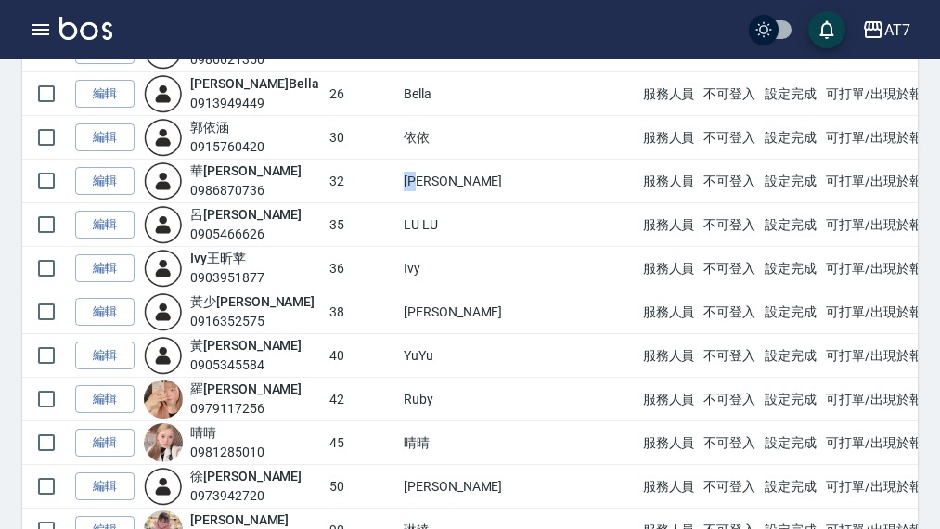
drag, startPoint x: 397, startPoint y: 180, endPoint x: 452, endPoint y: 177, distance: 54.8
click at [452, 177] on tr "編輯 [PERSON_NAME] 0986870736 32 小慈 服務人員 不可登入 設定完成 可打單/出現於報表" at bounding box center [556, 182] width 1068 height 44
copy tr "[PERSON_NAME]"
drag, startPoint x: 420, startPoint y: 137, endPoint x: 454, endPoint y: 134, distance: 34.6
click at [454, 134] on td "依依" at bounding box center [519, 138] width 240 height 44
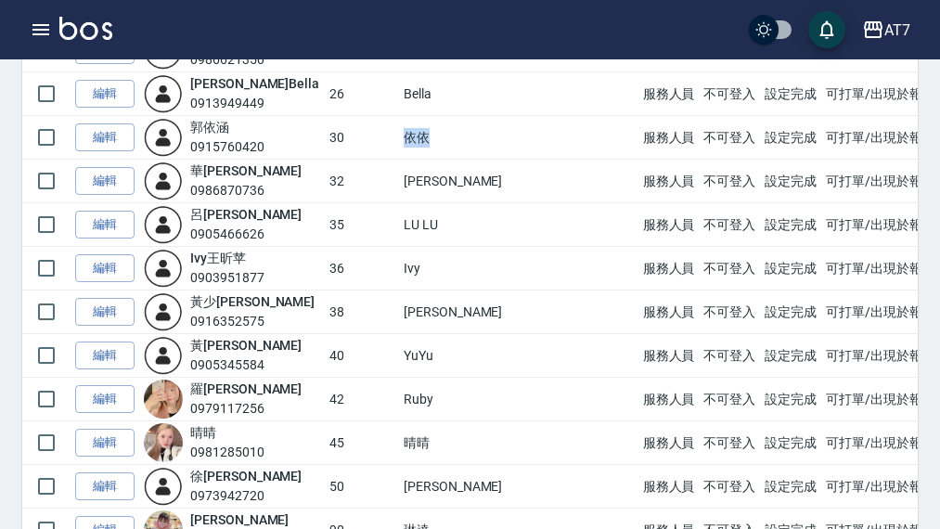
drag, startPoint x: 414, startPoint y: 132, endPoint x: 441, endPoint y: 132, distance: 26.9
click at [441, 132] on td "依依" at bounding box center [519, 138] width 240 height 44
copy td "依依"
drag, startPoint x: 401, startPoint y: 356, endPoint x: 458, endPoint y: 362, distance: 57.0
click at [458, 362] on tr "編輯 黃 芷愉 0905345584 40 YuYu 服務人員 不可登入 設定完成 可打單/出現於報表" at bounding box center [556, 356] width 1068 height 44
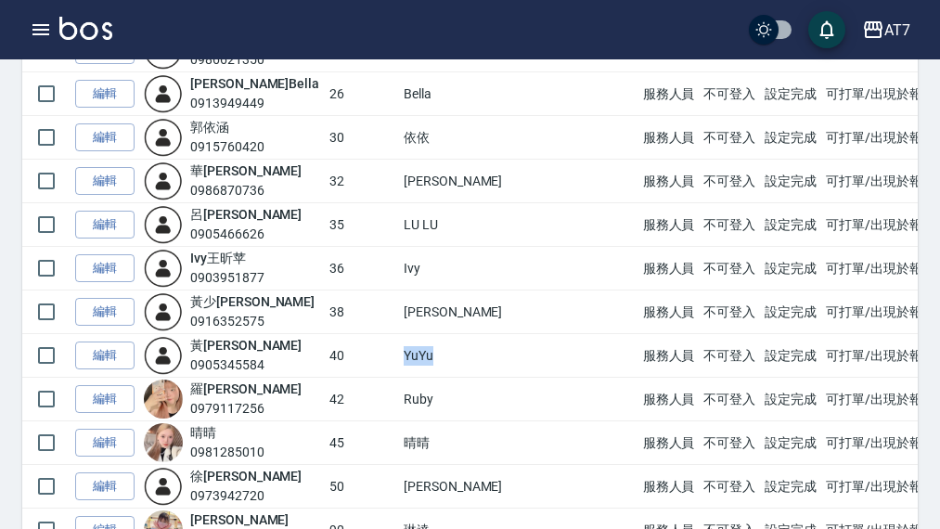
copy tr "YuYu"
drag, startPoint x: 412, startPoint y: 398, endPoint x: 452, endPoint y: 398, distance: 39.9
click at [452, 398] on td "Ruby" at bounding box center [519, 400] width 240 height 44
copy td "Ruby"
drag, startPoint x: 408, startPoint y: 322, endPoint x: 443, endPoint y: 322, distance: 34.4
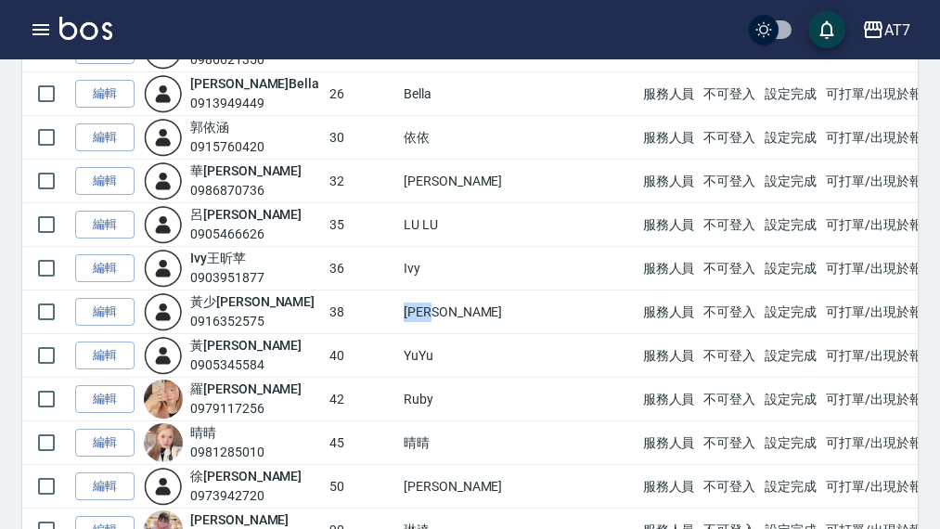
click at [443, 322] on td "[PERSON_NAME]" at bounding box center [519, 313] width 240 height 44
copy td "[PERSON_NAME]"
drag, startPoint x: 414, startPoint y: 220, endPoint x: 446, endPoint y: 224, distance: 31.8
click at [446, 224] on td "LU LU" at bounding box center [519, 225] width 240 height 44
copy td "LU LU"
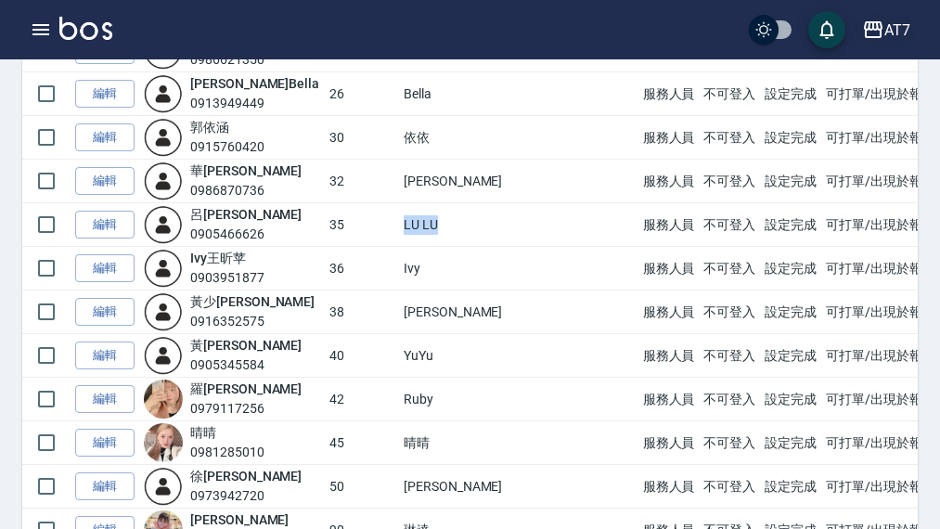
click at [873, 27] on icon "button" at bounding box center [873, 30] width 22 height 22
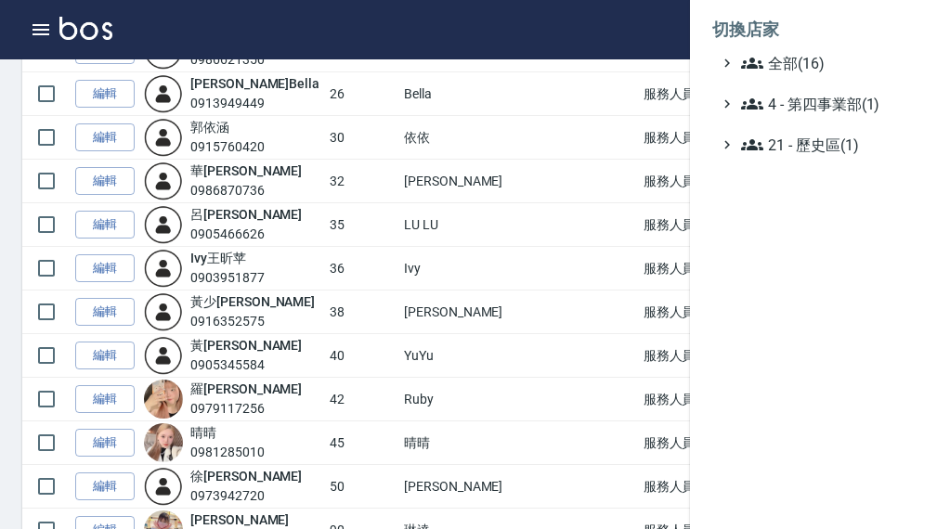
click at [872, 51] on li "切換店家" at bounding box center [819, 29] width 215 height 45
click at [866, 62] on span "全部(16)" at bounding box center [830, 63] width 179 height 22
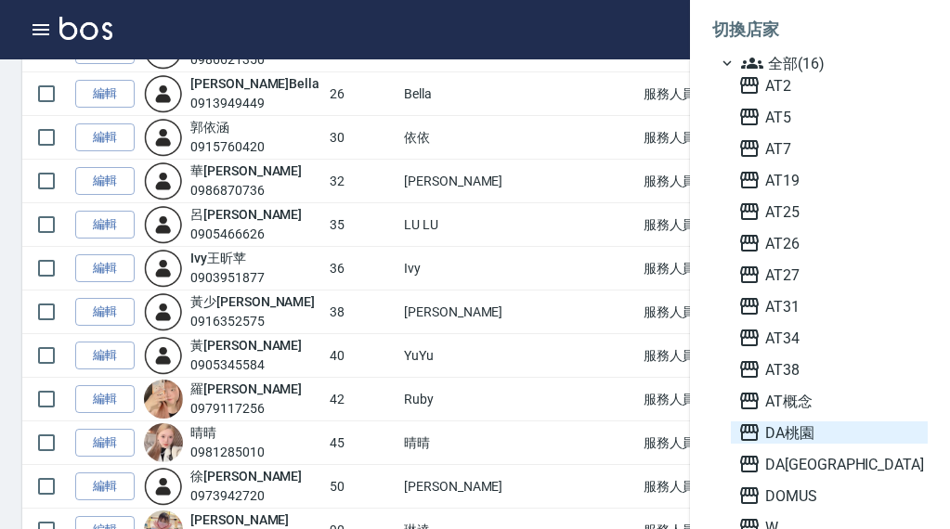
click at [814, 427] on span "DA桃園" at bounding box center [829, 432] width 182 height 22
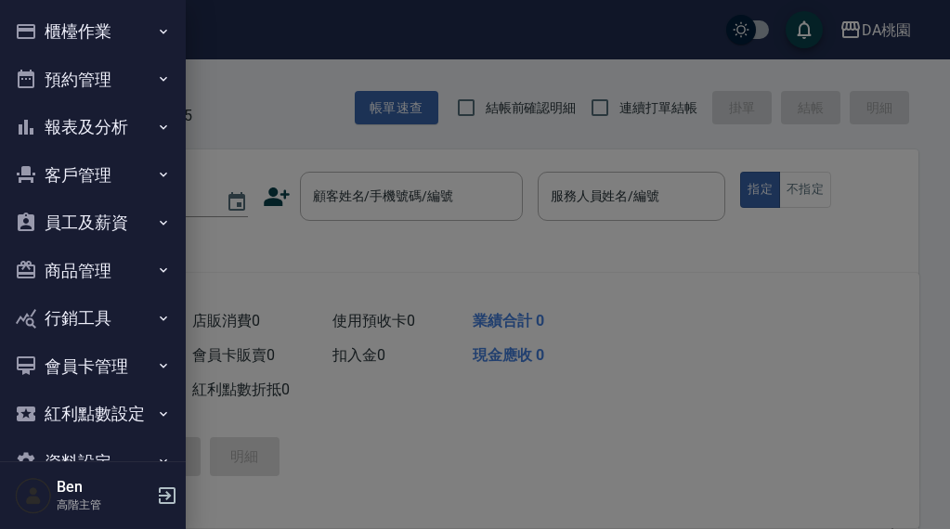
click at [107, 229] on button "員工及薪資" at bounding box center [92, 223] width 171 height 48
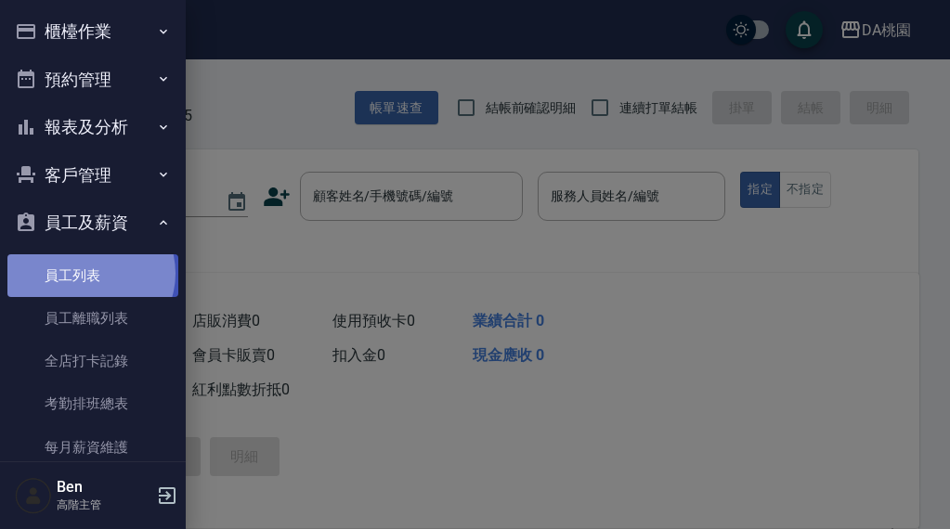
click at [89, 273] on link "員工列表" at bounding box center [92, 275] width 171 height 43
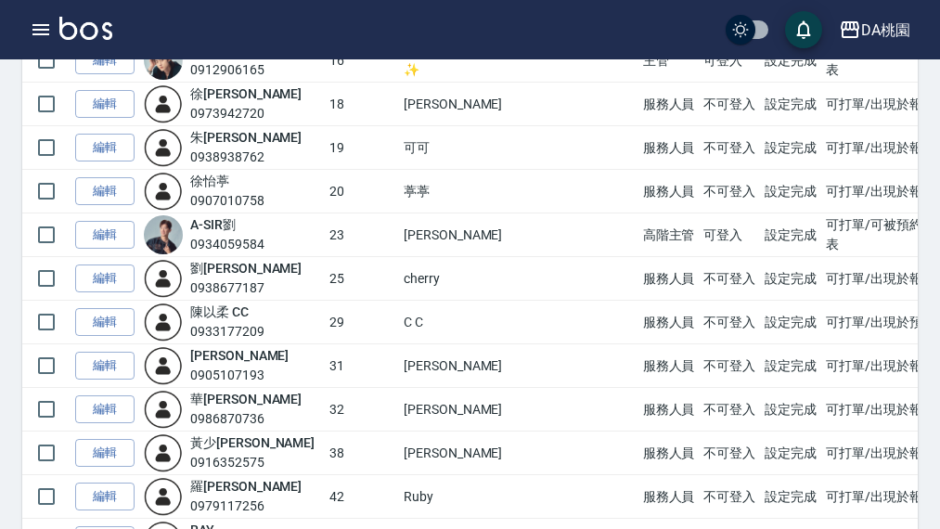
scroll to position [464, 0]
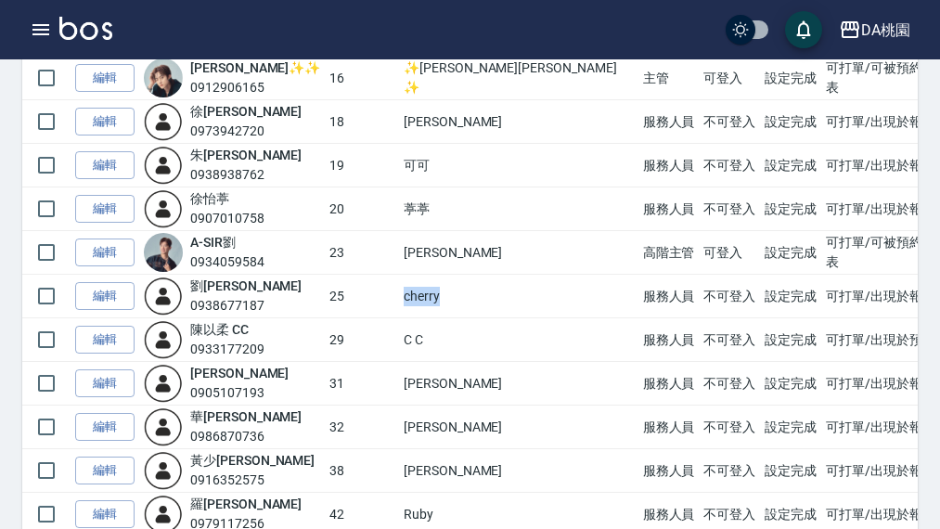
drag, startPoint x: 408, startPoint y: 292, endPoint x: 449, endPoint y: 292, distance: 41.8
click at [449, 292] on td "cherry" at bounding box center [519, 297] width 240 height 44
copy td "cherry"
drag, startPoint x: 407, startPoint y: 210, endPoint x: 452, endPoint y: 210, distance: 45.5
click at [452, 210] on td "葶葶" at bounding box center [519, 210] width 240 height 44
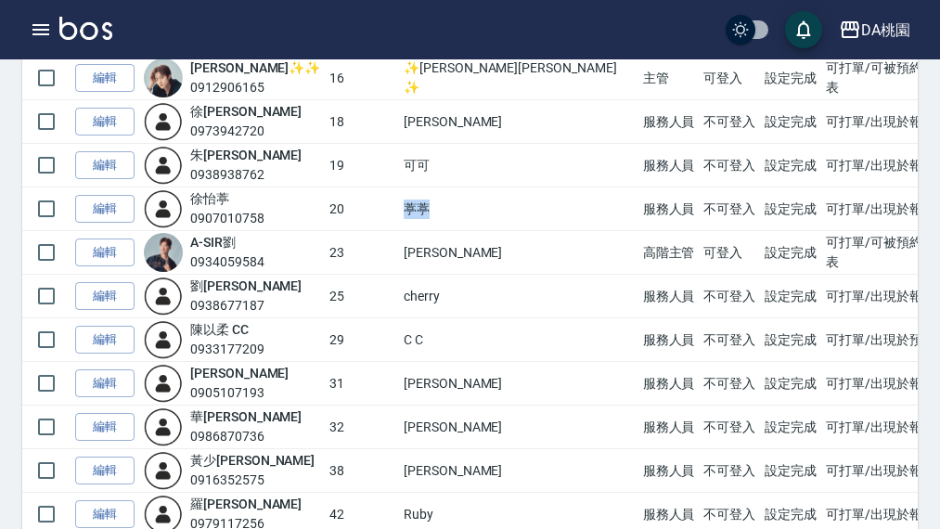
copy td "葶葶"
drag, startPoint x: 399, startPoint y: 119, endPoint x: 447, endPoint y: 118, distance: 47.4
click at [454, 119] on tr "編輯 徐 妤蓉 0973942720 18 小妤 服務人員 不可登入 設定完成 可打單/出現於報表" at bounding box center [556, 122] width 1068 height 44
copy tr "小妤"
drag, startPoint x: 399, startPoint y: 167, endPoint x: 428, endPoint y: 172, distance: 29.2
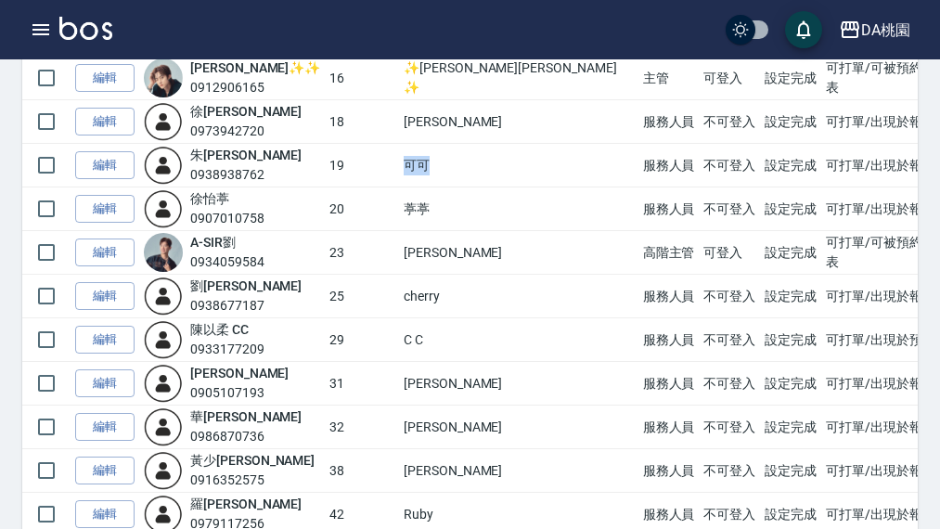
click at [428, 172] on tr "編輯 朱 雅歆 0938938762 19 可可 服務人員 不可登入 設定完成 可打單/出現於報表" at bounding box center [556, 166] width 1068 height 44
copy tr "可可"
click at [106, 164] on link "編輯" at bounding box center [104, 165] width 59 height 29
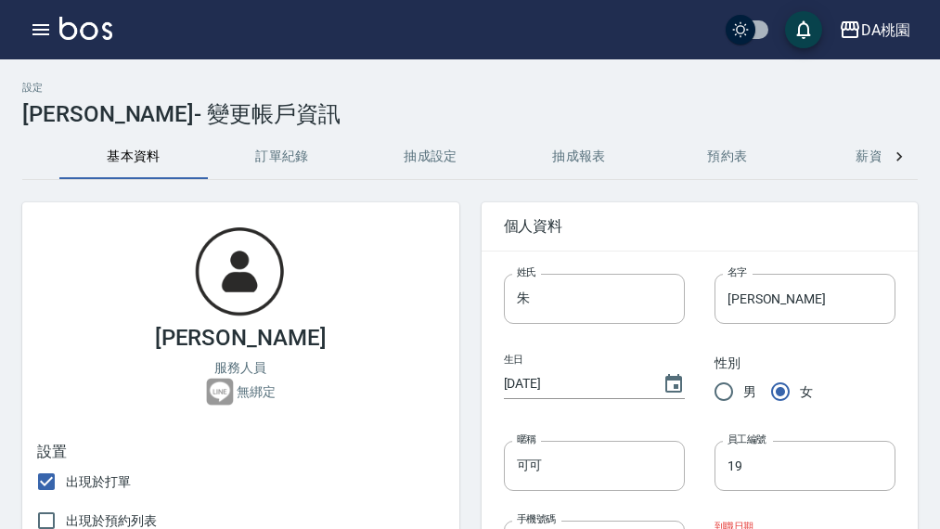
click at [437, 156] on button "抽成設定" at bounding box center [431, 157] width 149 height 45
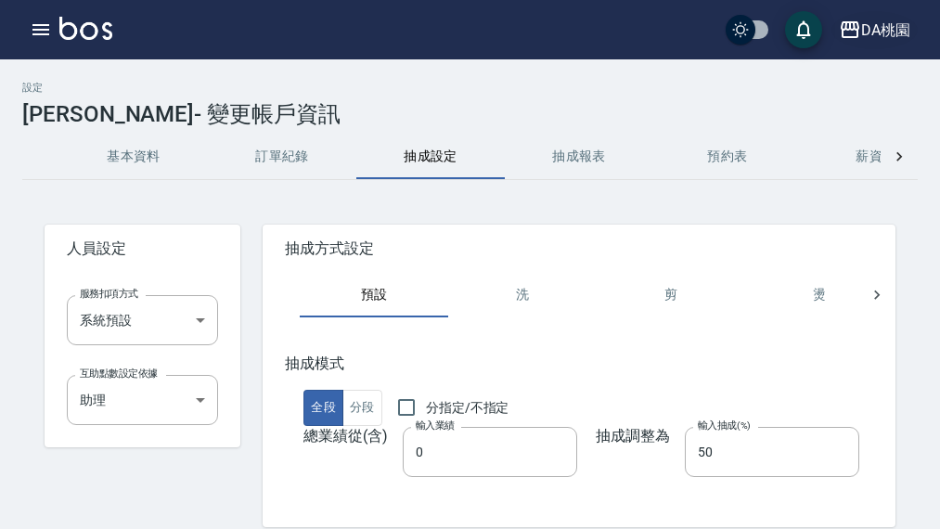
click at [858, 22] on icon "button" at bounding box center [850, 29] width 19 height 17
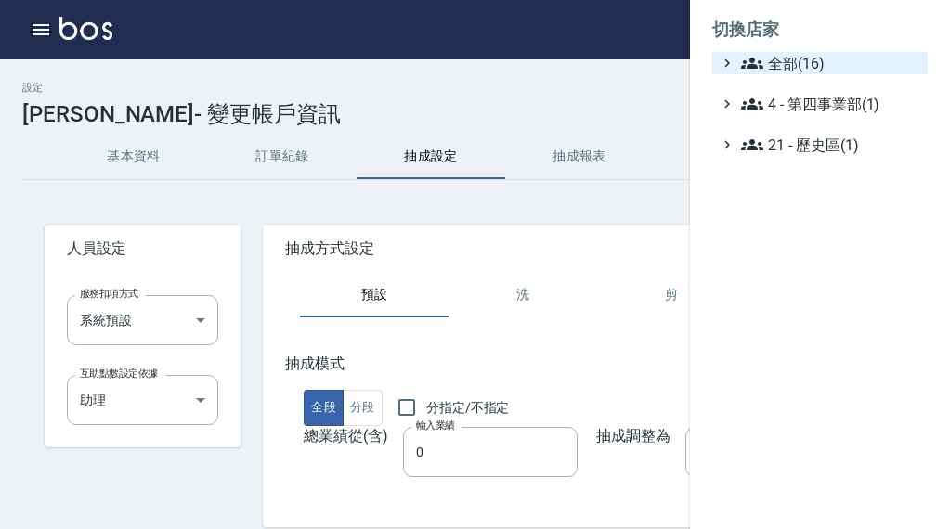
click at [857, 54] on span "全部(16)" at bounding box center [830, 63] width 179 height 22
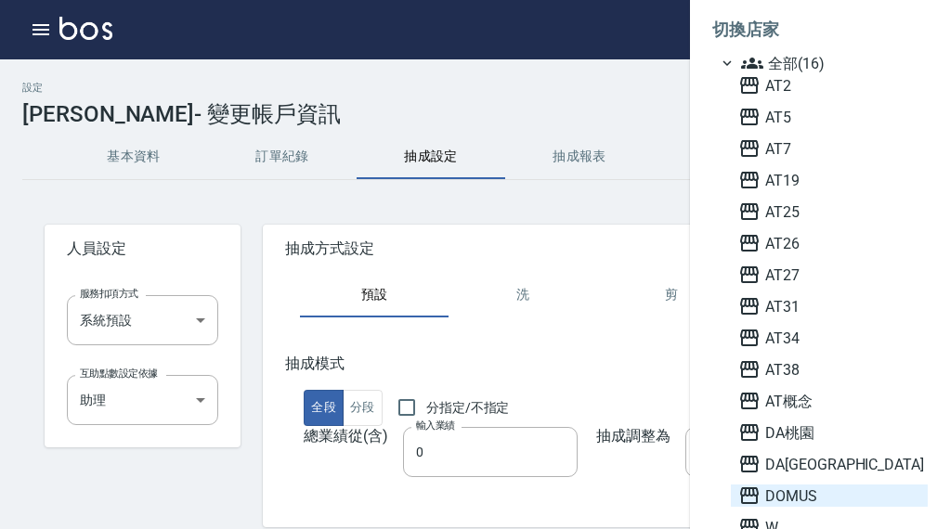
click at [830, 492] on span "DOMUS" at bounding box center [829, 496] width 182 height 22
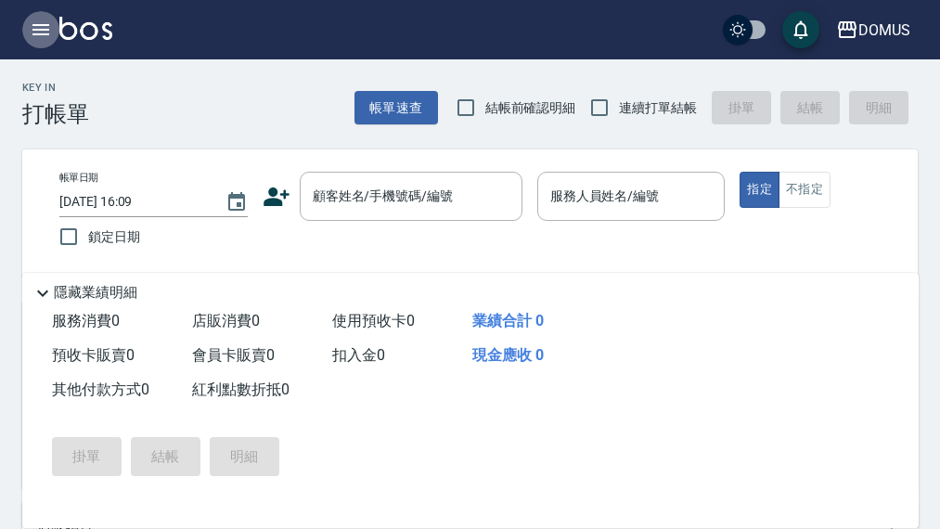
click at [33, 31] on icon "button" at bounding box center [40, 29] width 17 height 11
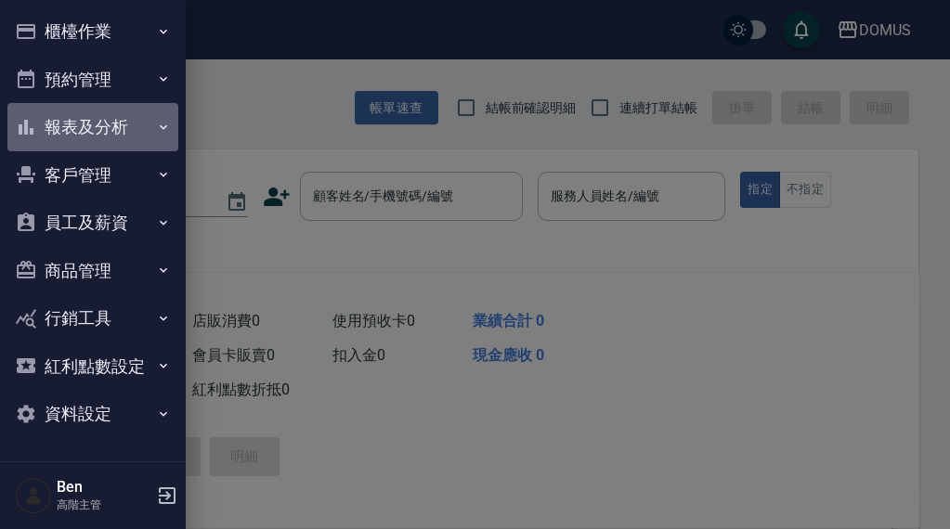
click at [117, 123] on button "報表及分析" at bounding box center [92, 127] width 171 height 48
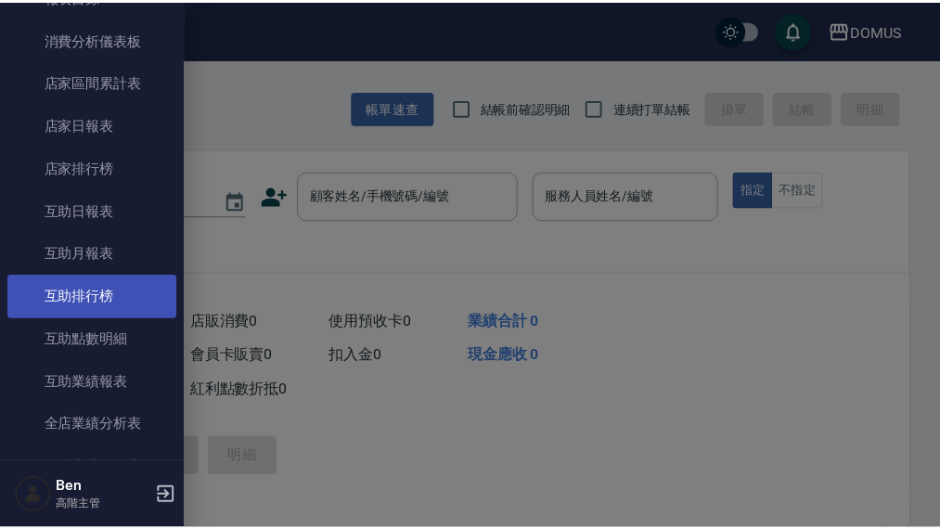
scroll to position [186, 0]
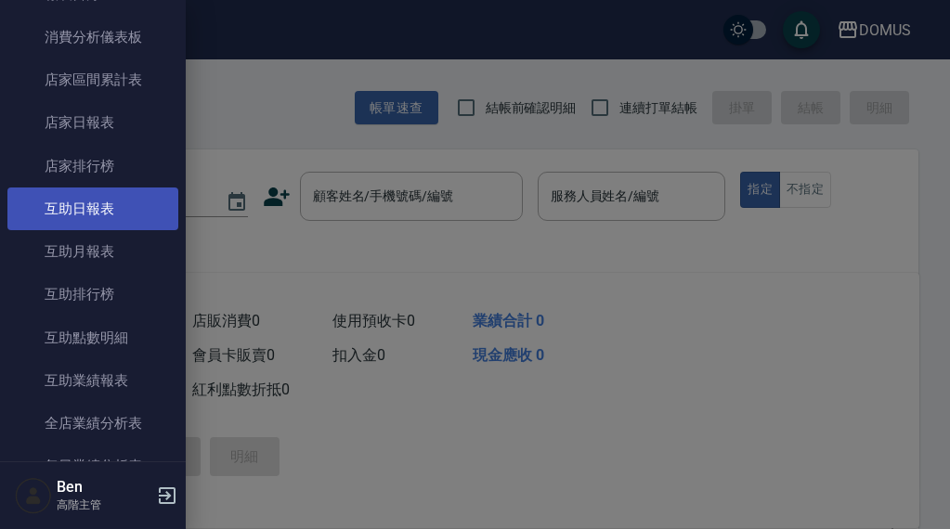
click at [110, 213] on link "互助日報表" at bounding box center [92, 209] width 171 height 43
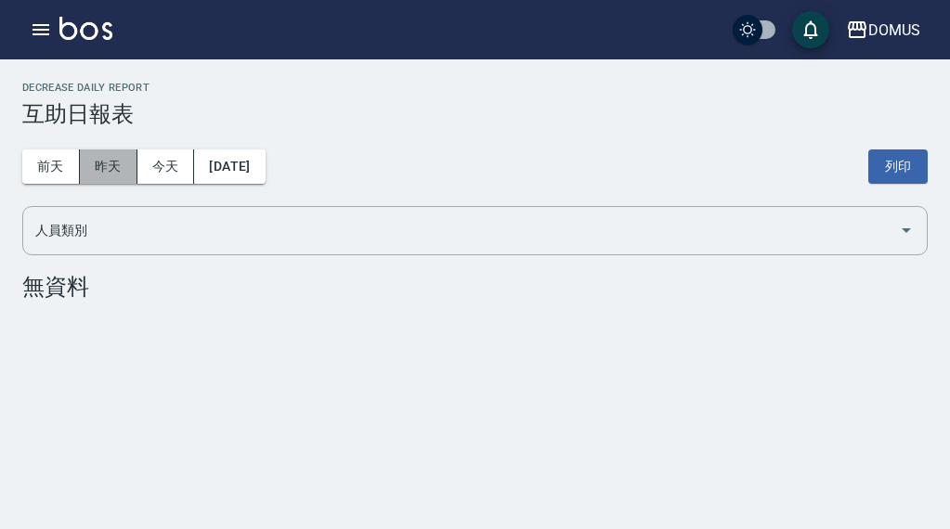
click at [111, 176] on button "昨天" at bounding box center [109, 166] width 58 height 34
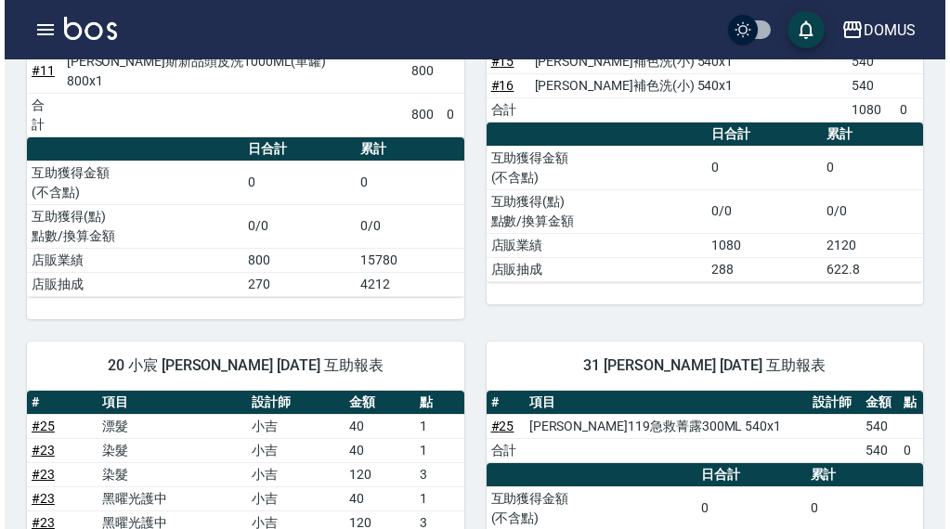
scroll to position [557, 0]
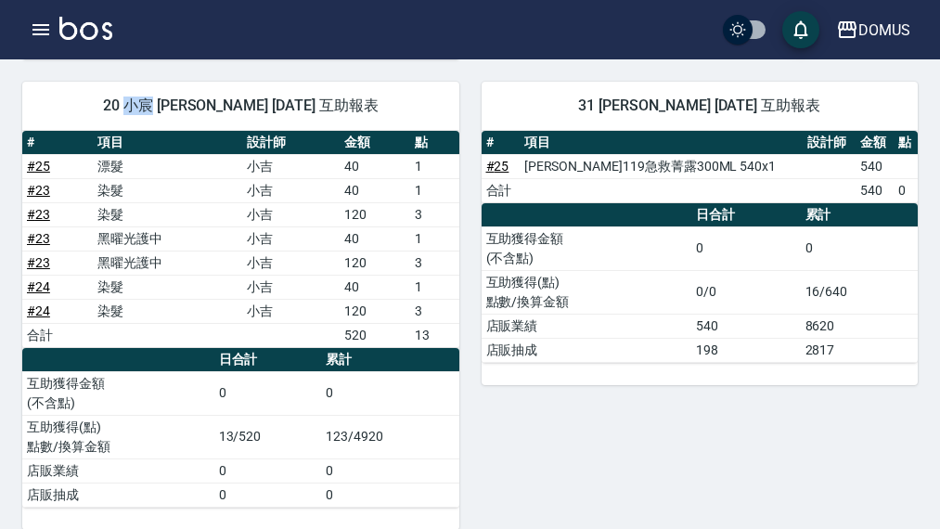
drag, startPoint x: 140, startPoint y: 93, endPoint x: 168, endPoint y: 97, distance: 28.2
click at [168, 97] on span "20 小宸 [PERSON_NAME] [DATE] 互助報表" at bounding box center [241, 106] width 393 height 19
copy span "[PERSON_NAME]"
click at [41, 29] on icon "button" at bounding box center [40, 29] width 17 height 11
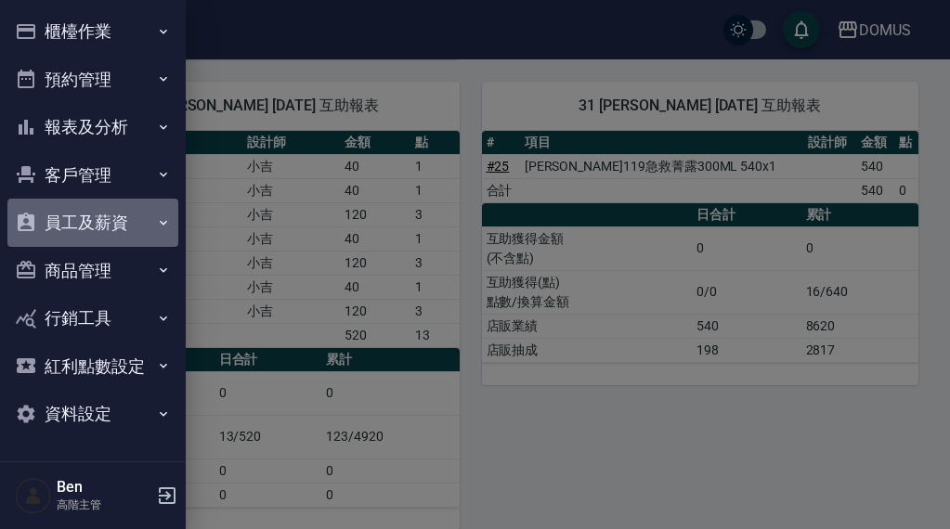
click at [115, 217] on button "員工及薪資" at bounding box center [92, 223] width 171 height 48
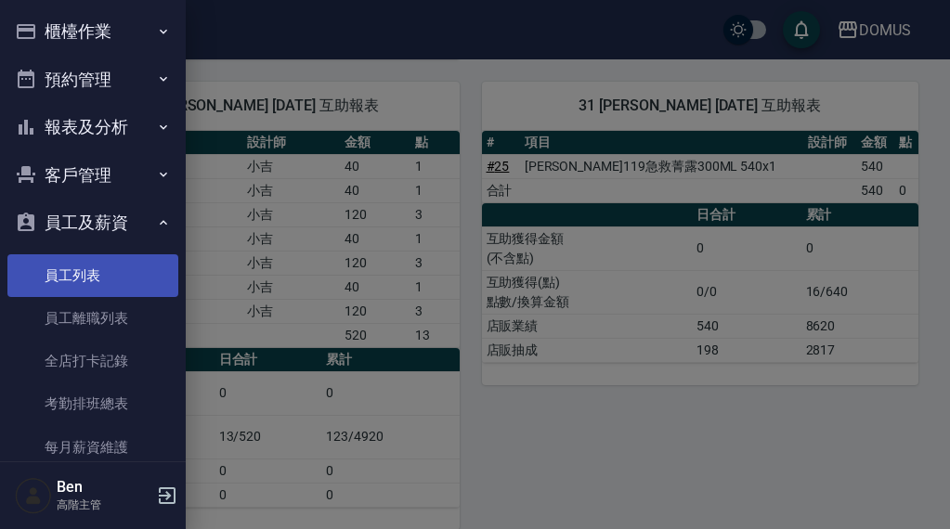
click at [106, 274] on link "員工列表" at bounding box center [92, 275] width 171 height 43
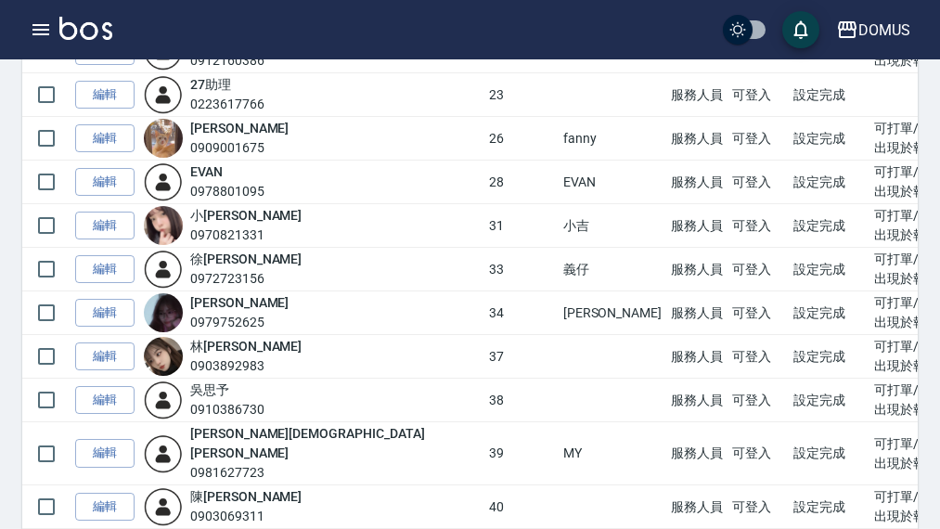
scroll to position [464, 0]
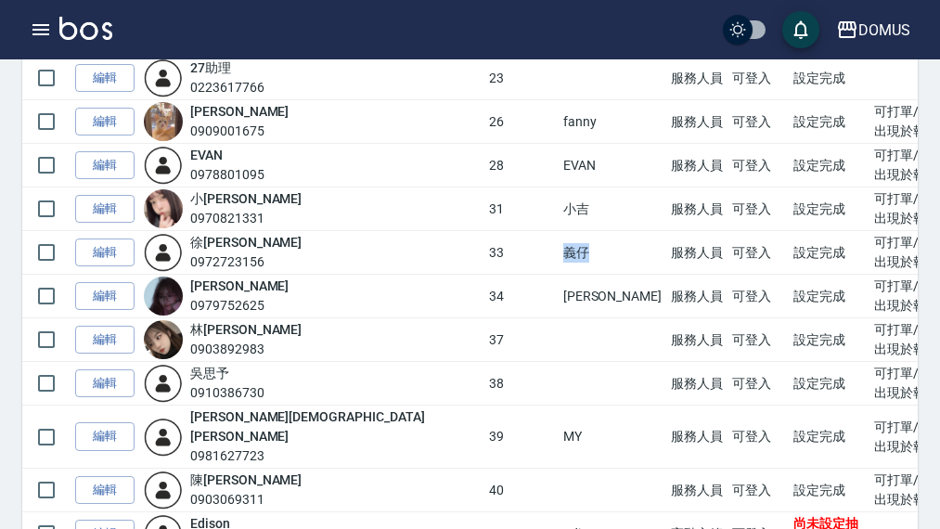
drag, startPoint x: 421, startPoint y: 252, endPoint x: 452, endPoint y: 251, distance: 30.7
click at [559, 251] on td "義仔" at bounding box center [613, 253] width 108 height 44
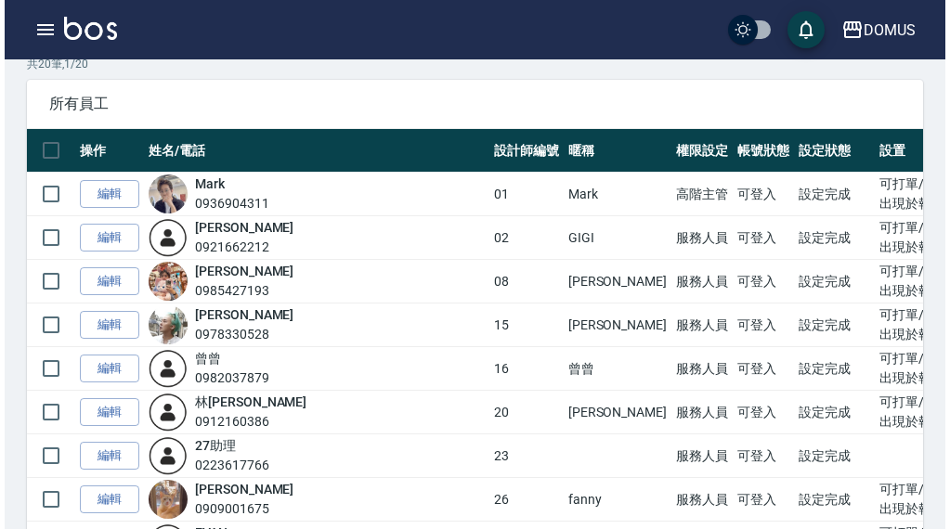
scroll to position [0, 0]
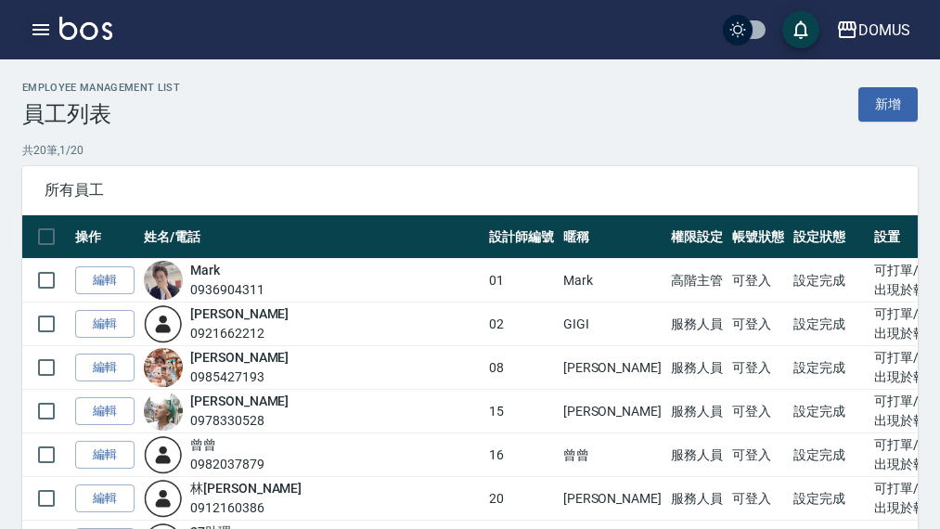
click at [25, 37] on button "button" at bounding box center [40, 29] width 37 height 37
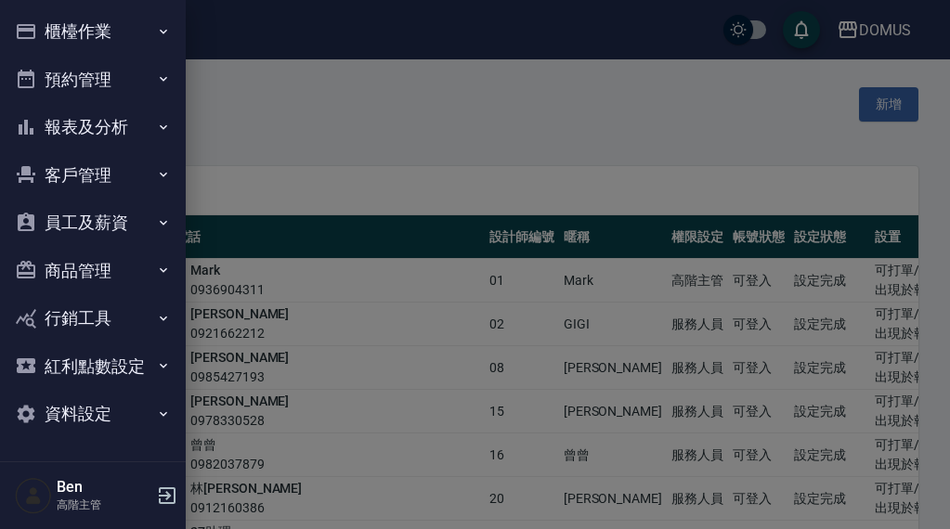
click at [95, 106] on button "報表及分析" at bounding box center [92, 127] width 171 height 48
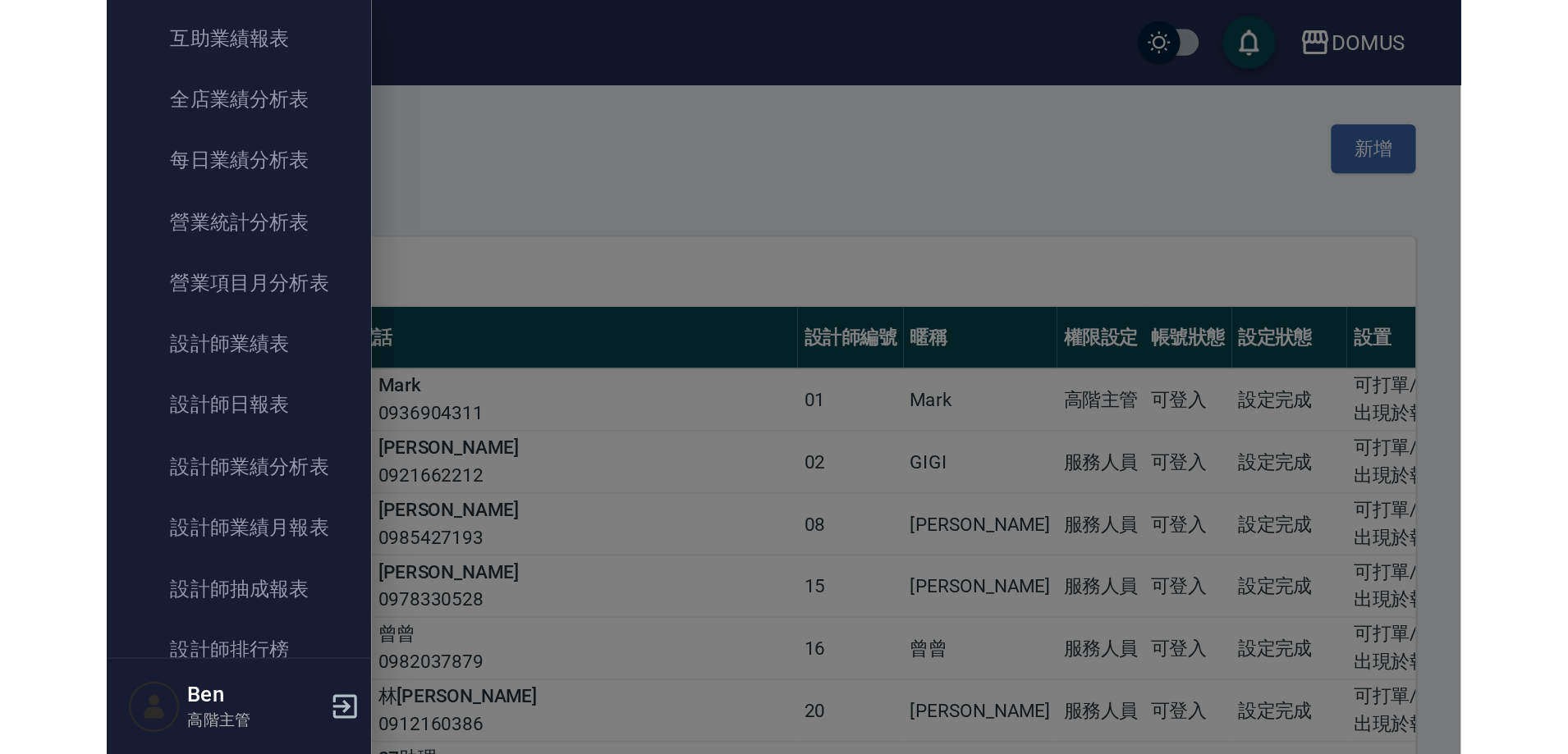
scroll to position [575, 0]
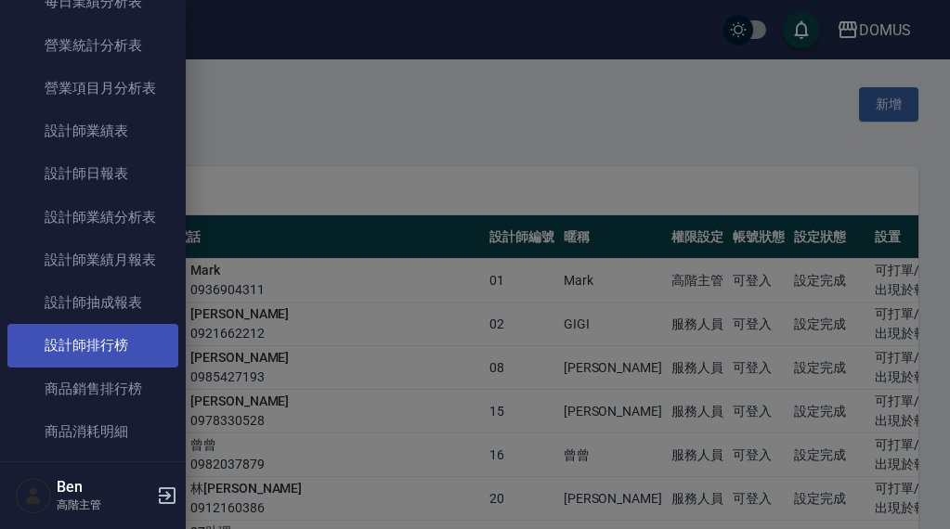
click at [87, 351] on link "設計師排行榜" at bounding box center [92, 345] width 171 height 43
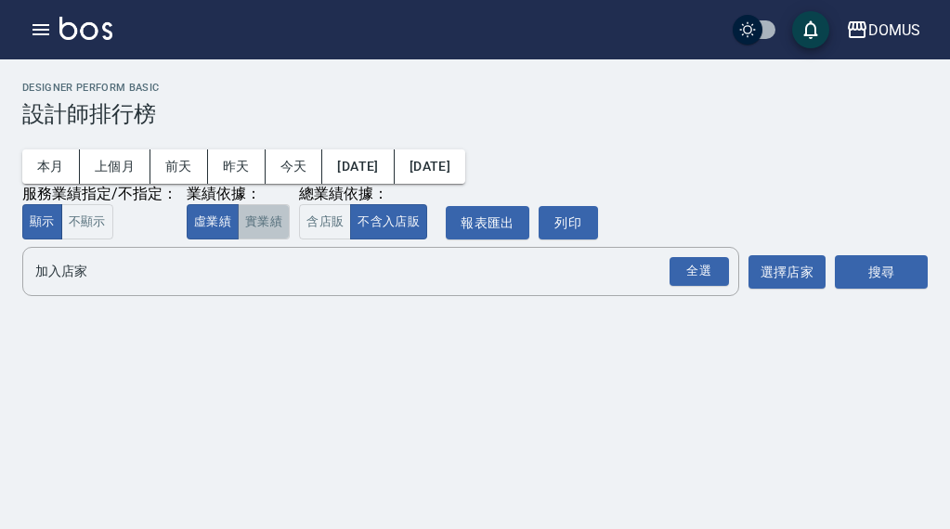
click at [252, 218] on button "實業績" at bounding box center [264, 222] width 52 height 36
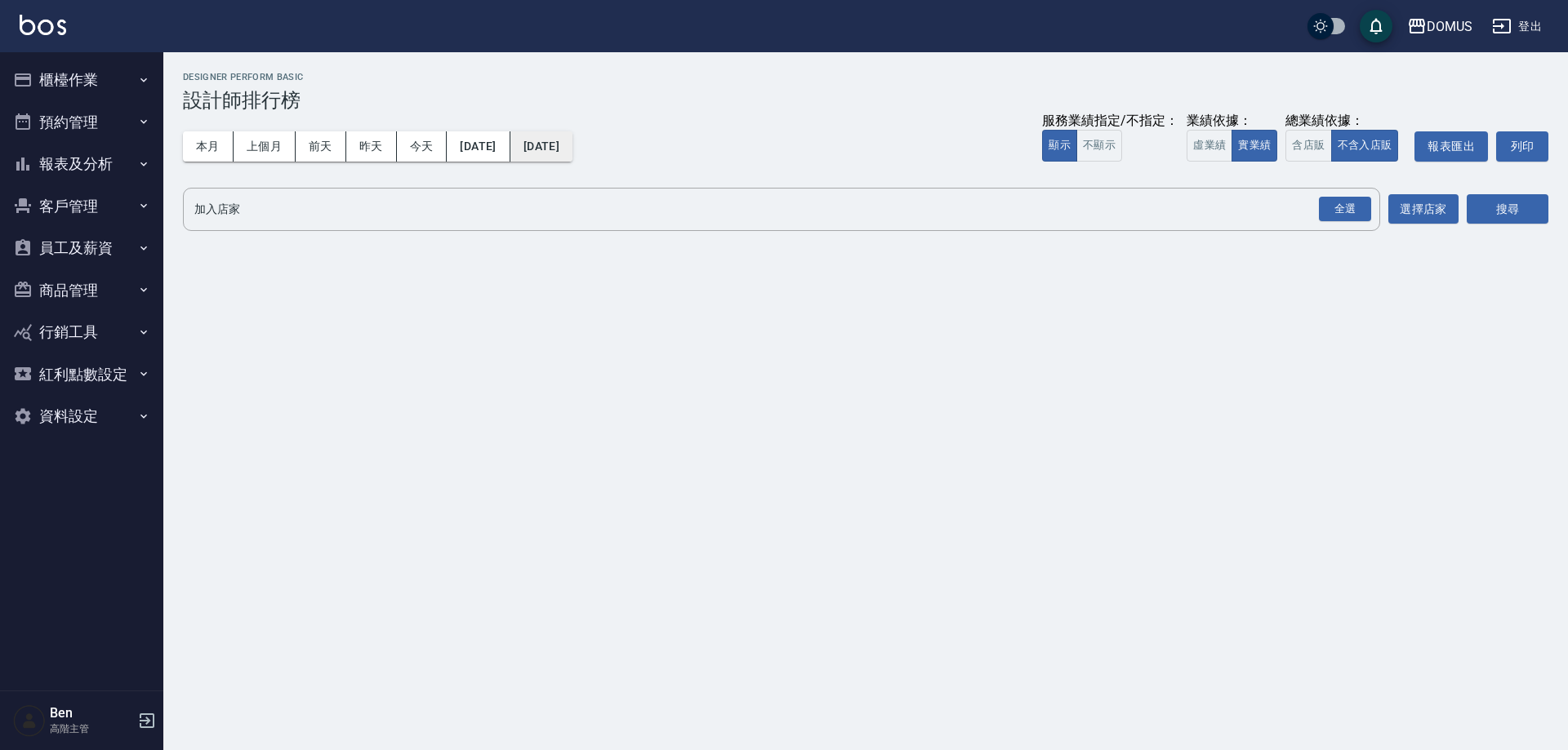
click at [573, 149] on button "[DATE]" at bounding box center [541, 146] width 62 height 30
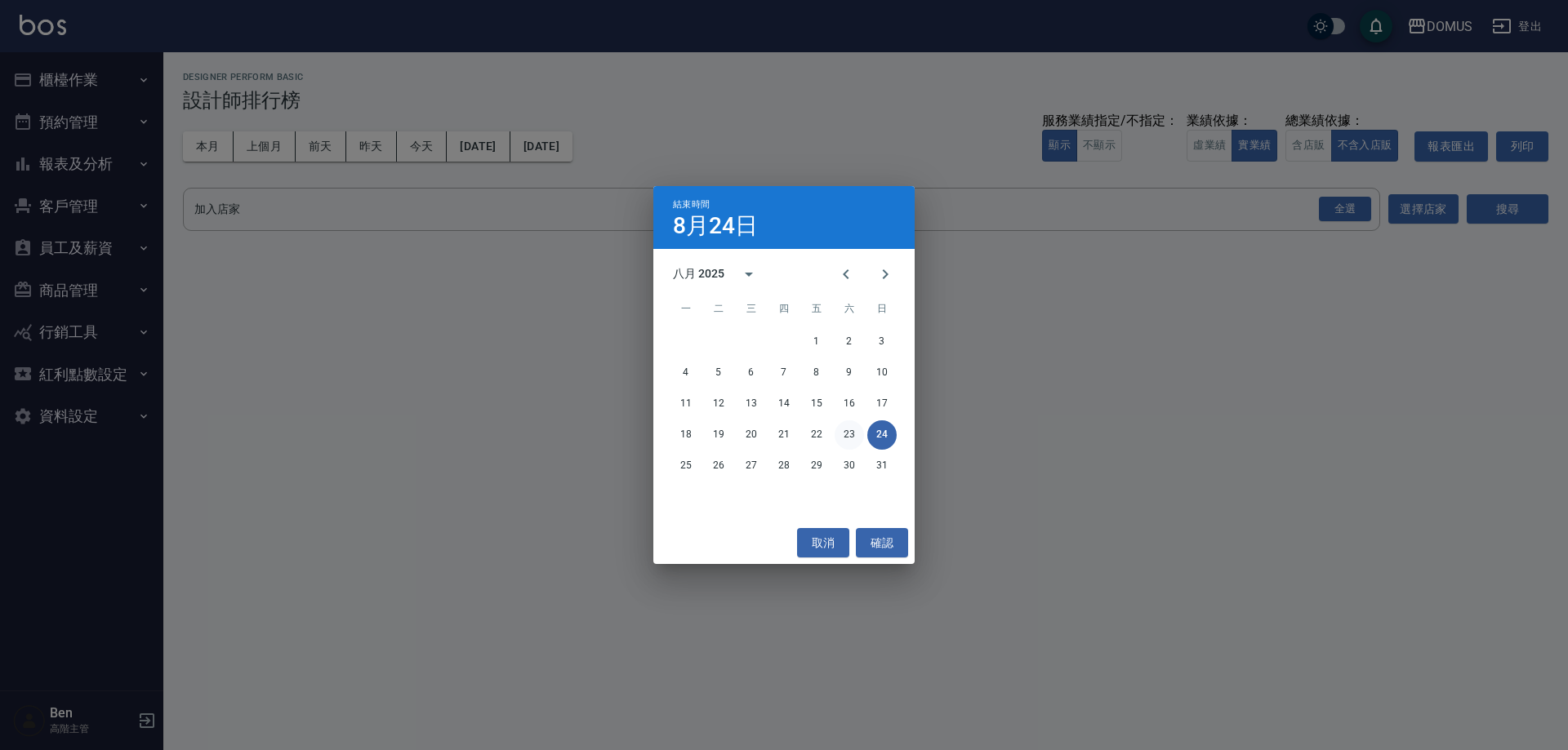
click at [835, 430] on button "23" at bounding box center [849, 434] width 29 height 29
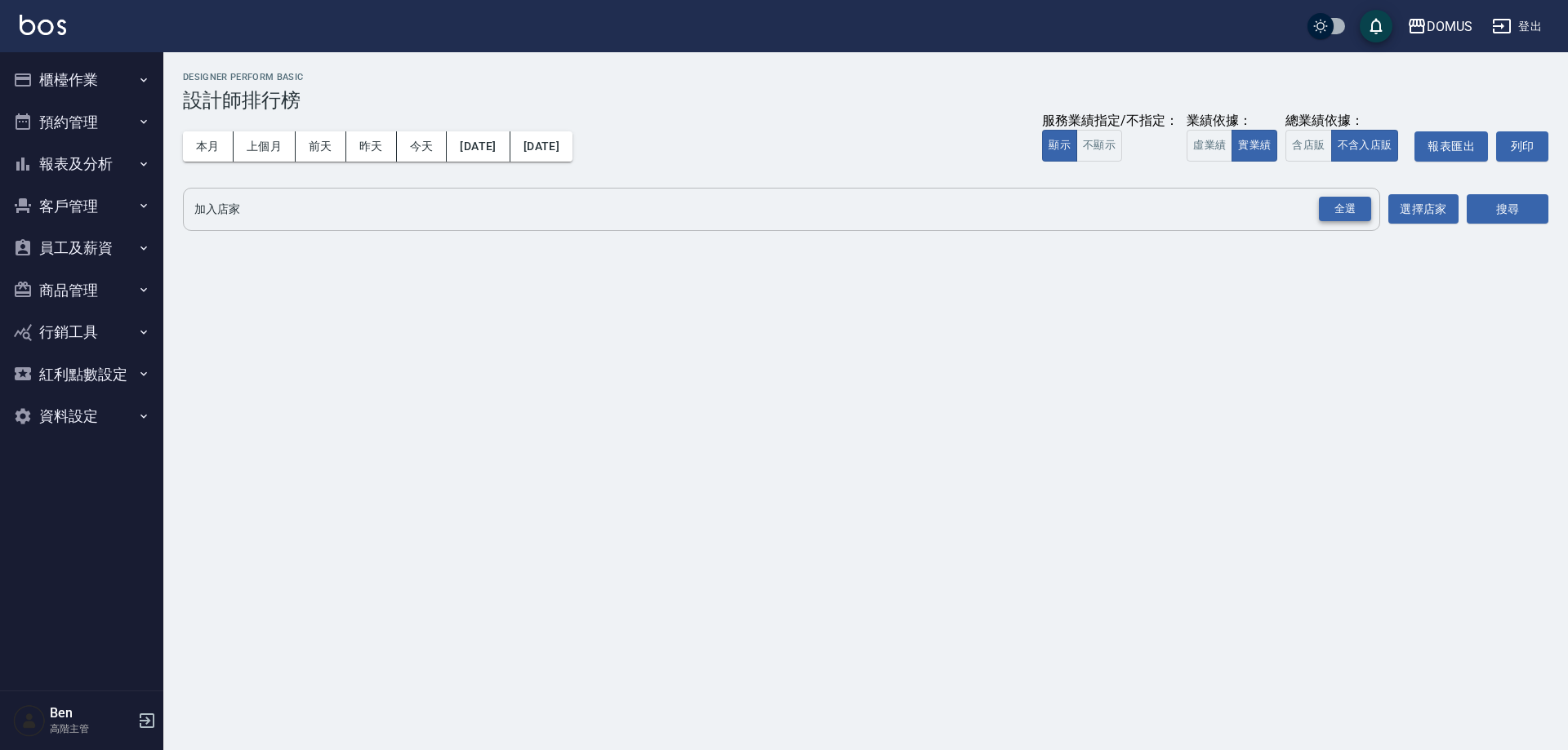
click at [835, 208] on div "全選" at bounding box center [1344, 209] width 52 height 25
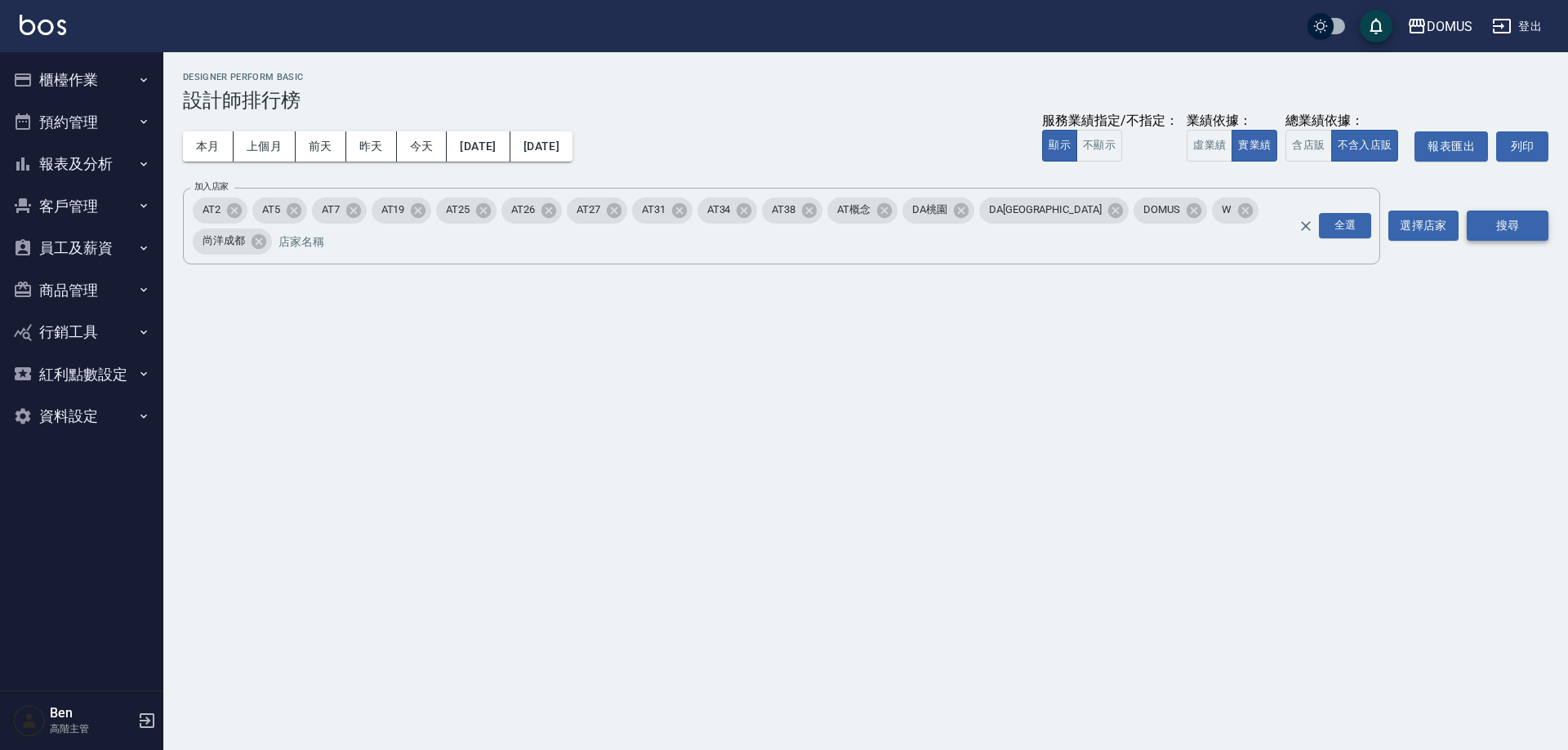
click at [835, 218] on button "搜尋" at bounding box center [1506, 226] width 82 height 30
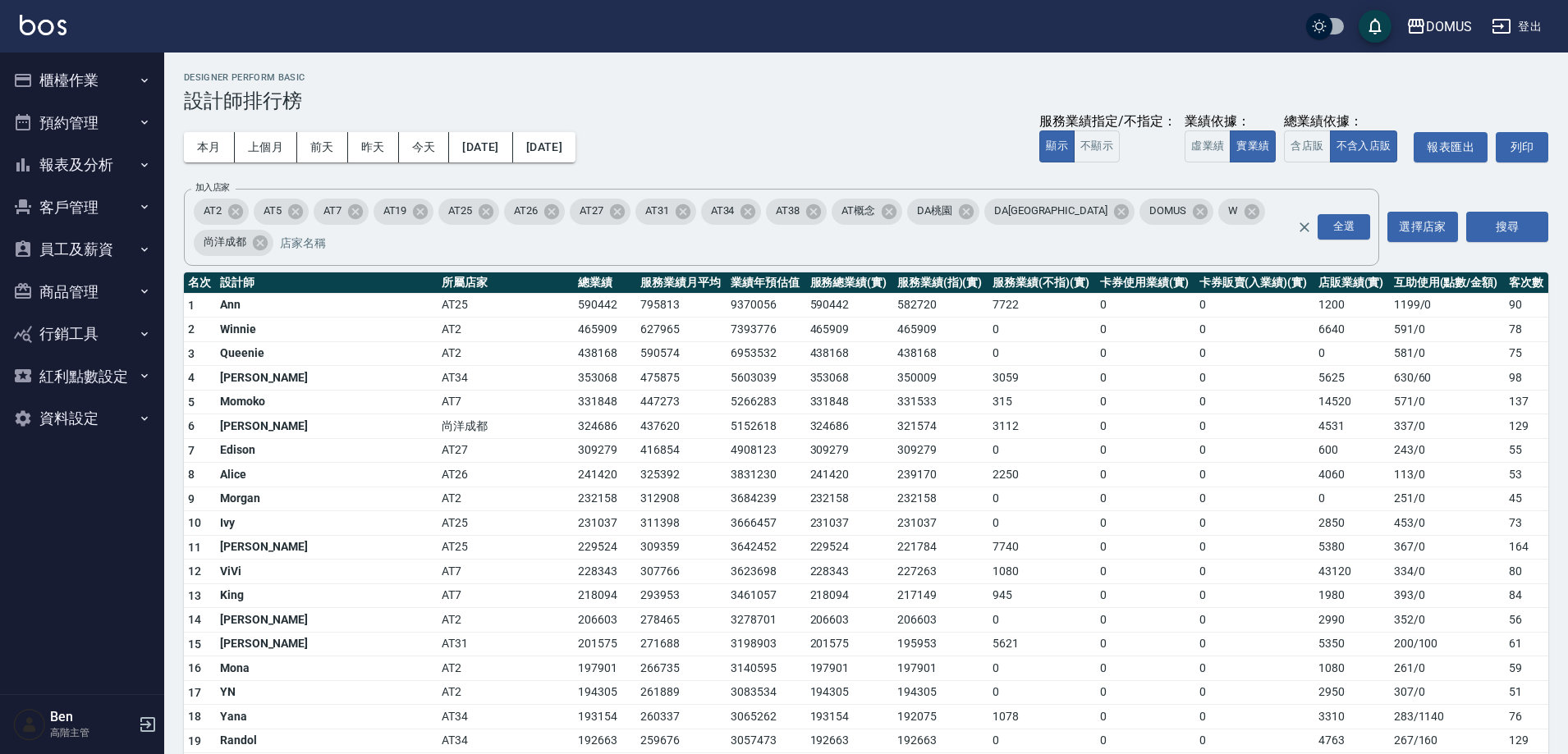
click at [82, 156] on button "報表及分析" at bounding box center [81, 164] width 151 height 42
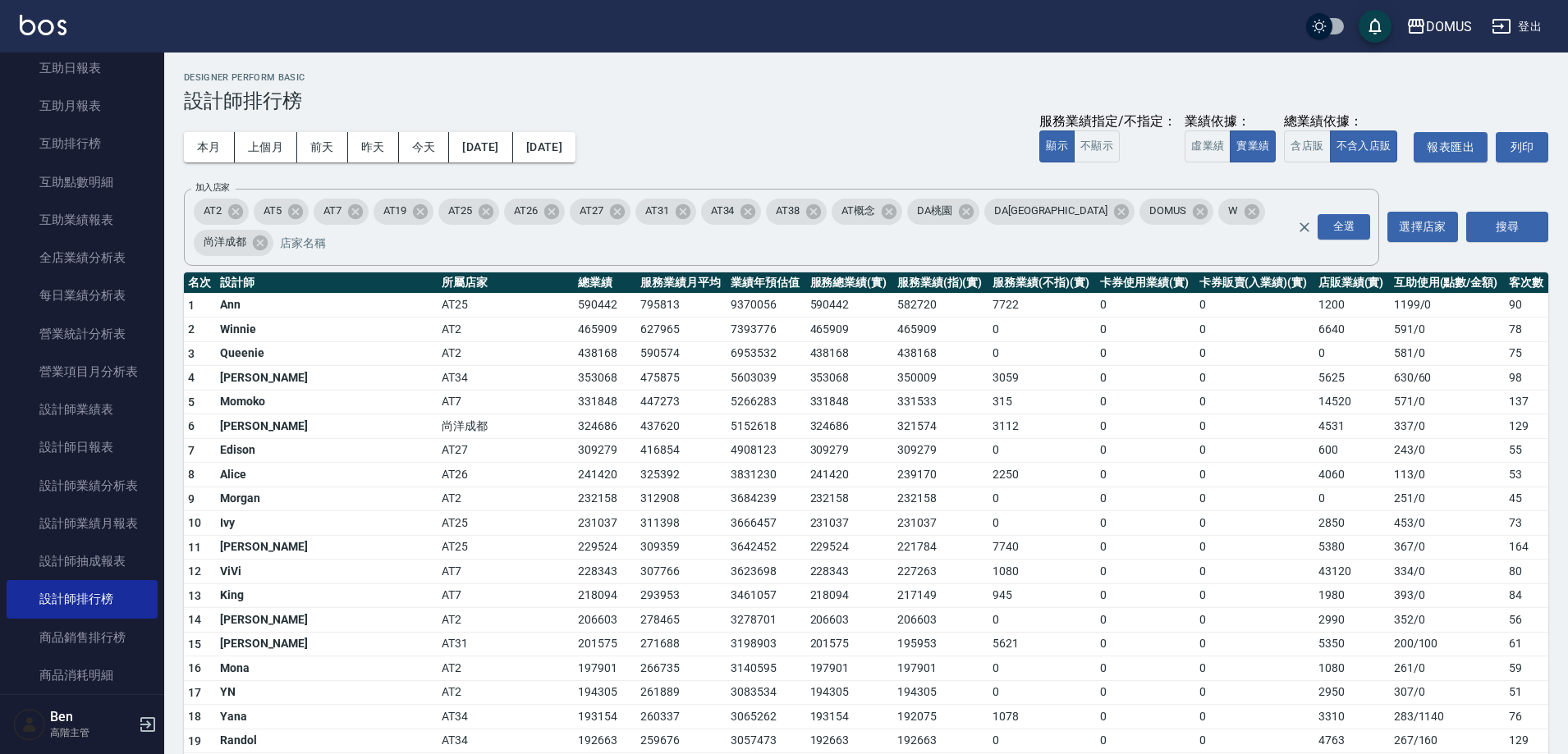
scroll to position [247, 0]
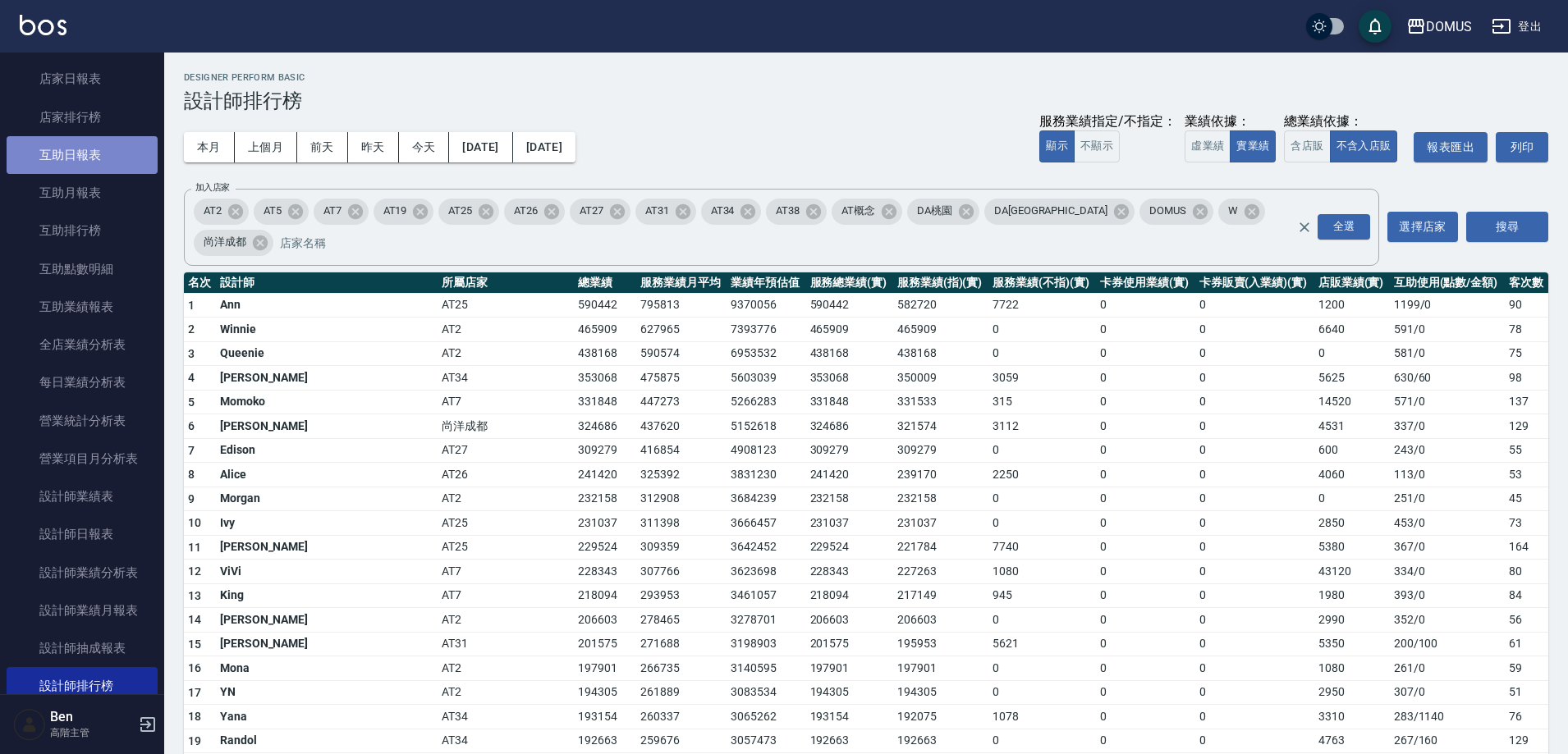
click at [92, 159] on link "互助日報表" at bounding box center [81, 155] width 151 height 38
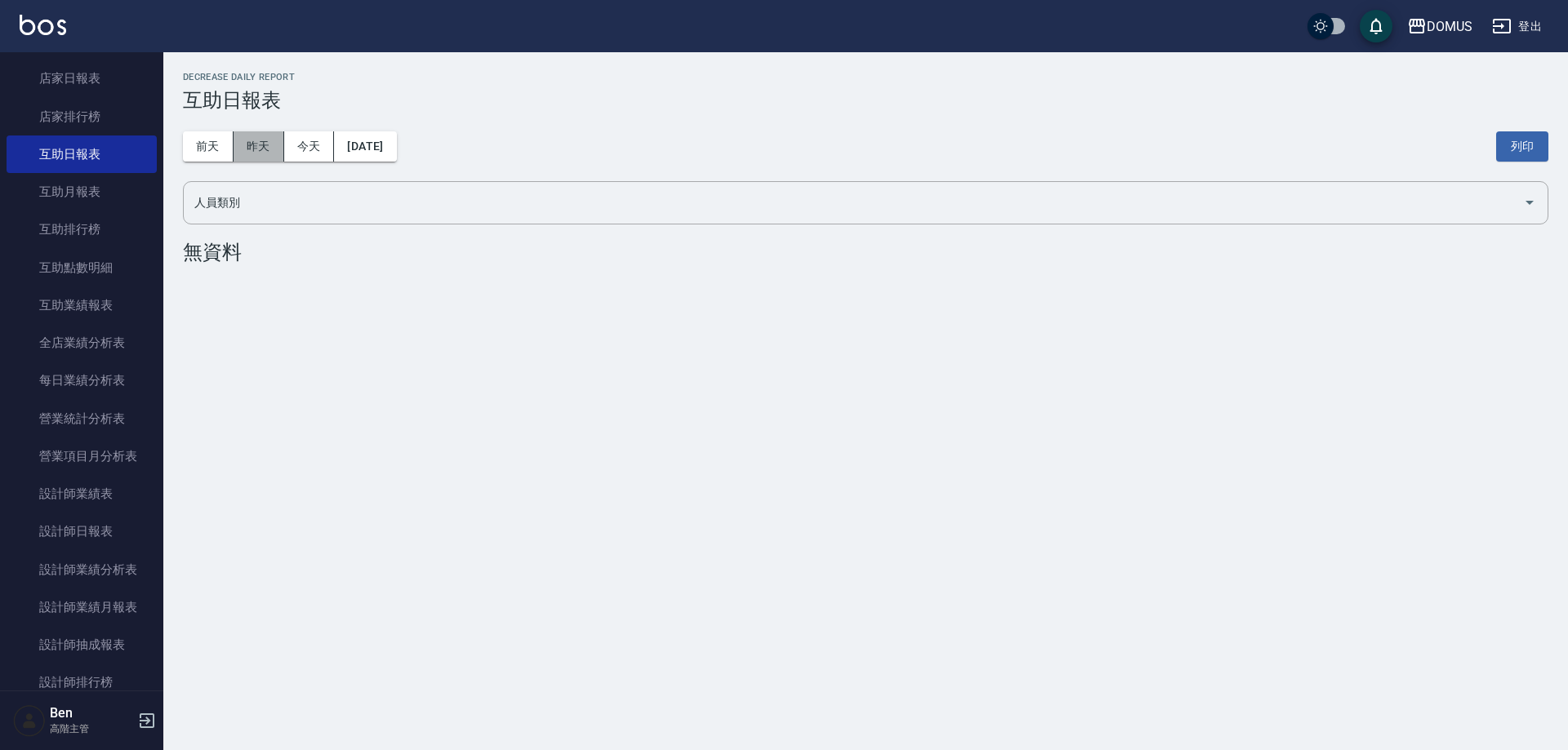
click at [256, 145] on button "昨天" at bounding box center [259, 146] width 51 height 30
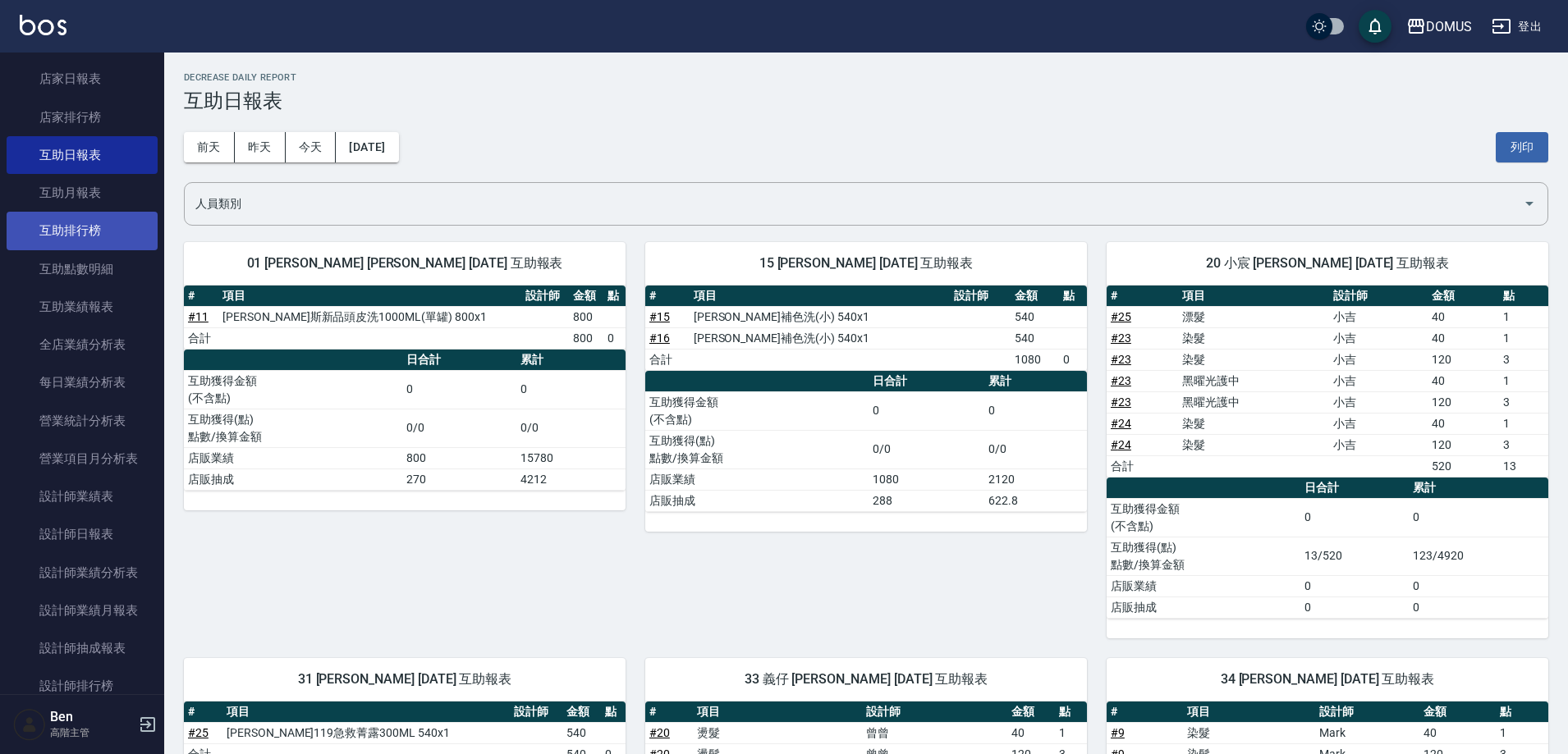
click at [79, 244] on link "互助排行榜" at bounding box center [81, 231] width 151 height 38
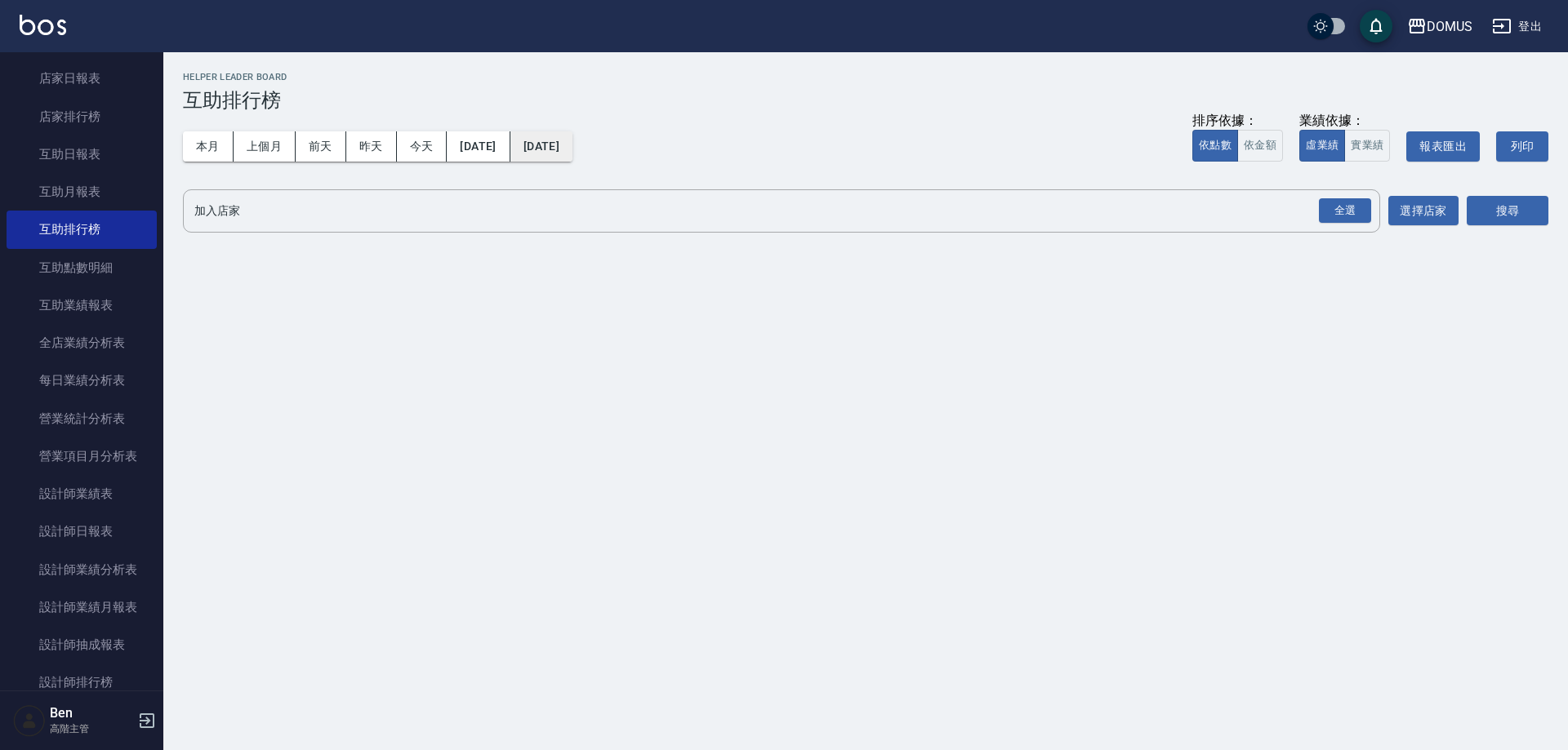
click at [573, 147] on button "[DATE]" at bounding box center [541, 146] width 62 height 30
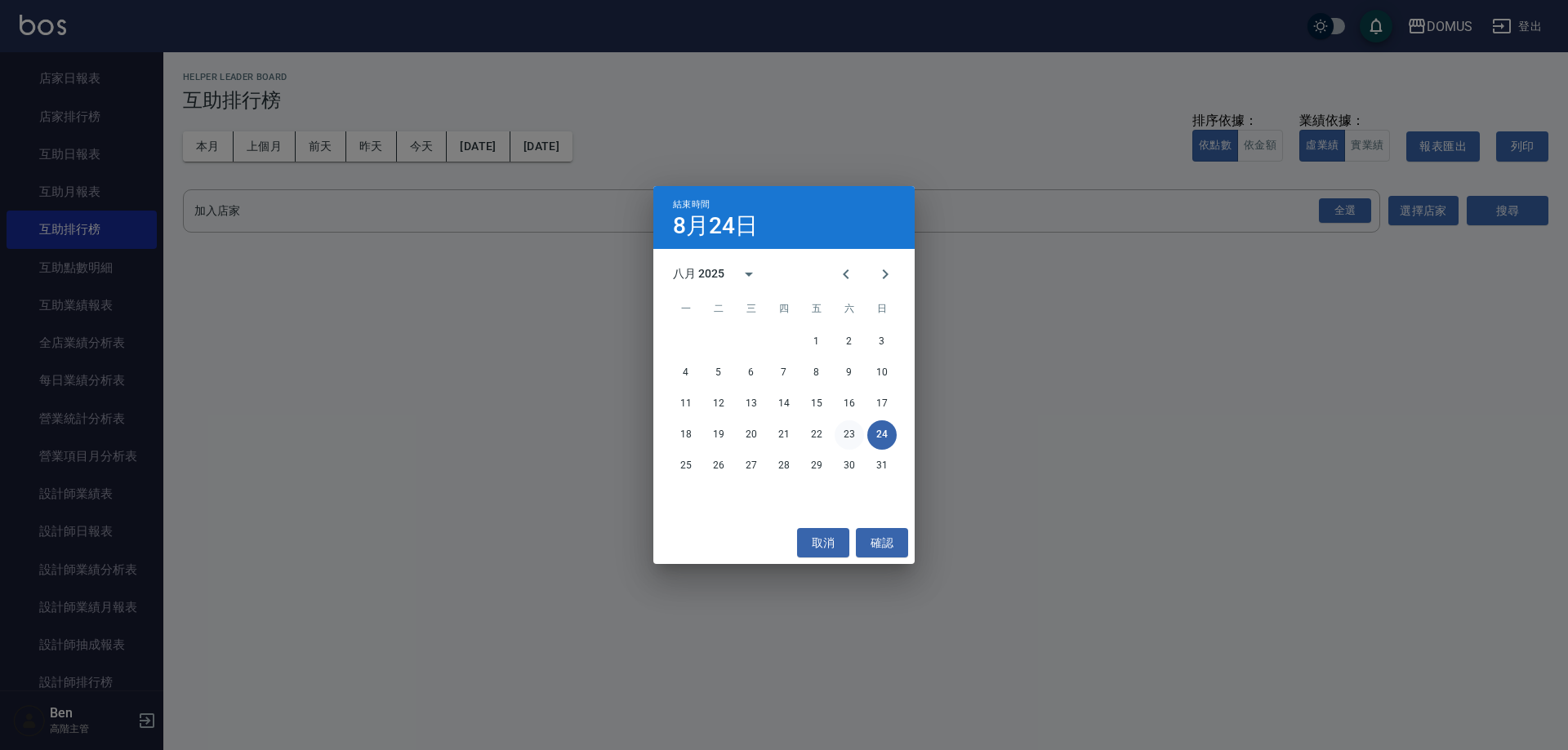
click at [835, 433] on button "23" at bounding box center [849, 434] width 29 height 29
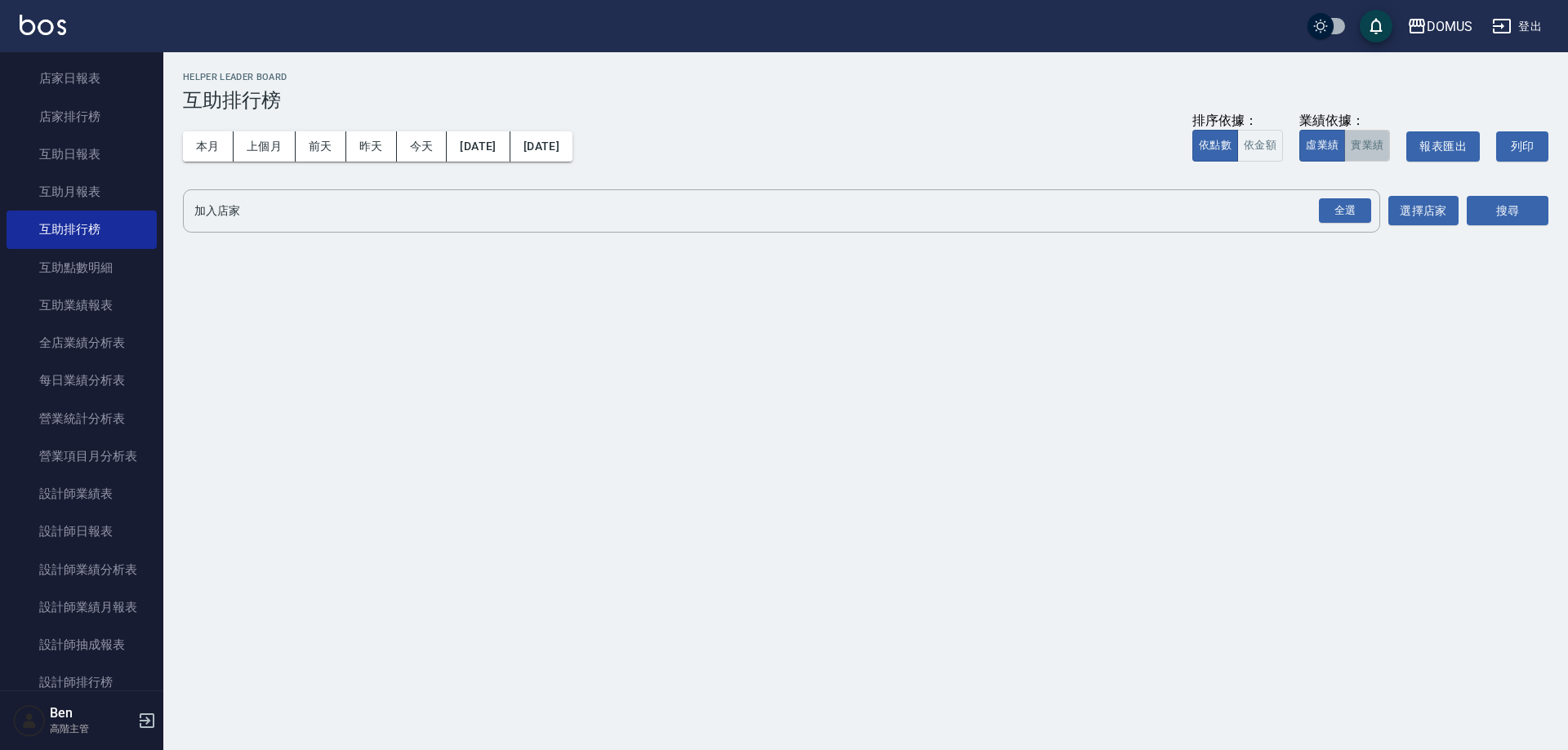
click at [835, 140] on button "實業績" at bounding box center [1367, 146] width 46 height 32
click at [835, 203] on div "全選" at bounding box center [1344, 211] width 52 height 25
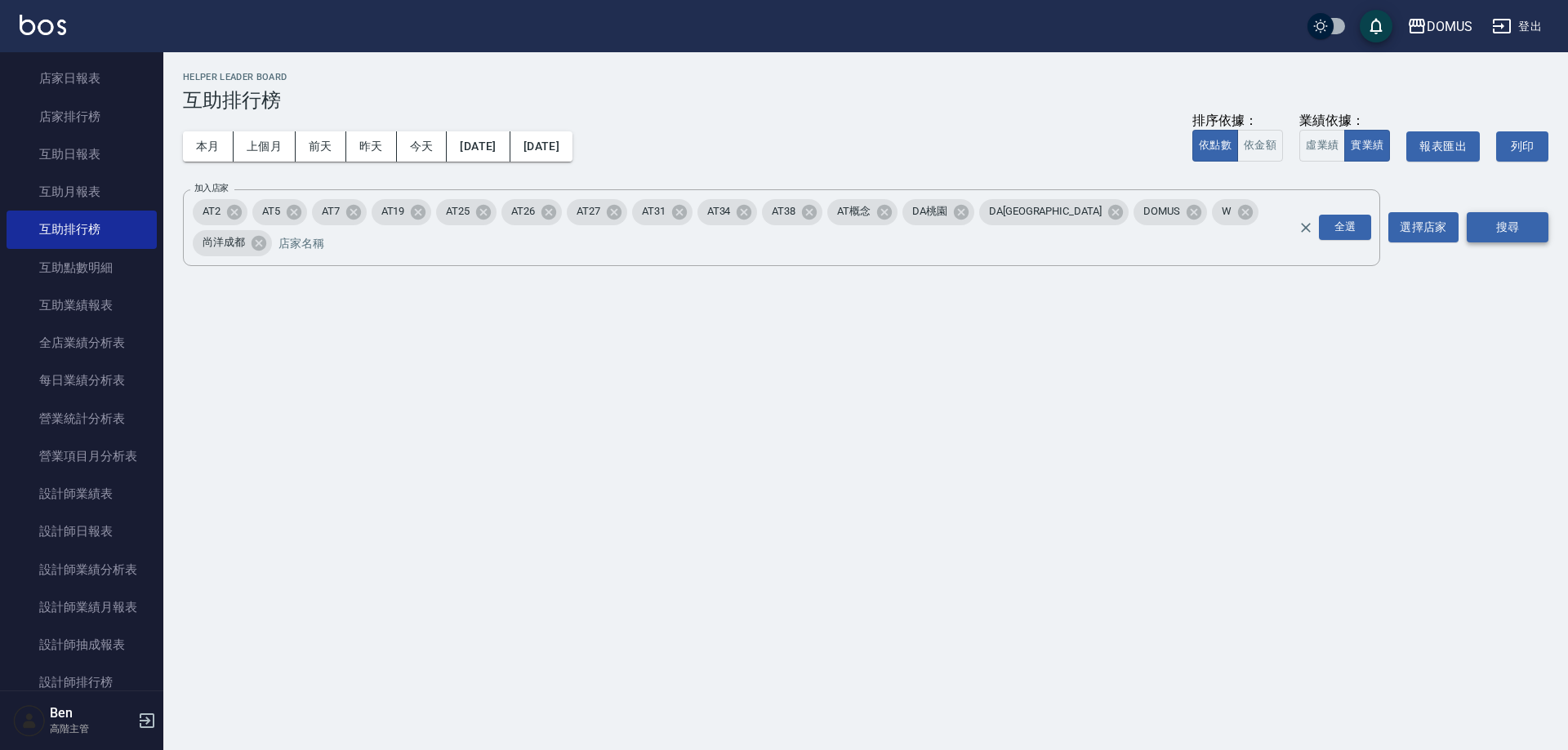
click at [835, 213] on button "搜尋" at bounding box center [1506, 227] width 82 height 30
